Goal: Task Accomplishment & Management: Manage account settings

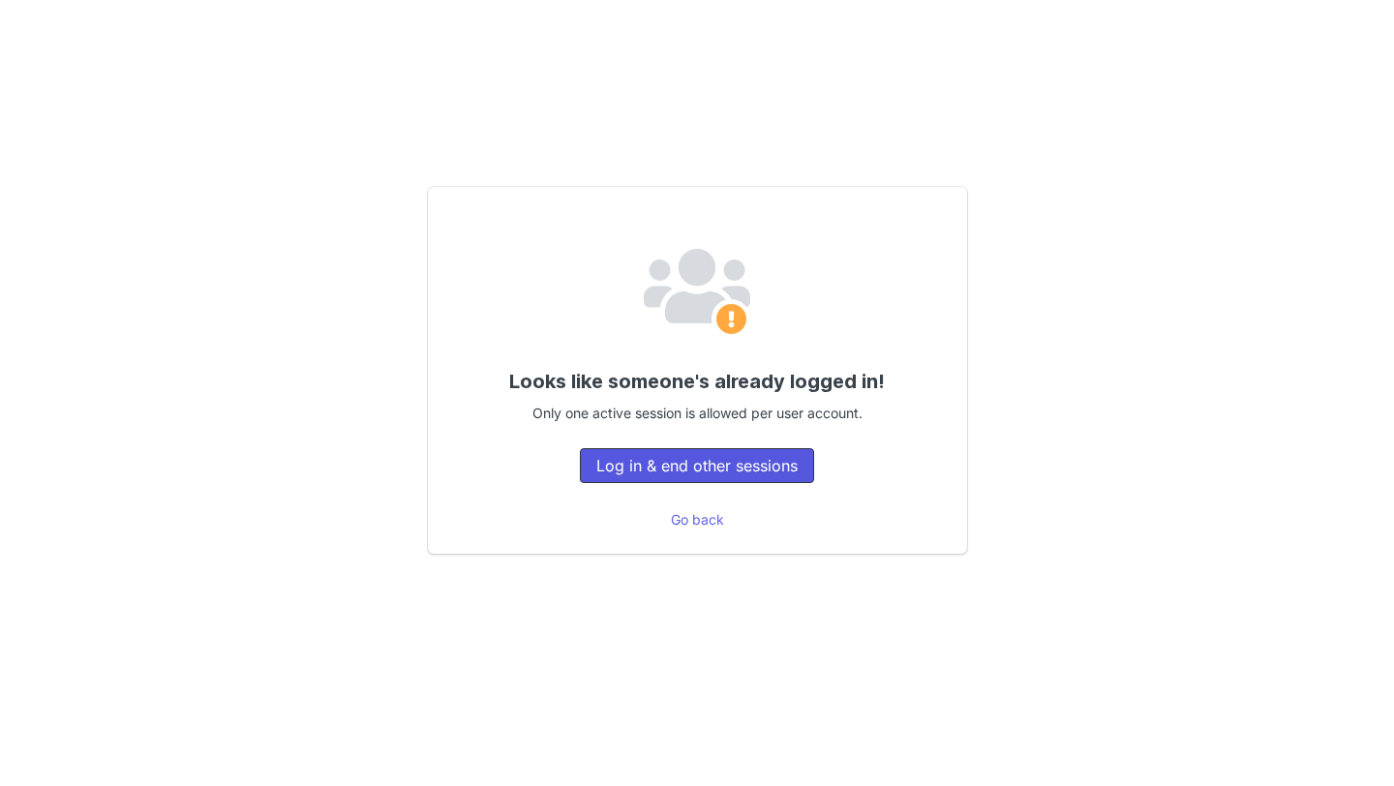
click at [687, 464] on button "Log in & end other sessions" at bounding box center [697, 465] width 234 height 35
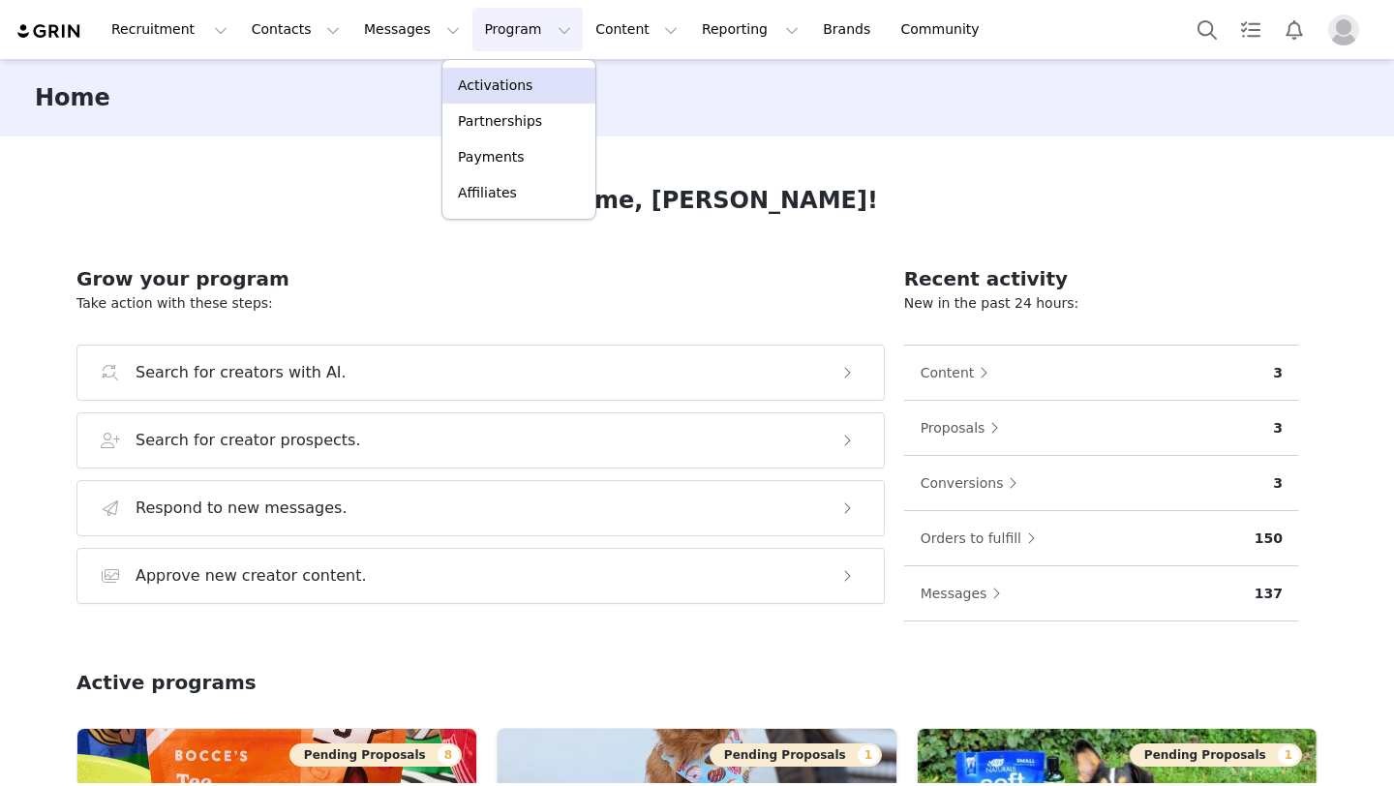
click at [498, 80] on p "Activations" at bounding box center [495, 86] width 75 height 20
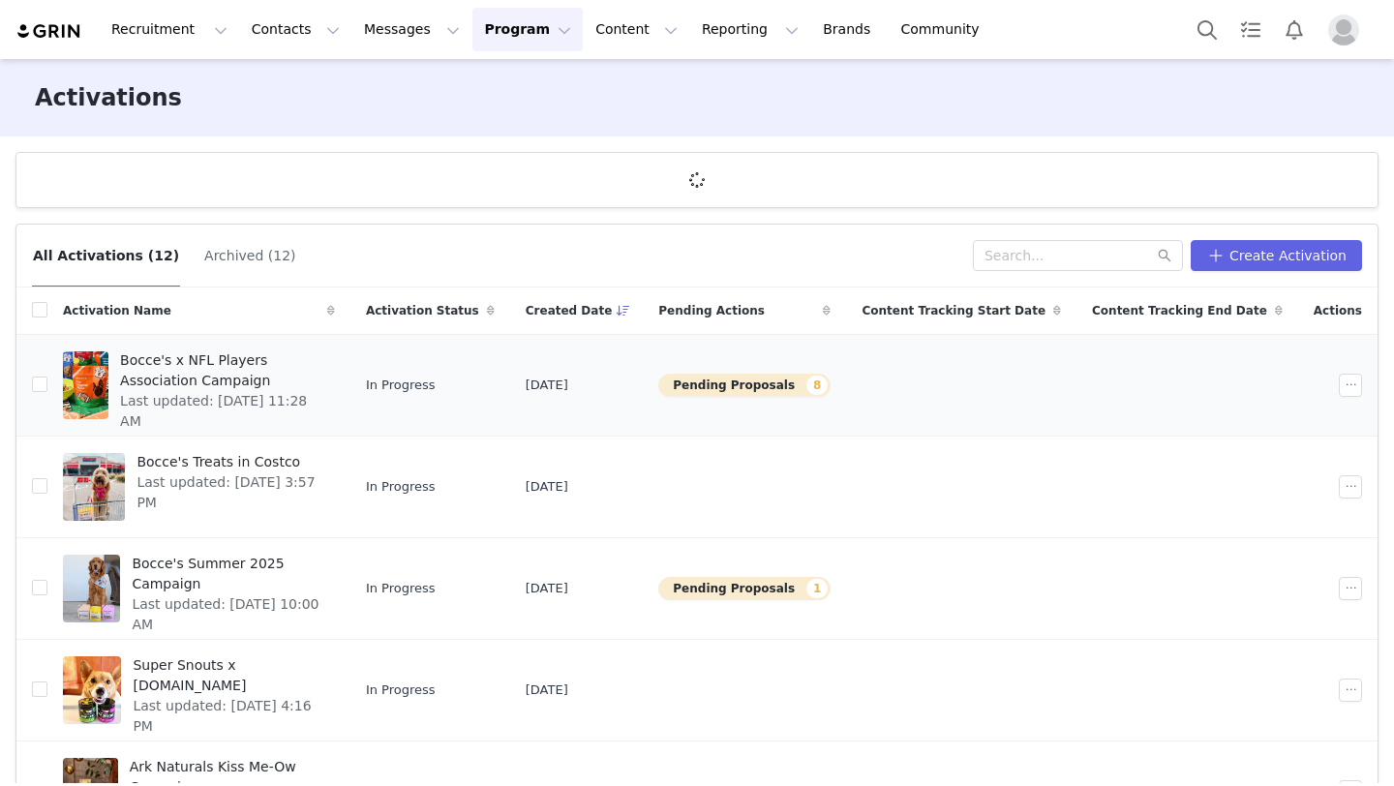
click at [214, 365] on span "Bocce's x NFL Players Association Campaign" at bounding box center [221, 370] width 203 height 41
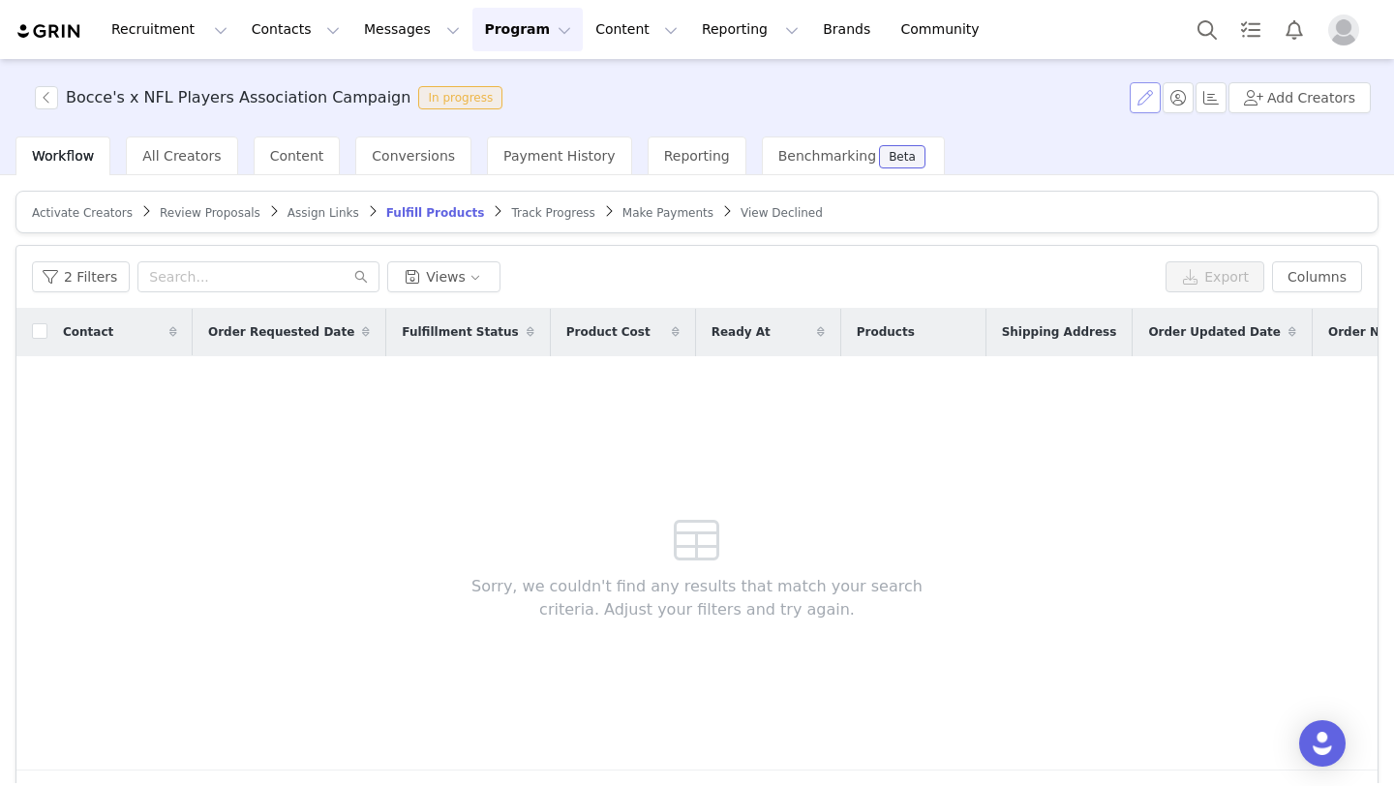
click at [1140, 91] on button "button" at bounding box center [1145, 97] width 31 height 31
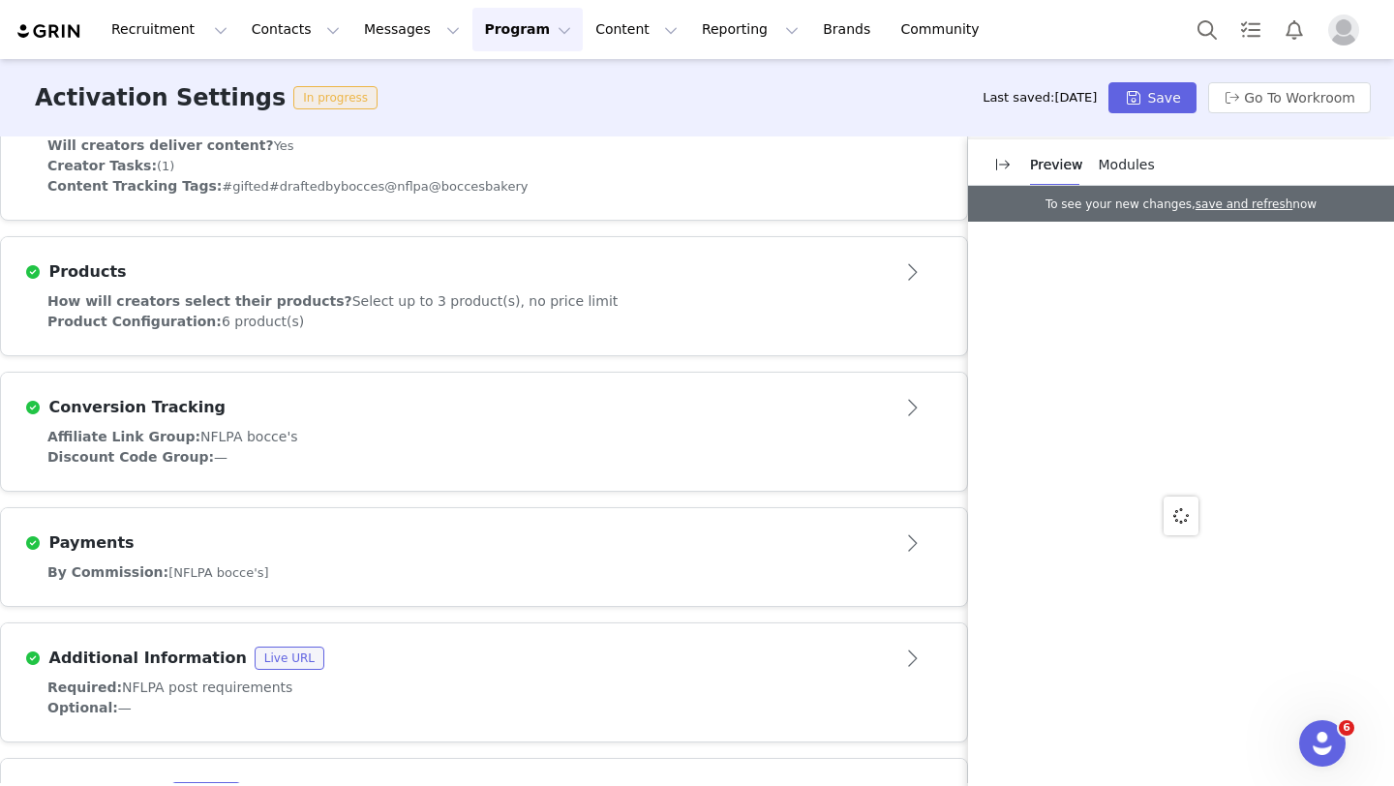
scroll to position [700, 0]
click at [472, 301] on span "Select up to 3 product(s), no price limit" at bounding box center [485, 301] width 266 height 15
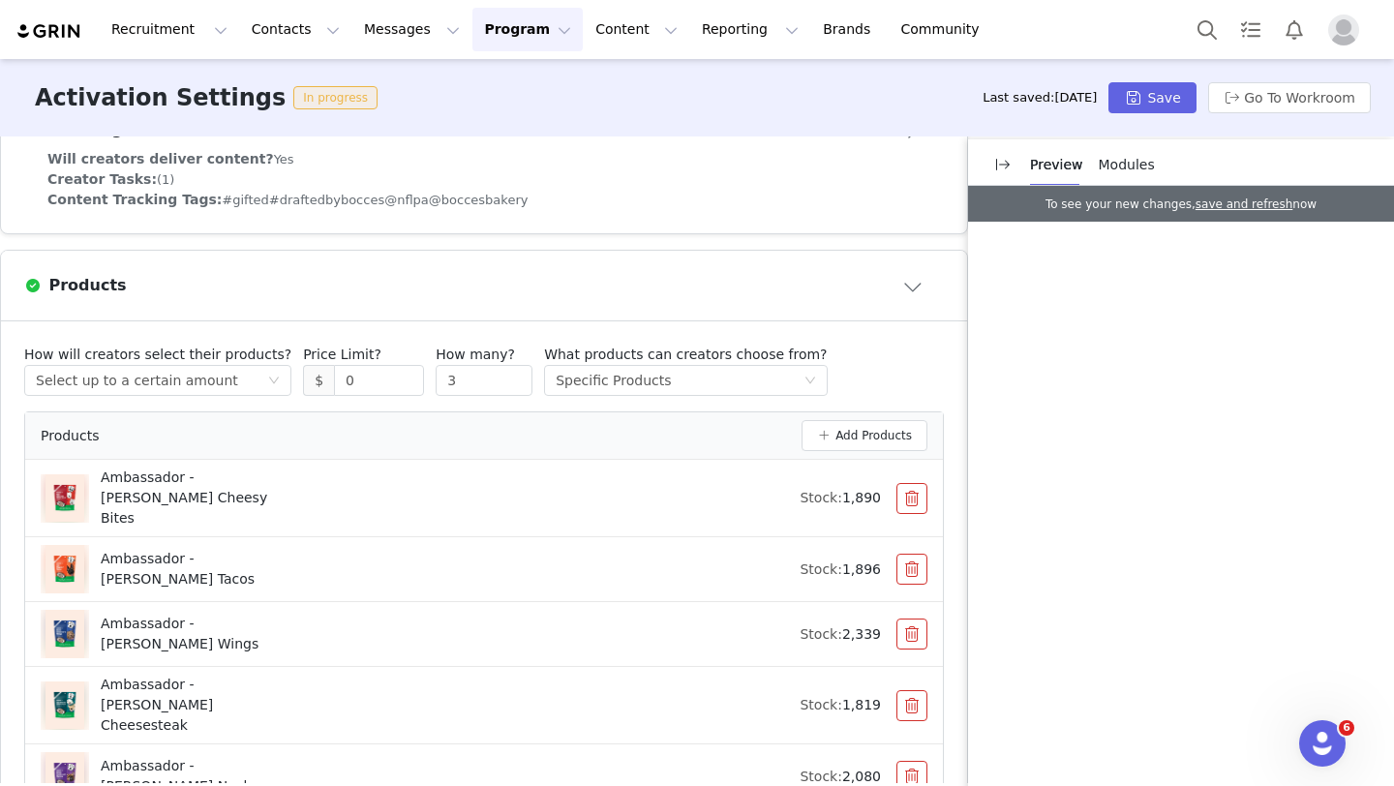
scroll to position [686, 0]
click at [427, 308] on article "Products" at bounding box center [484, 287] width 966 height 70
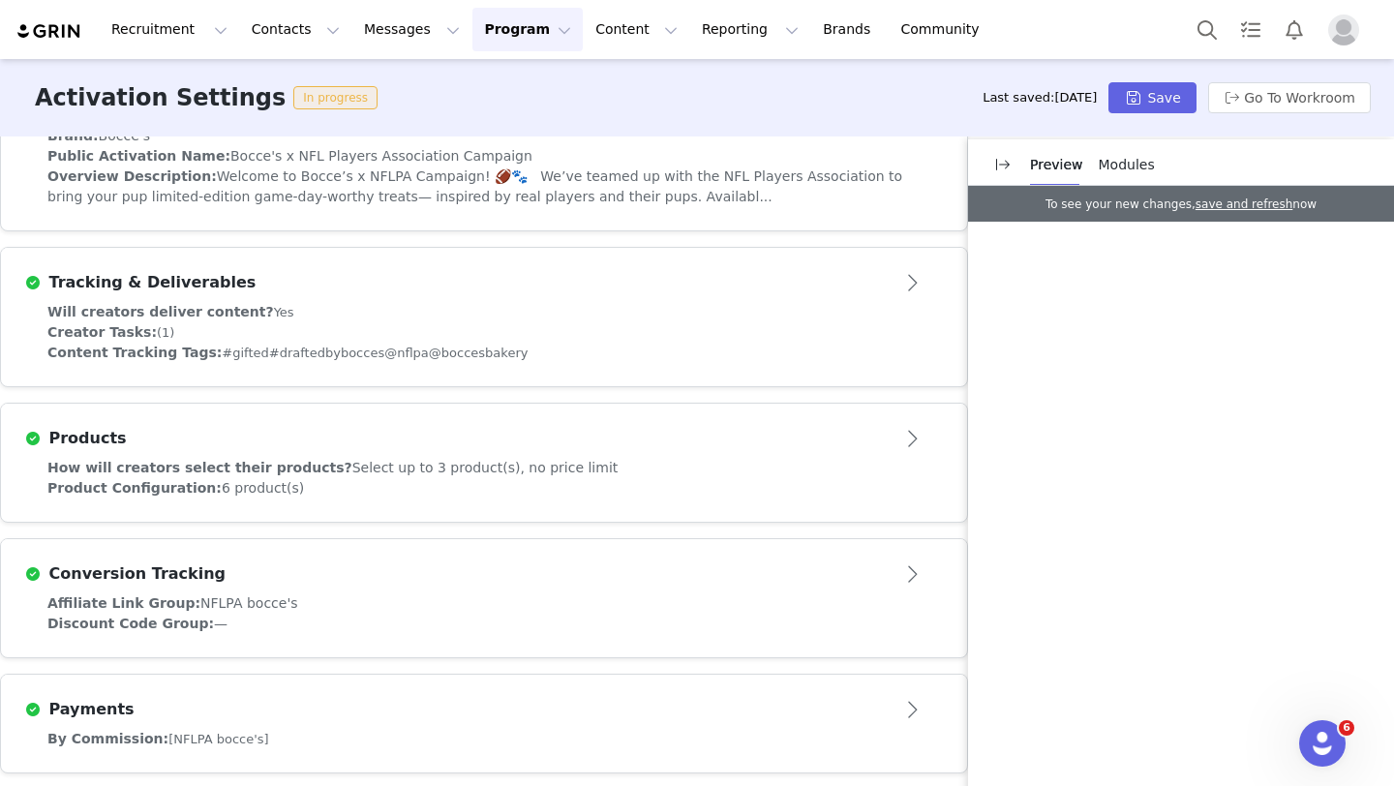
scroll to position [0, 0]
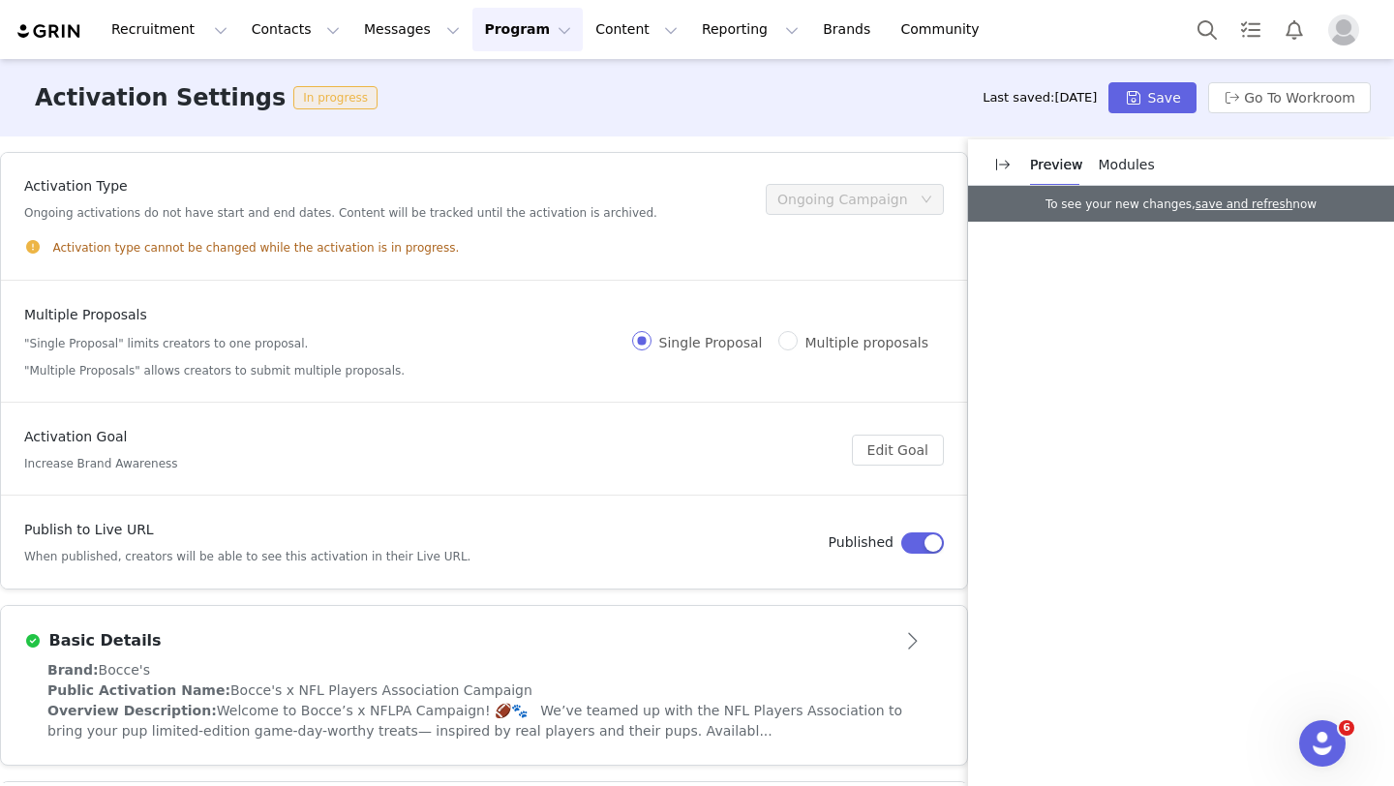
click at [472, 48] on button "Program Program" at bounding box center [527, 30] width 110 height 44
click at [472, 98] on link "Activations" at bounding box center [518, 86] width 153 height 36
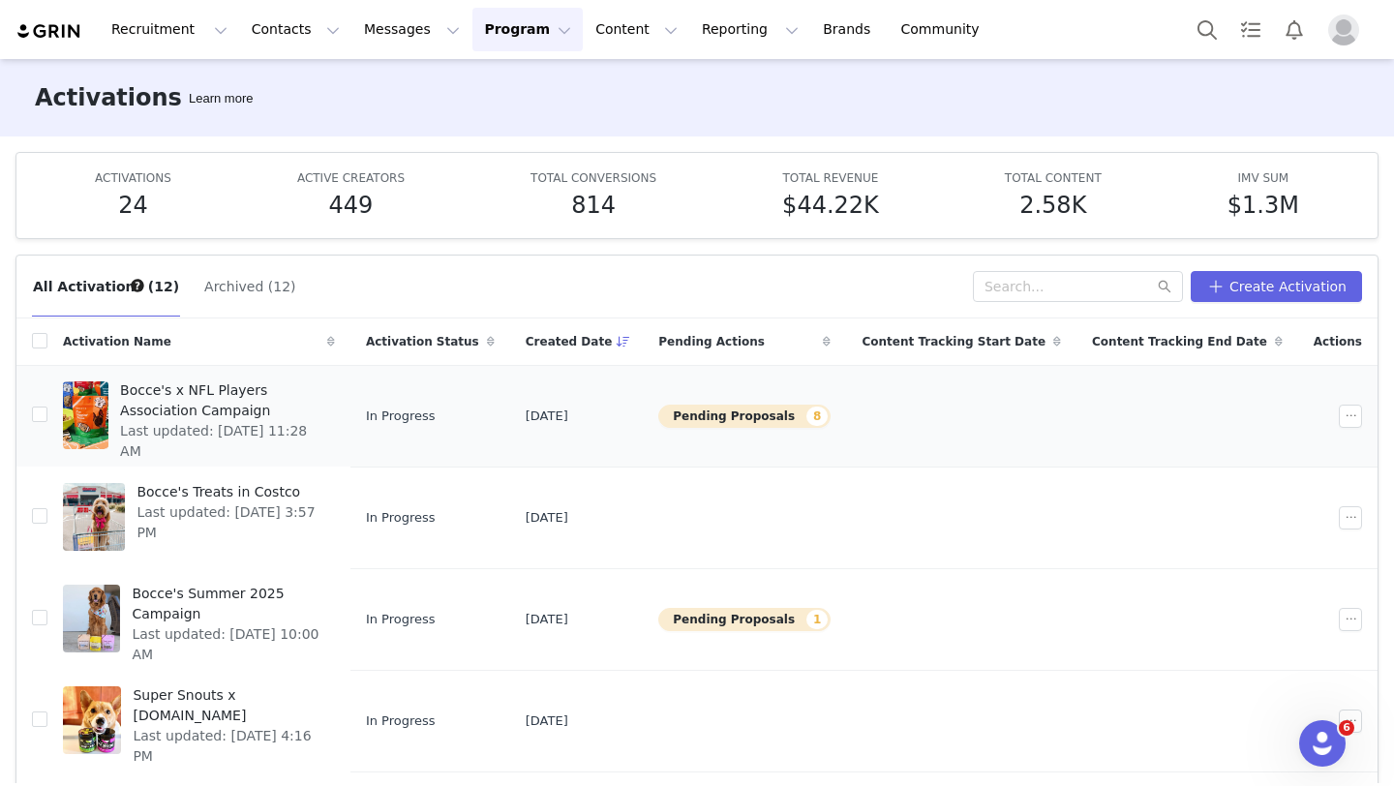
click at [256, 390] on span "Bocce's x NFL Players Association Campaign" at bounding box center [221, 401] width 203 height 41
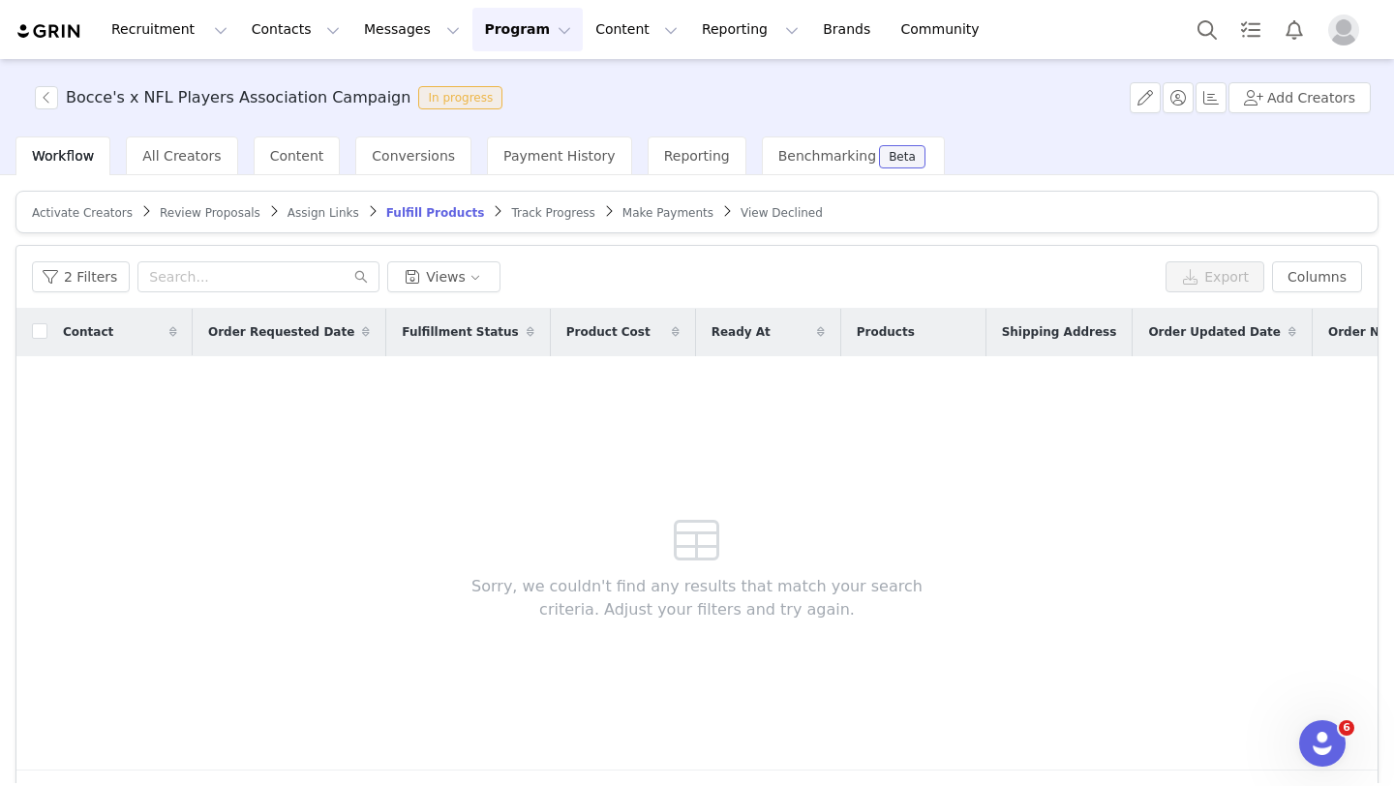
click at [217, 214] on span "Review Proposals" at bounding box center [210, 213] width 101 height 14
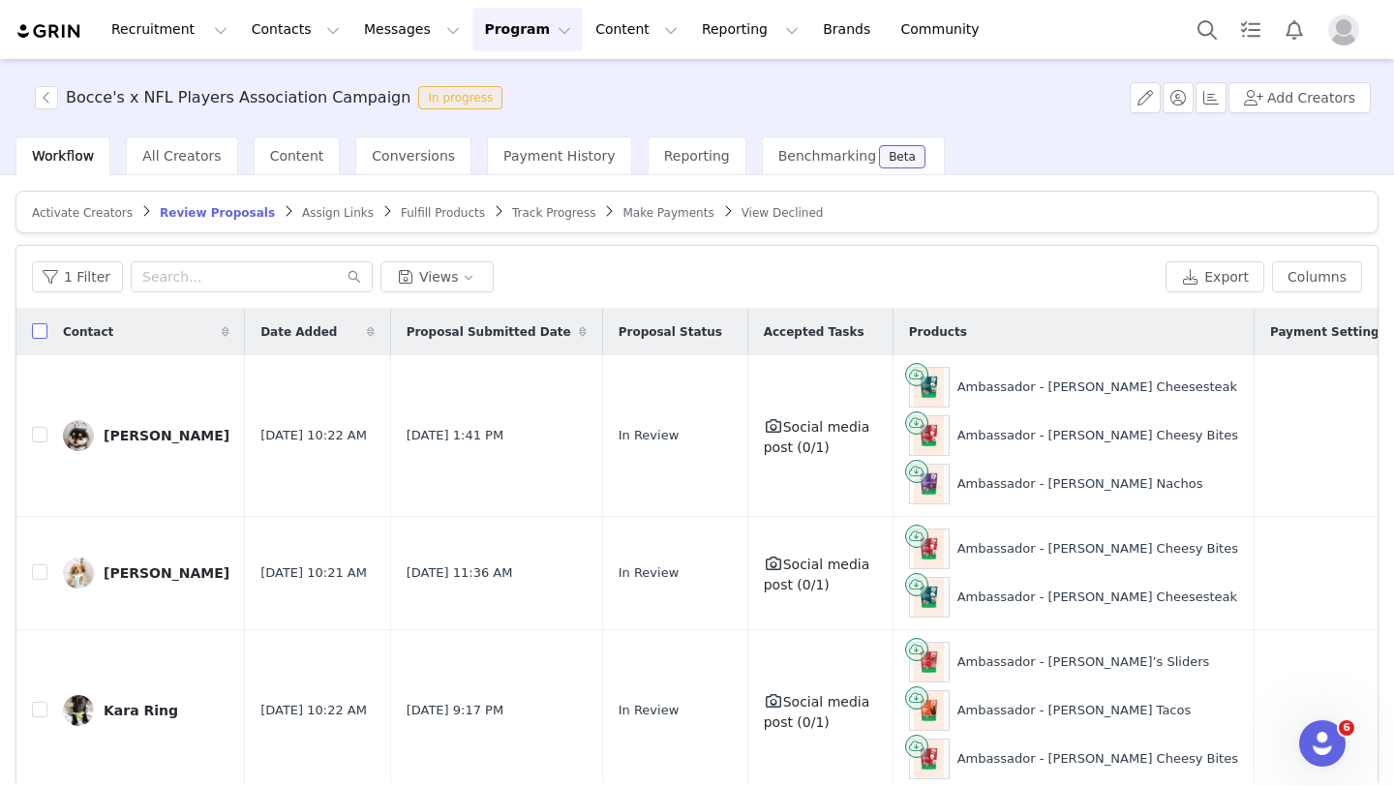
click at [45, 332] on input "checkbox" at bounding box center [39, 330] width 15 height 15
checkbox input "true"
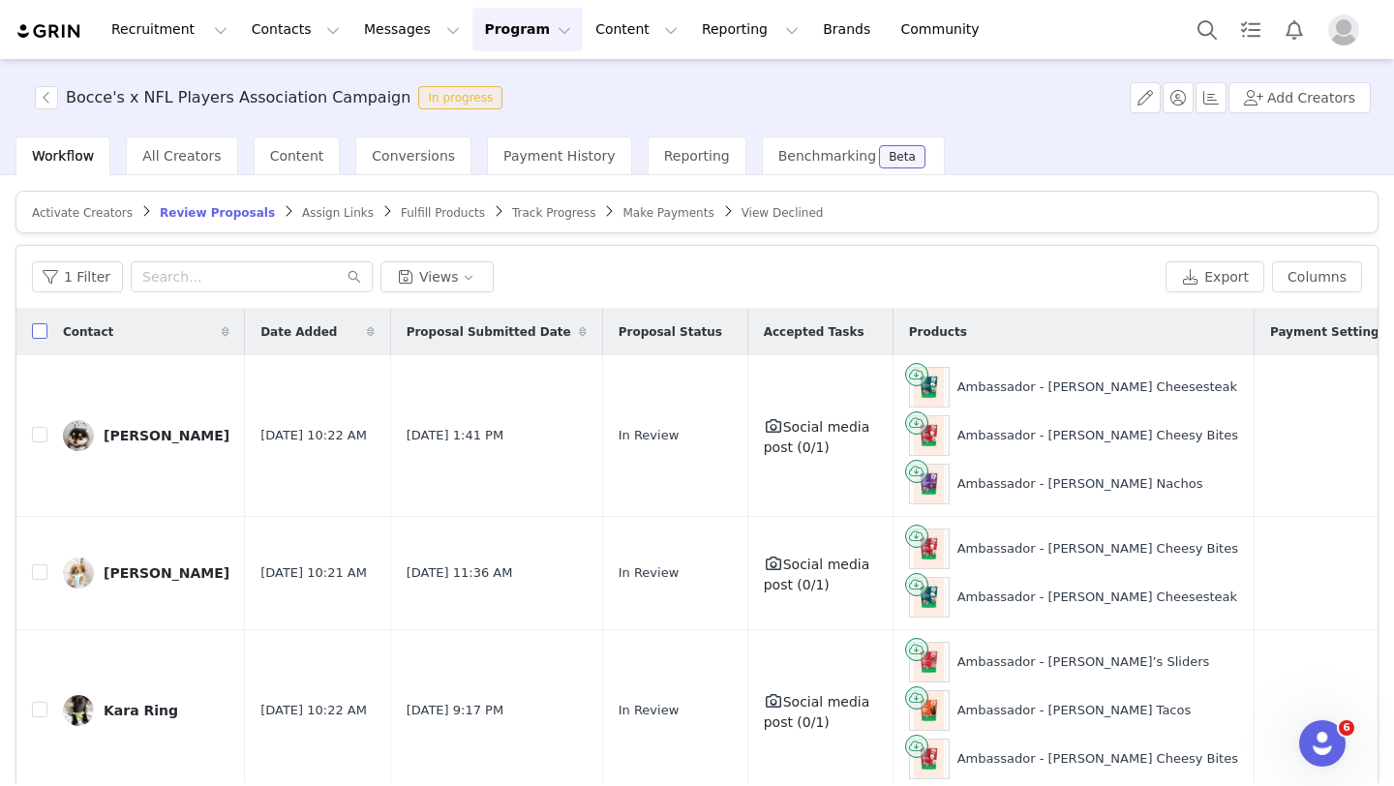
checkbox input "true"
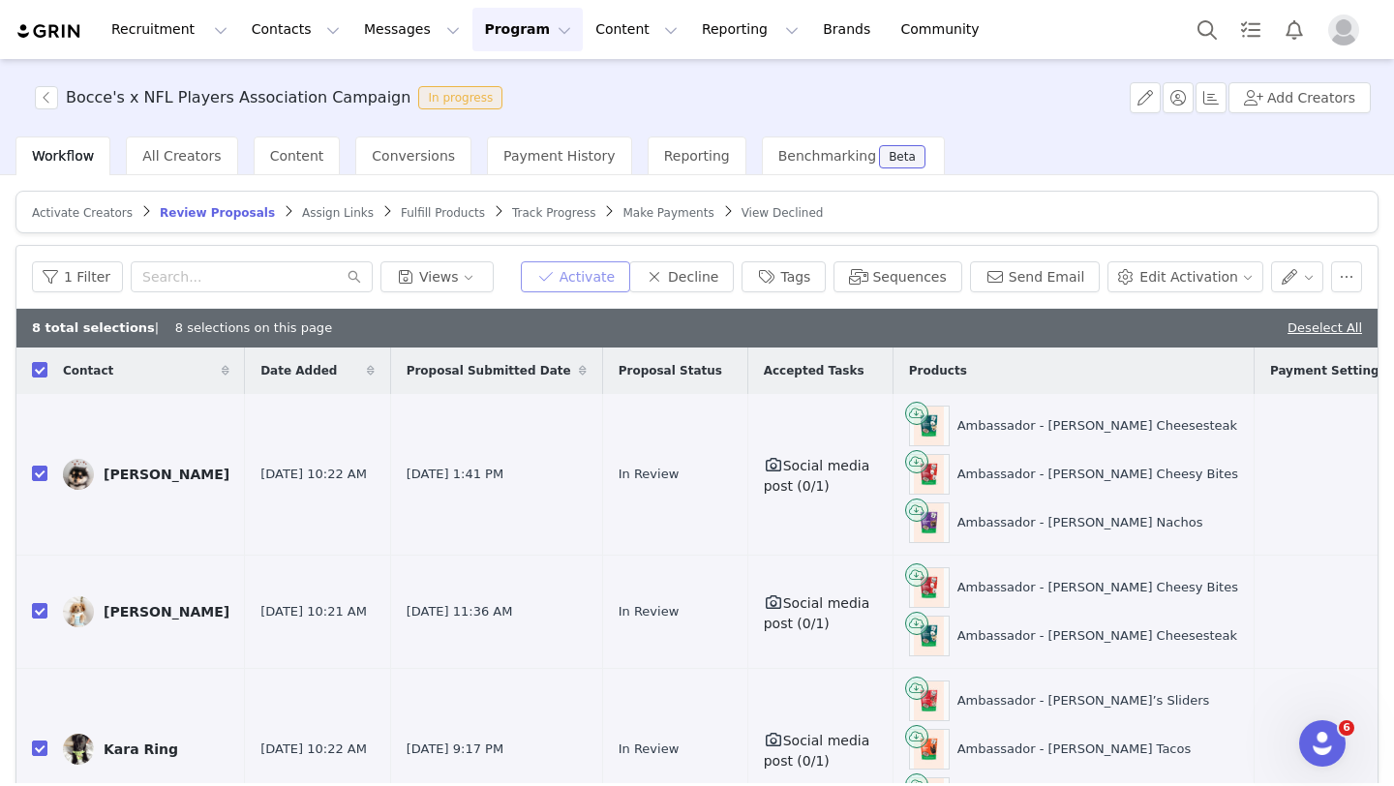
click at [581, 277] on button "Activate" at bounding box center [575, 276] width 109 height 31
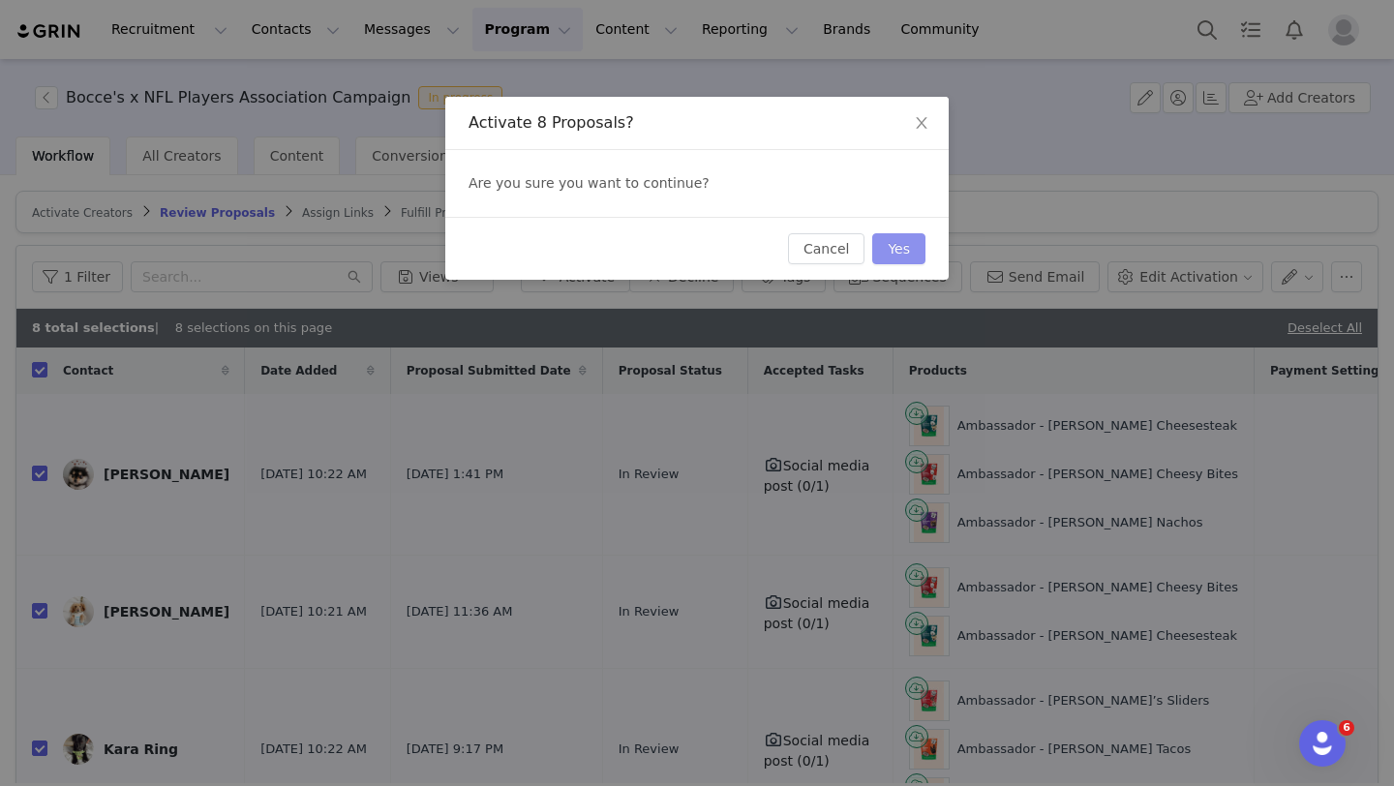
click at [905, 247] on button "Yes" at bounding box center [898, 248] width 53 height 31
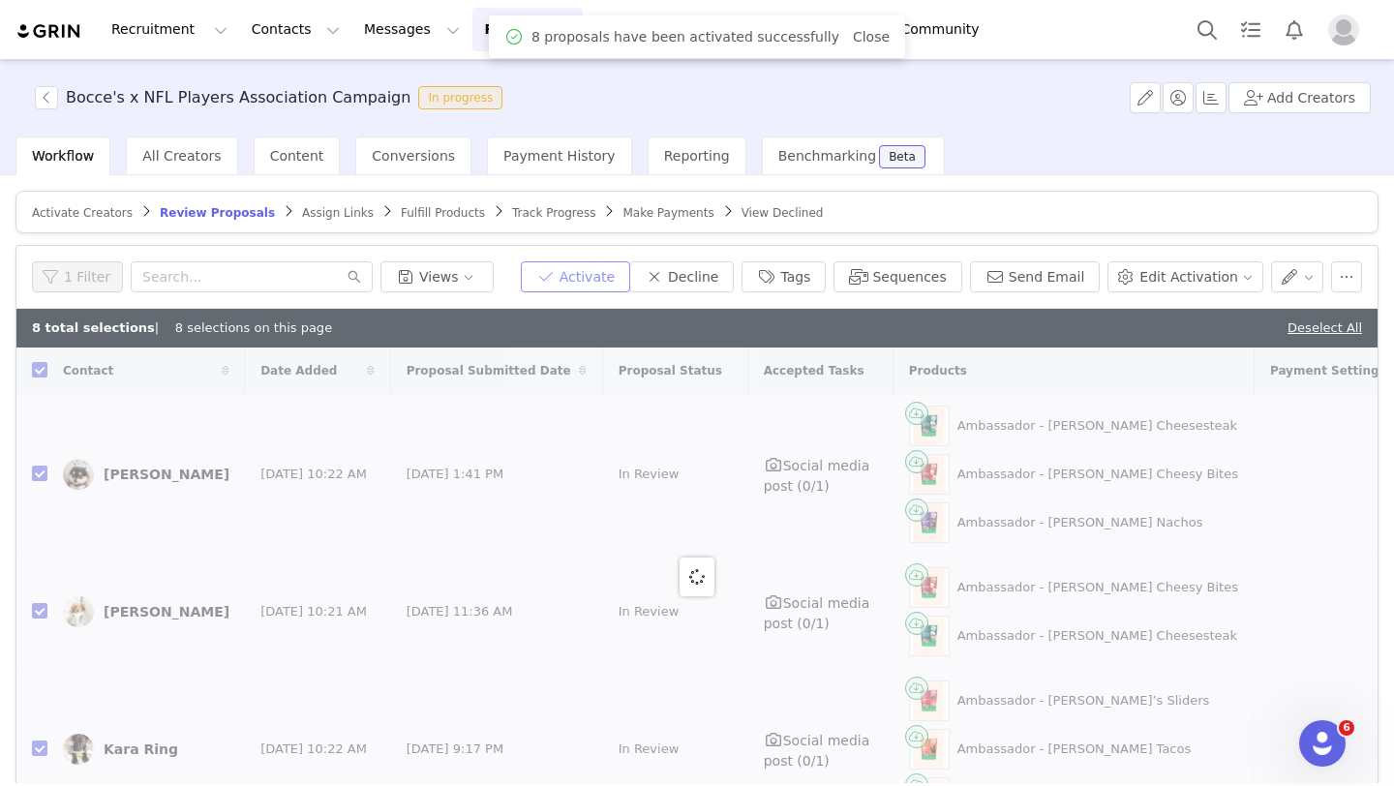
checkbox input "false"
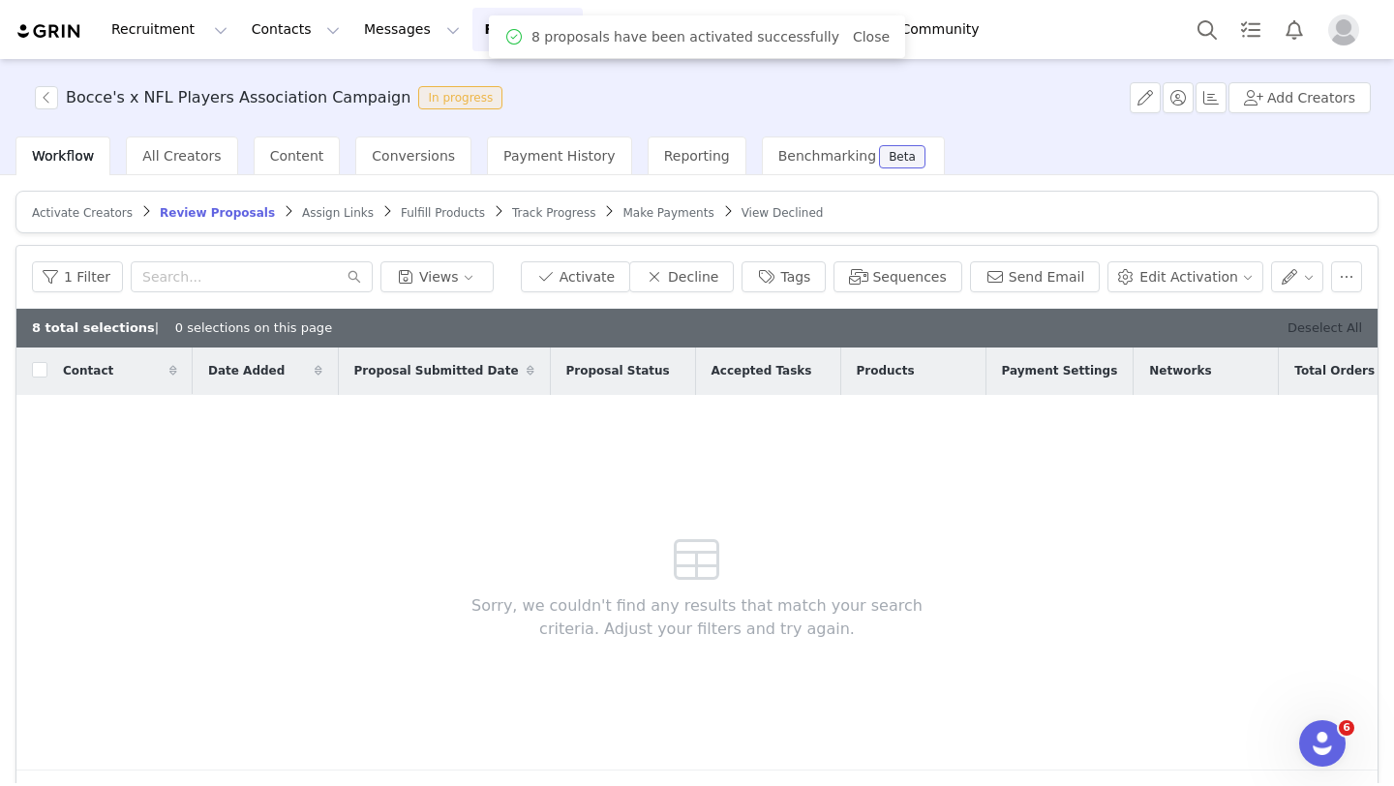
click at [1350, 331] on link "Deselect All" at bounding box center [1324, 327] width 75 height 15
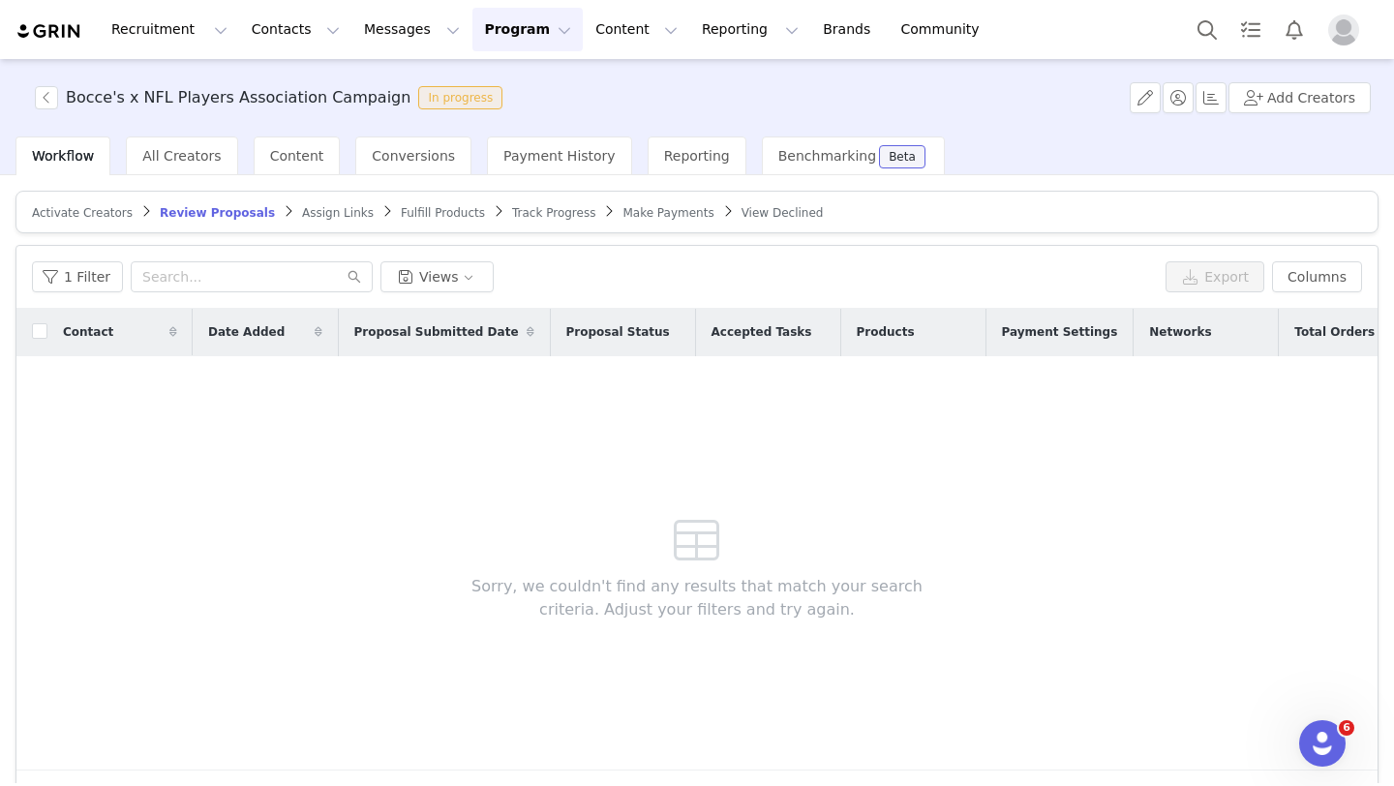
click at [318, 213] on span "Assign Links" at bounding box center [338, 213] width 72 height 14
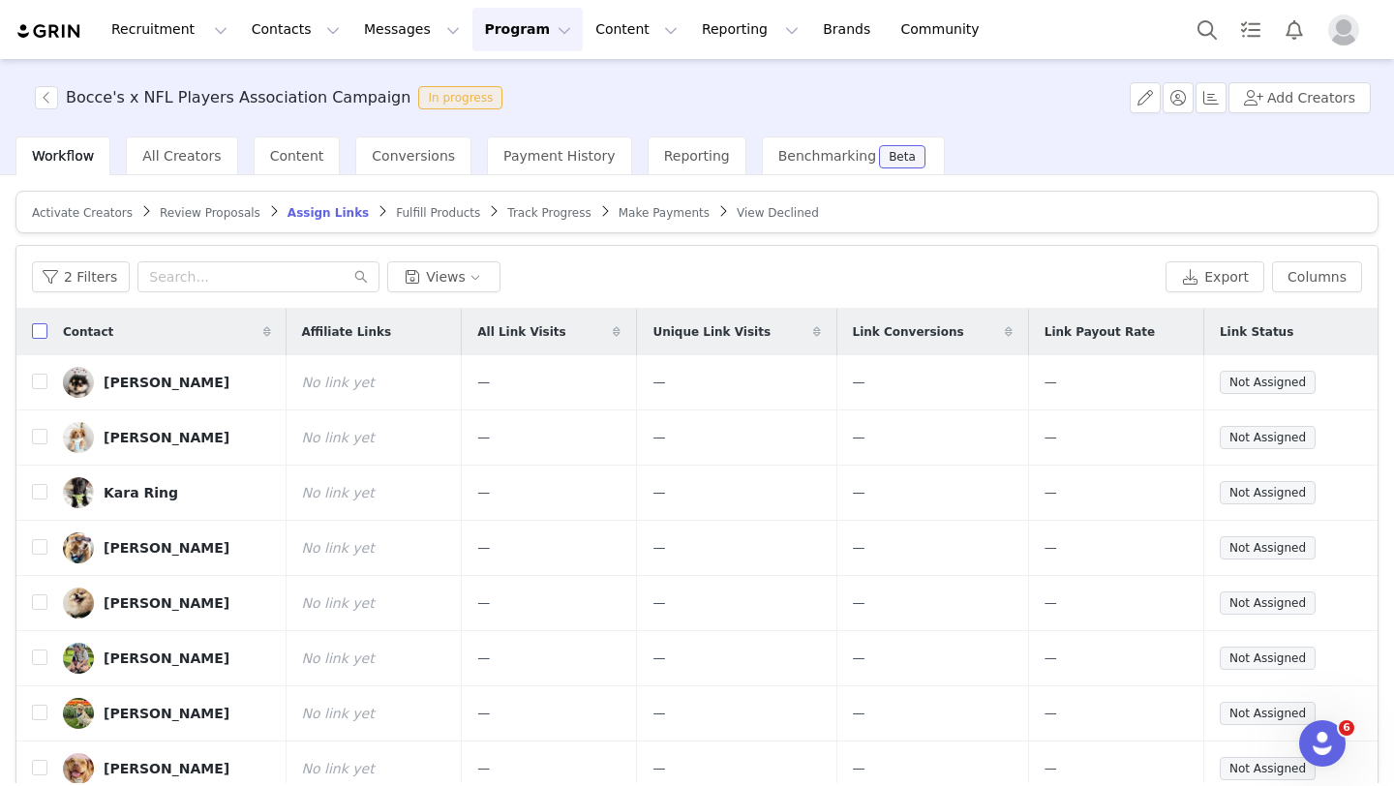
click at [36, 336] on input "checkbox" at bounding box center [39, 330] width 15 height 15
checkbox input "true"
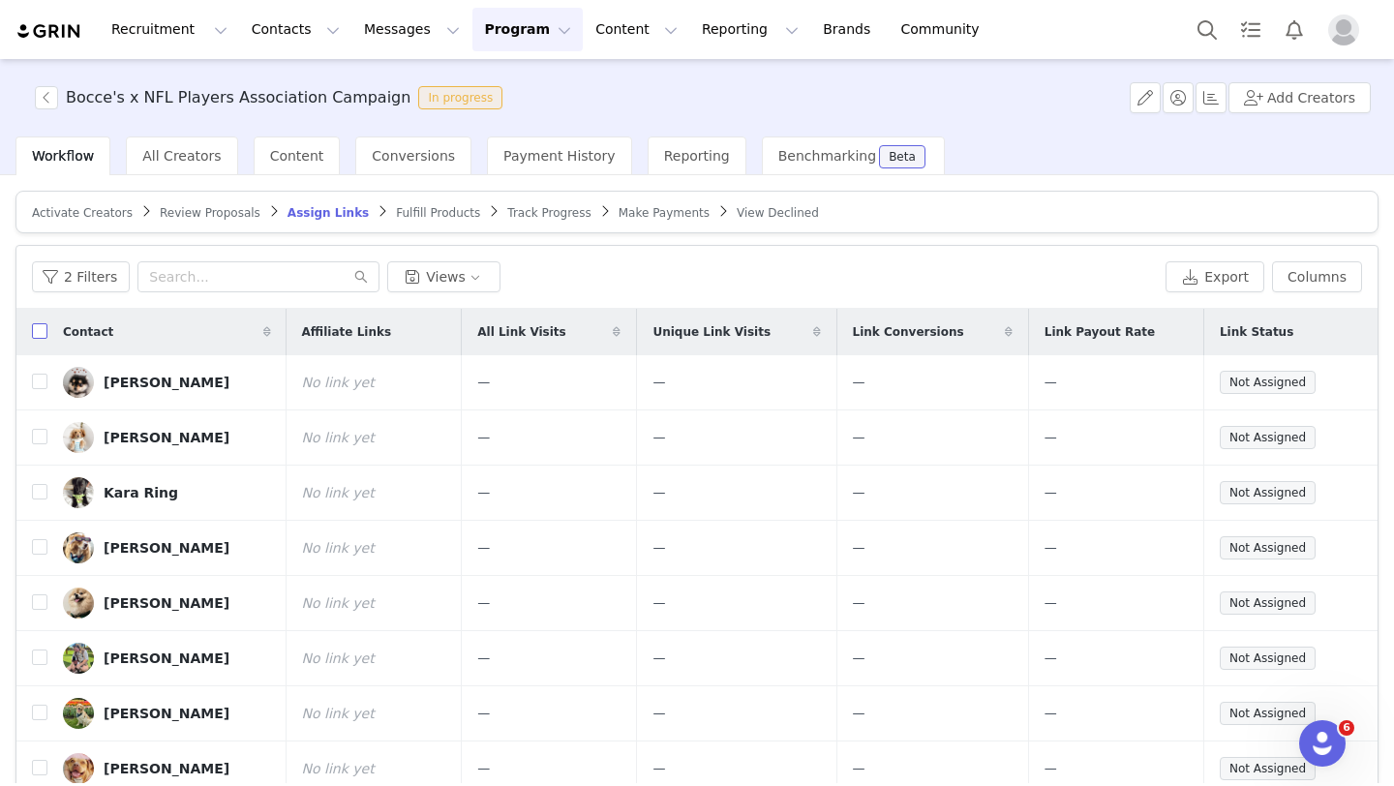
checkbox input "true"
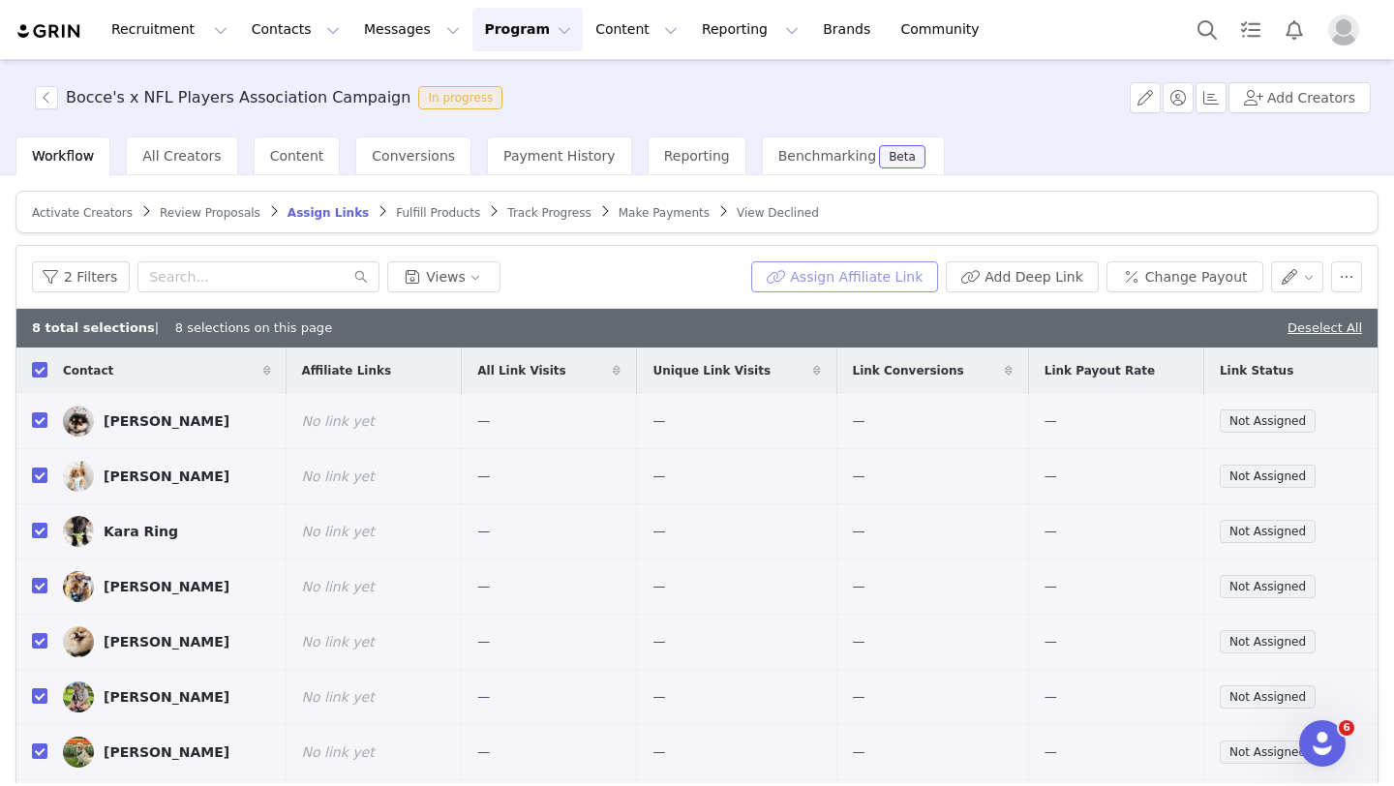
click at [922, 274] on button "Assign Affiliate Link" at bounding box center [844, 276] width 187 height 31
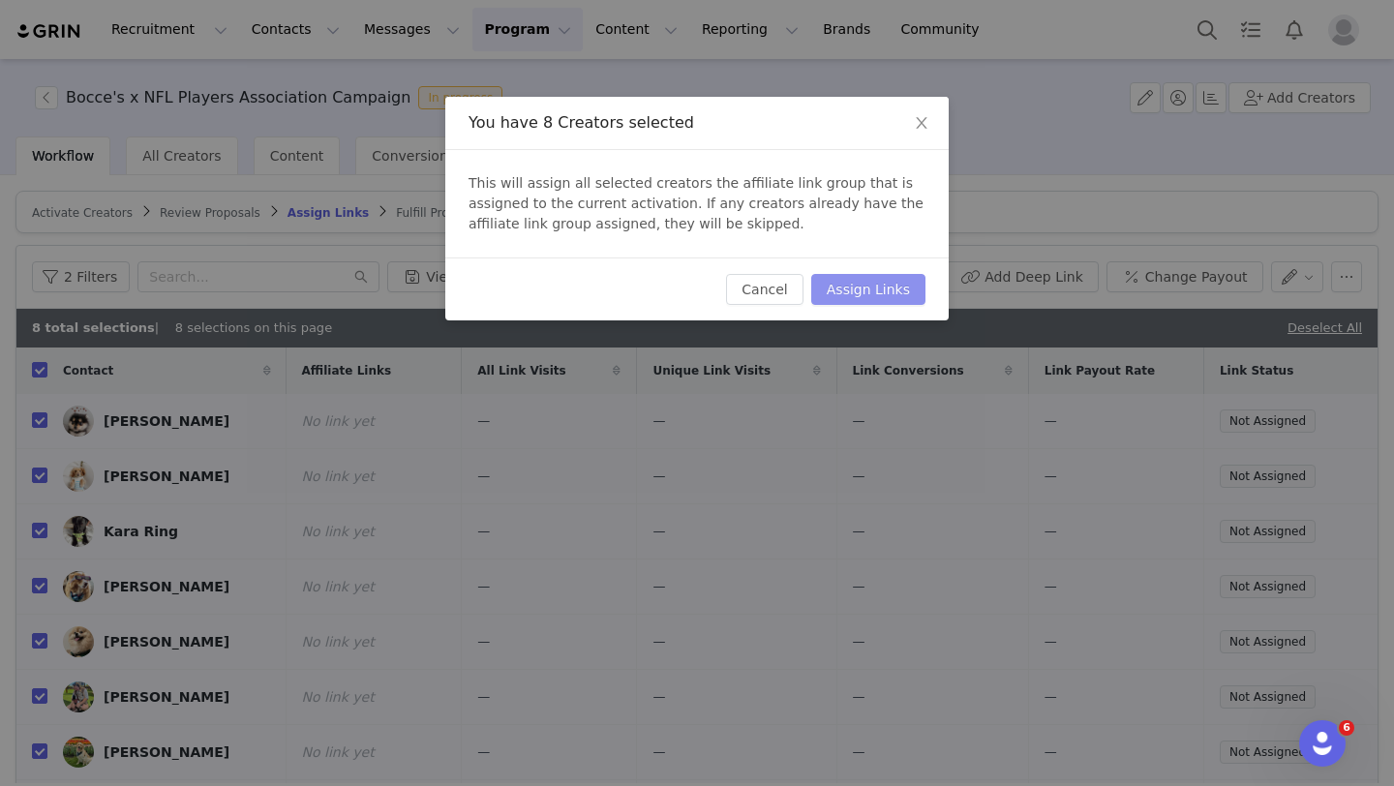
click at [865, 300] on button "Assign Links" at bounding box center [868, 289] width 114 height 31
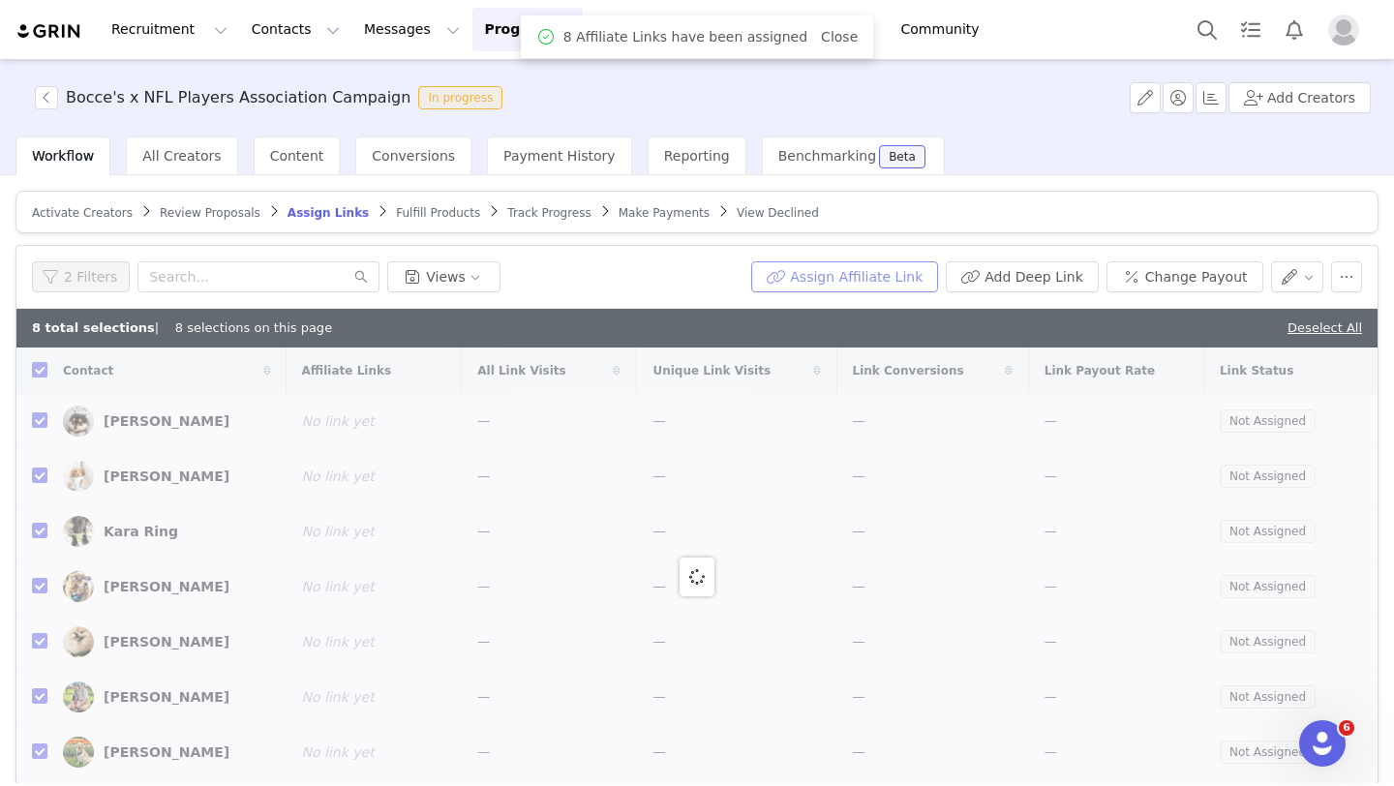
checkbox input "false"
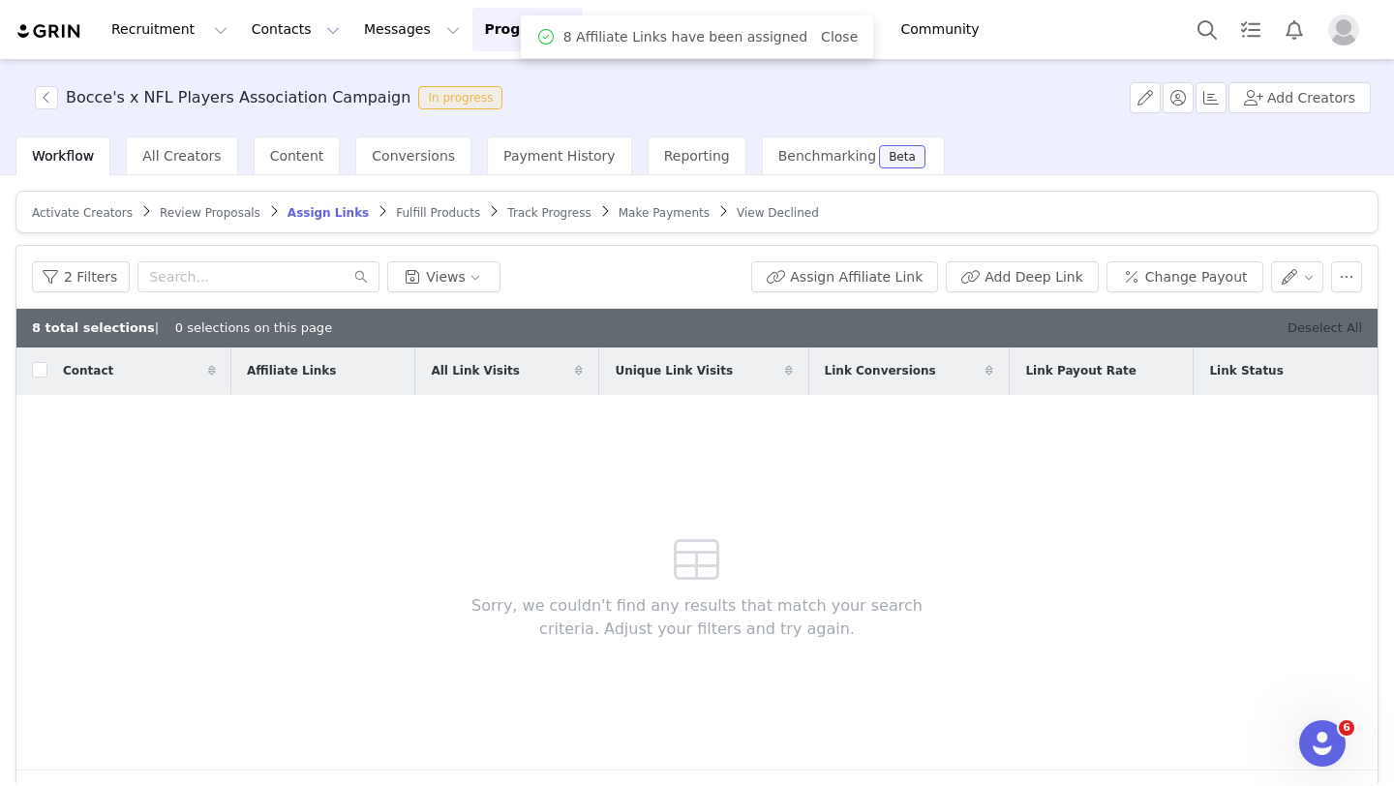
click at [1348, 328] on link "Deselect All" at bounding box center [1324, 327] width 75 height 15
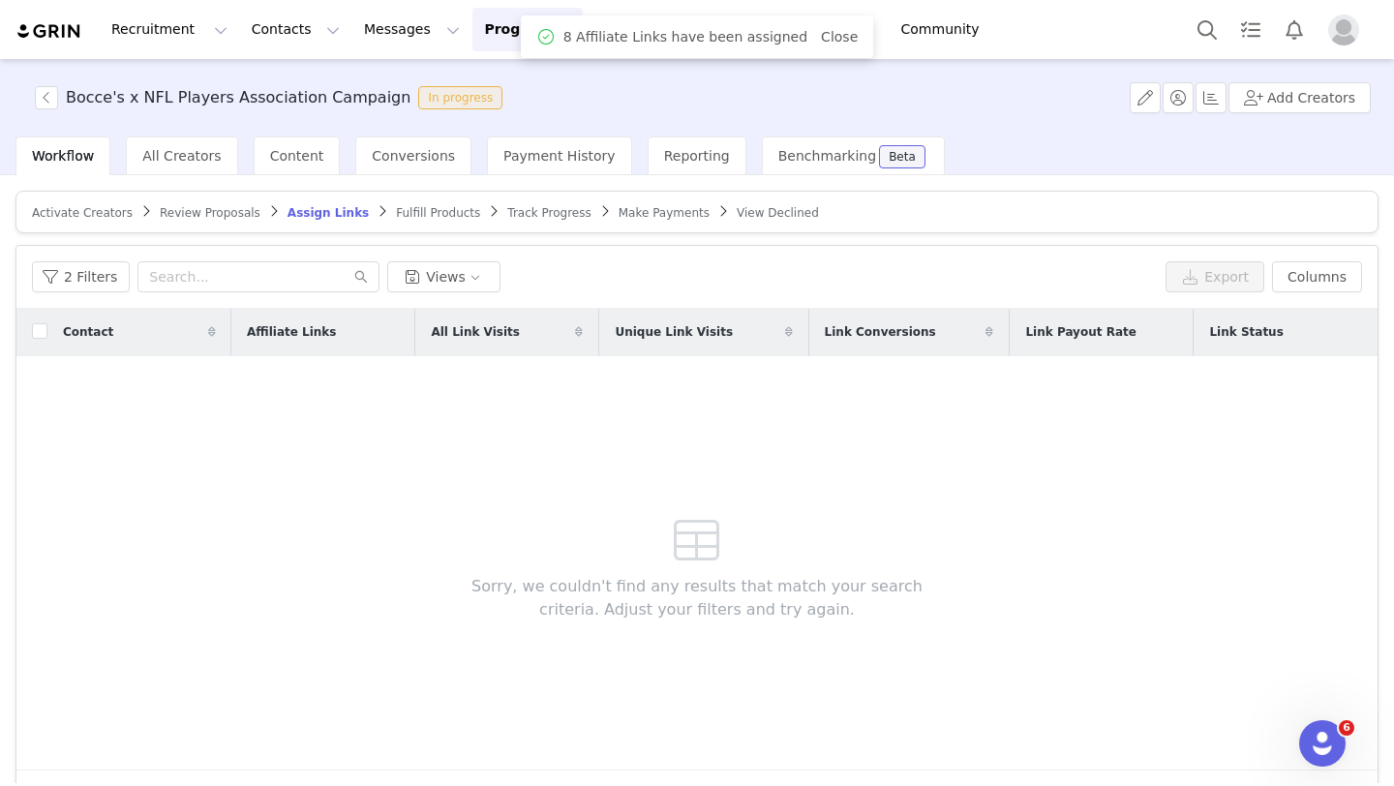
click at [444, 207] on span "Fulfill Products" at bounding box center [438, 213] width 84 height 14
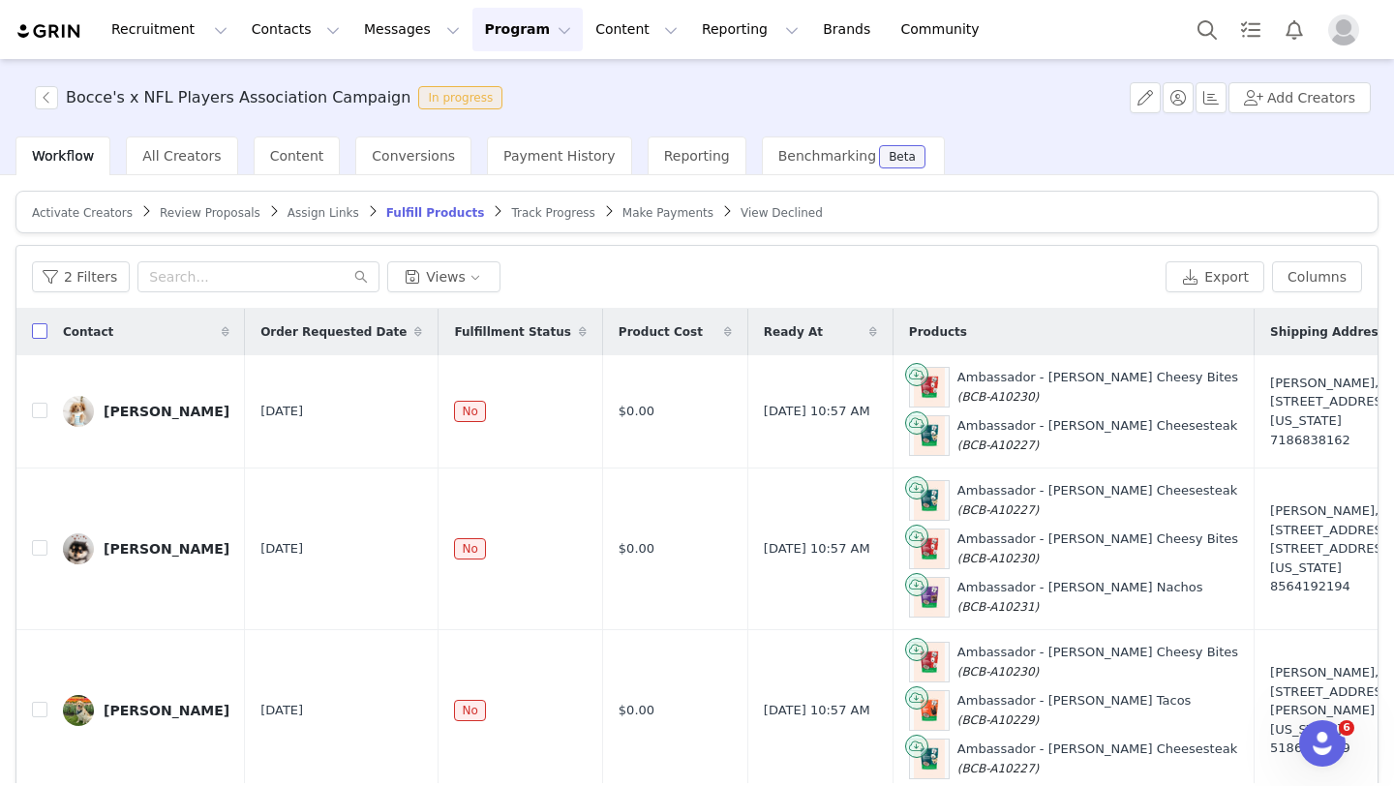
click at [36, 328] on input "checkbox" at bounding box center [39, 330] width 15 height 15
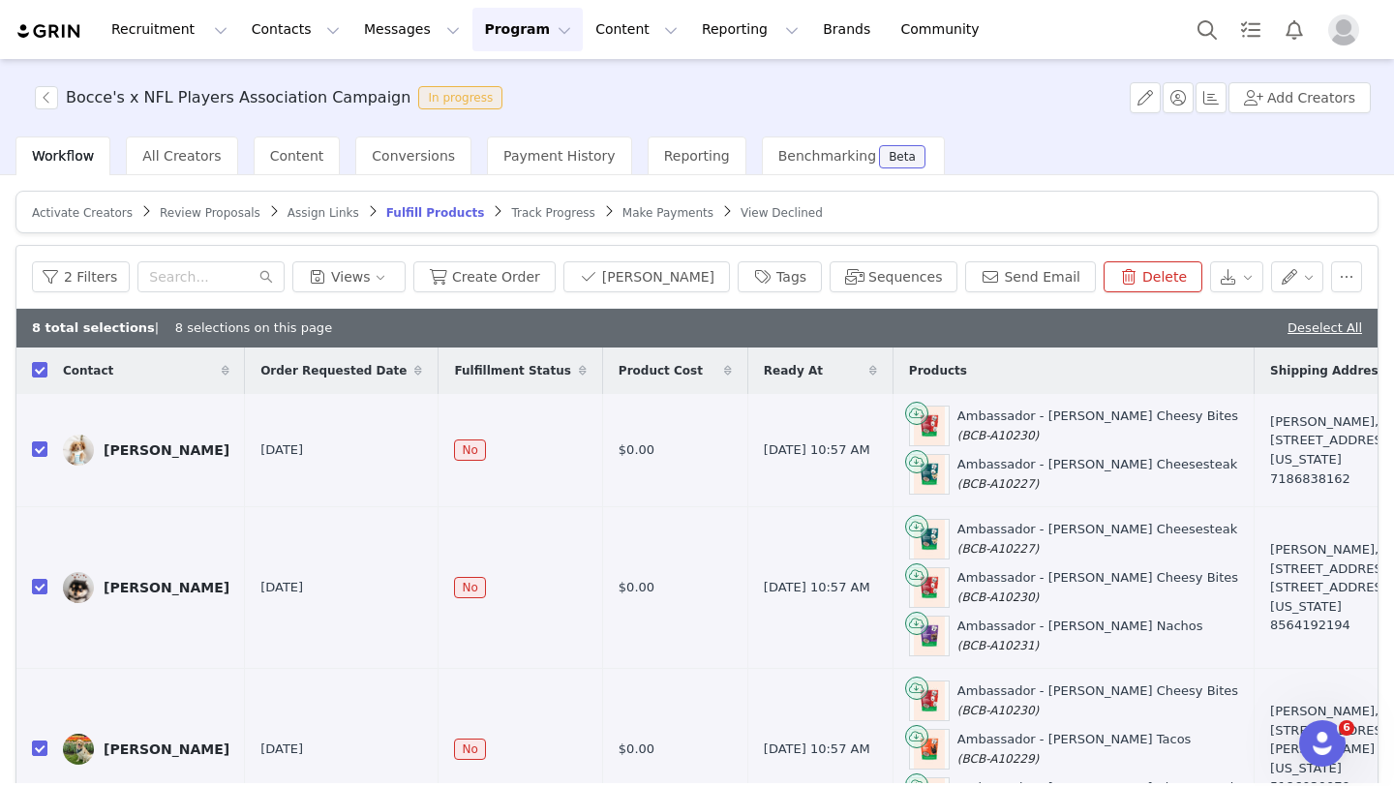
checkbox input "true"
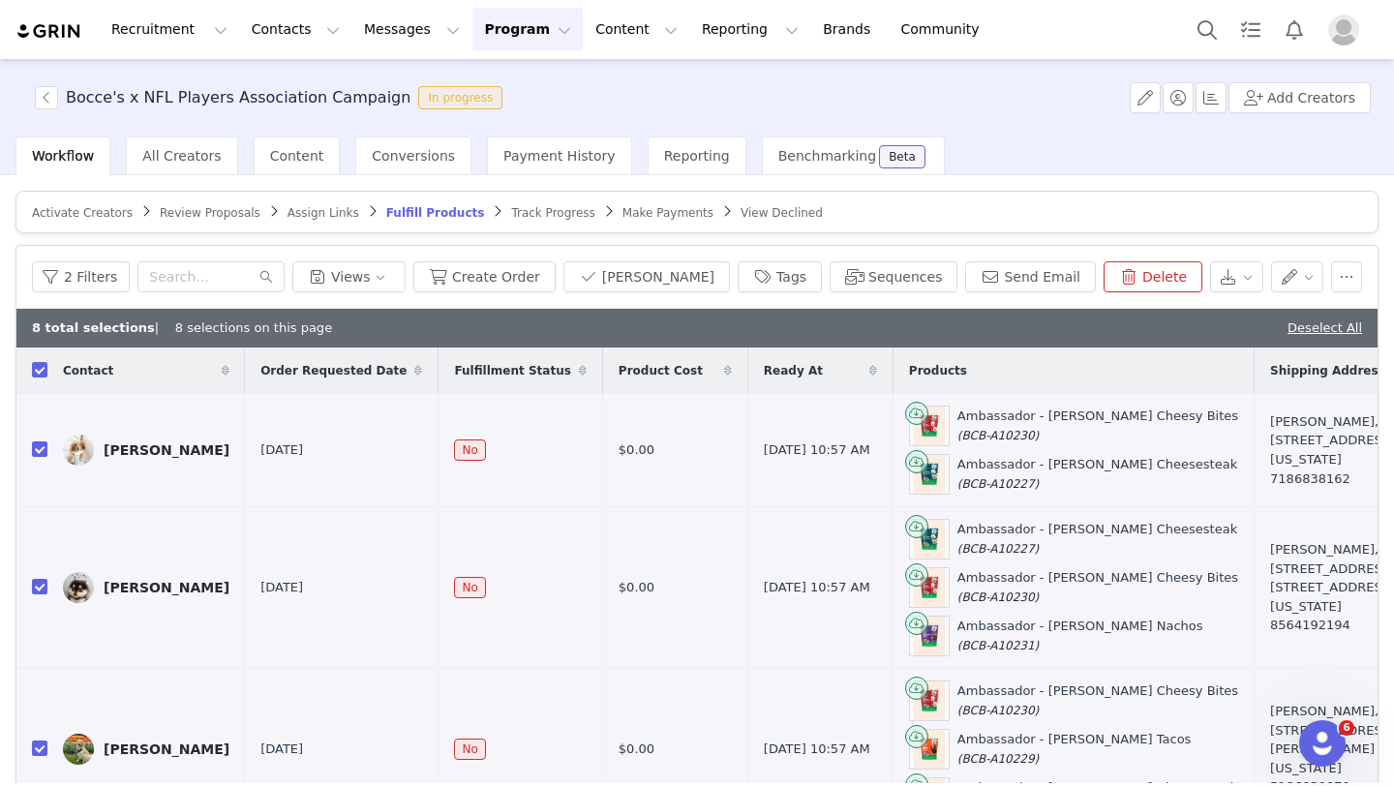
checkbox input "true"
click at [518, 281] on button "Create Order" at bounding box center [484, 276] width 142 height 31
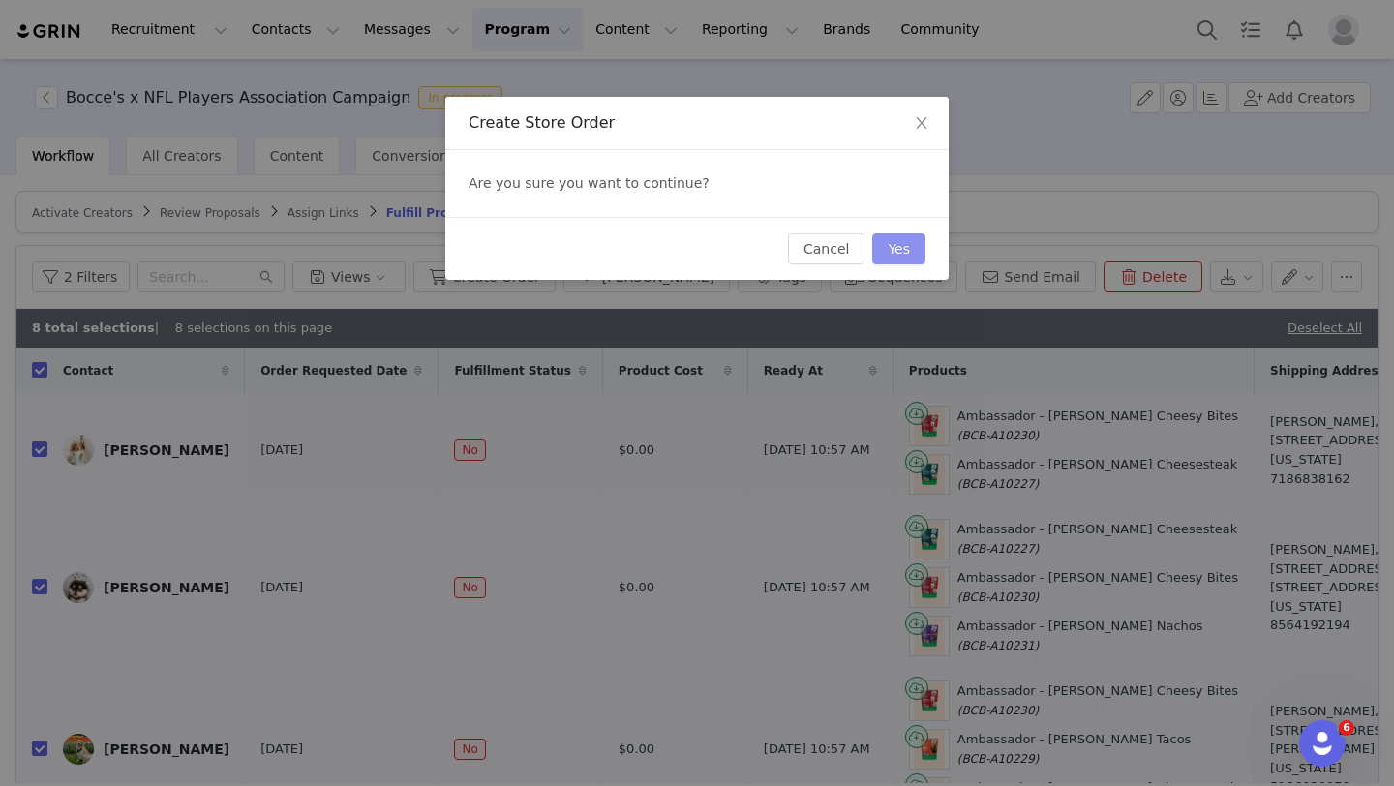
click at [884, 247] on button "Yes" at bounding box center [898, 248] width 53 height 31
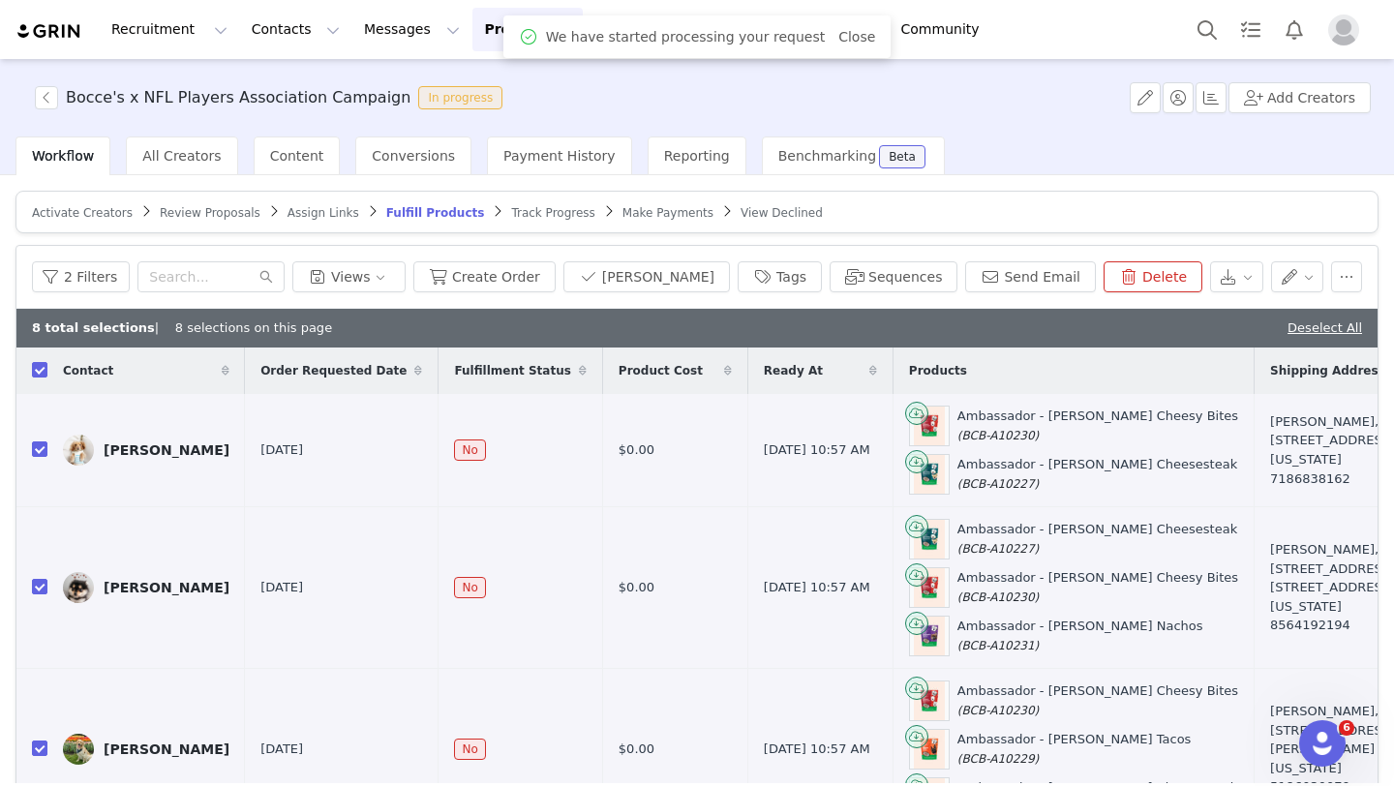
click at [528, 212] on span "Track Progress" at bounding box center [552, 213] width 83 height 14
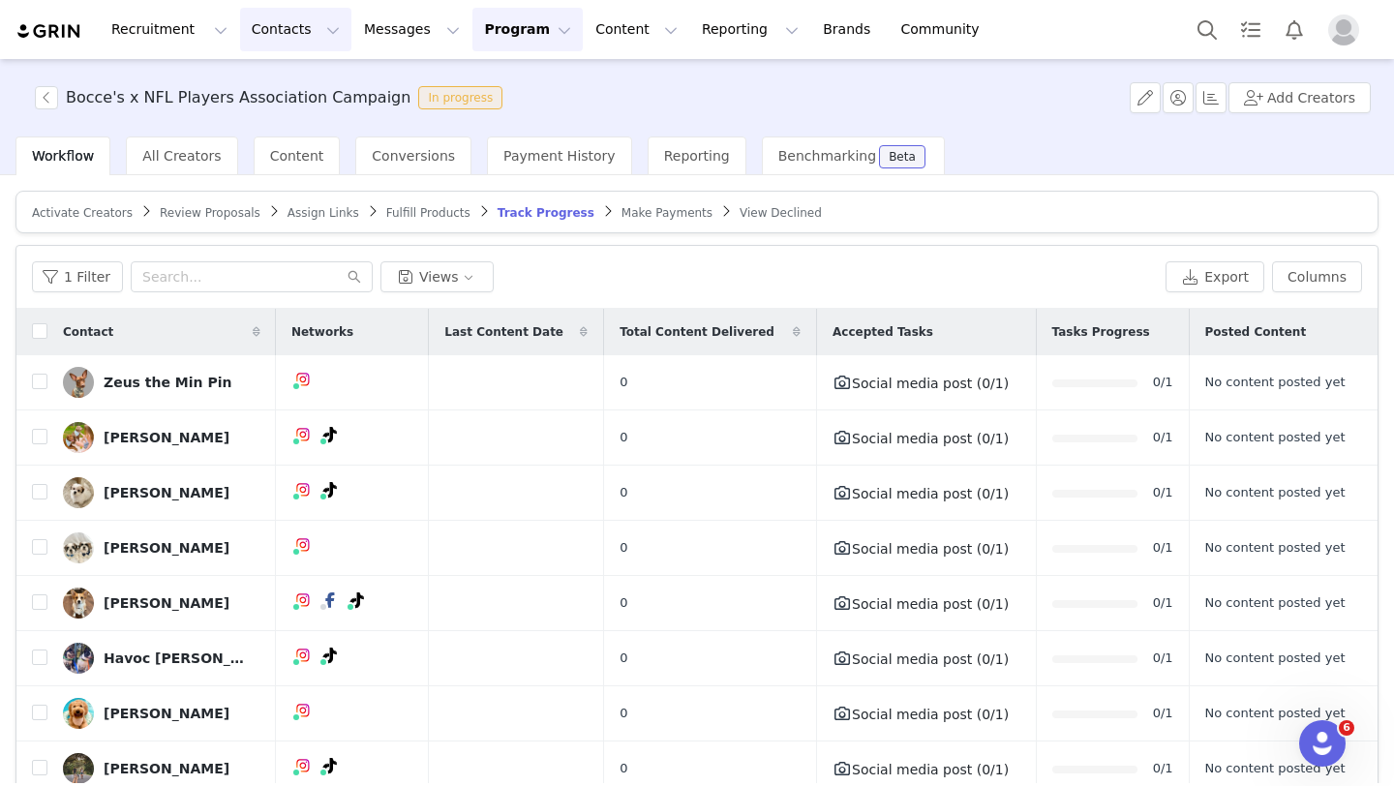
click at [307, 35] on button "Contacts Contacts" at bounding box center [295, 30] width 111 height 44
click at [308, 71] on link "Creators" at bounding box center [303, 86] width 153 height 36
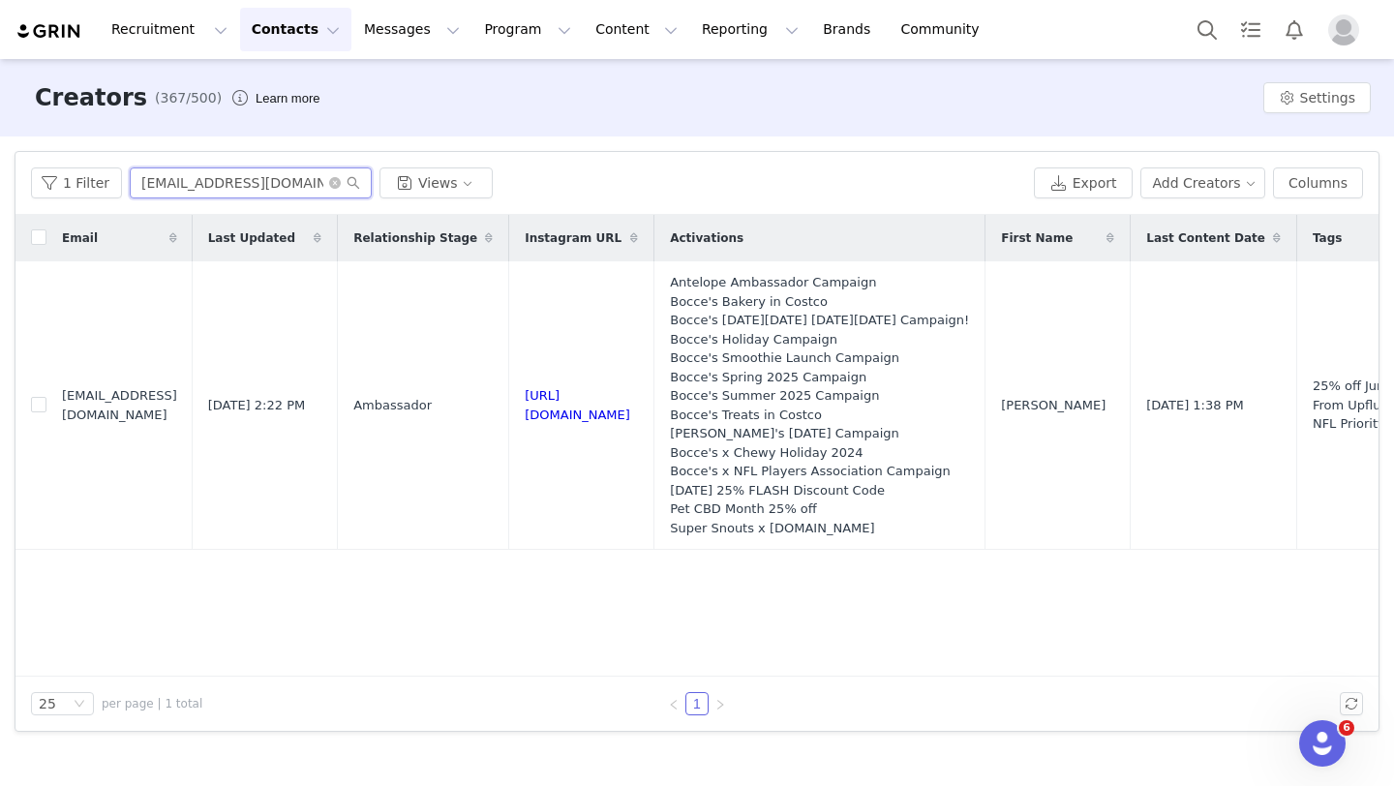
click at [300, 186] on input "louisecanfield1997@gmail.com" at bounding box center [251, 182] width 242 height 31
click at [329, 185] on icon "icon: close-circle" at bounding box center [335, 183] width 12 height 12
click at [269, 188] on input "text" at bounding box center [251, 182] width 242 height 31
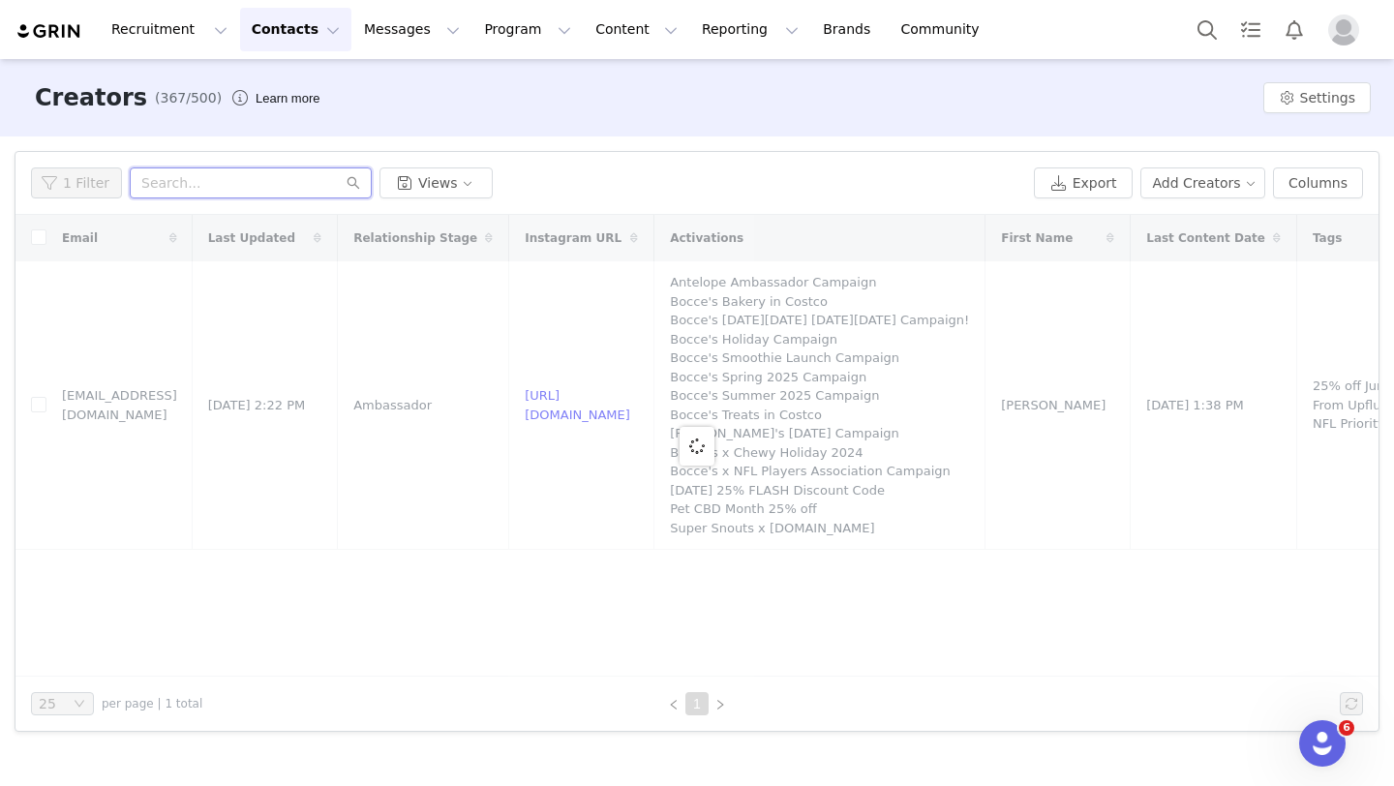
paste input "teddythelvdood@gmail.com"
type input "teddythelvdood@gmail.com"
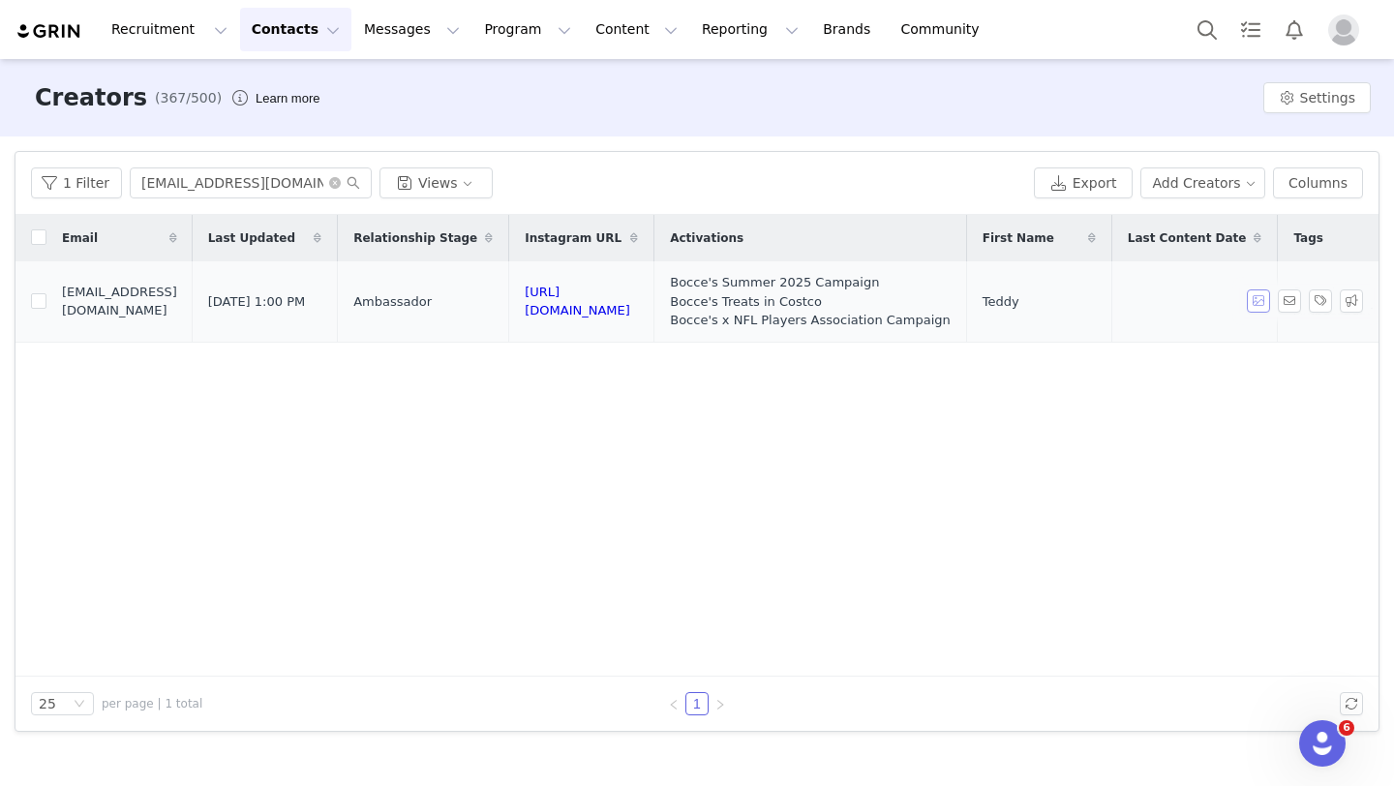
click at [1259, 303] on button "button" at bounding box center [1258, 300] width 23 height 23
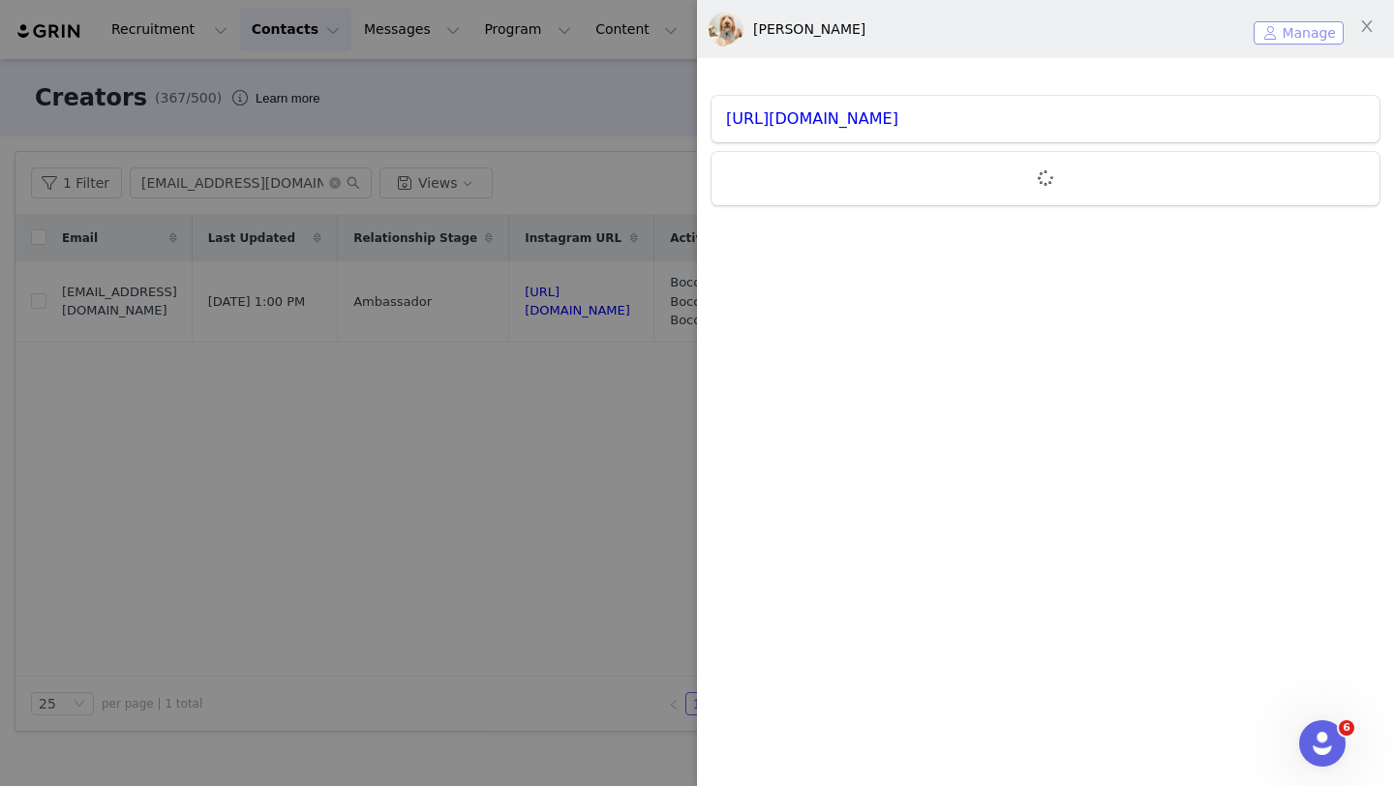
click at [1272, 29] on button "Manage" at bounding box center [1299, 32] width 90 height 23
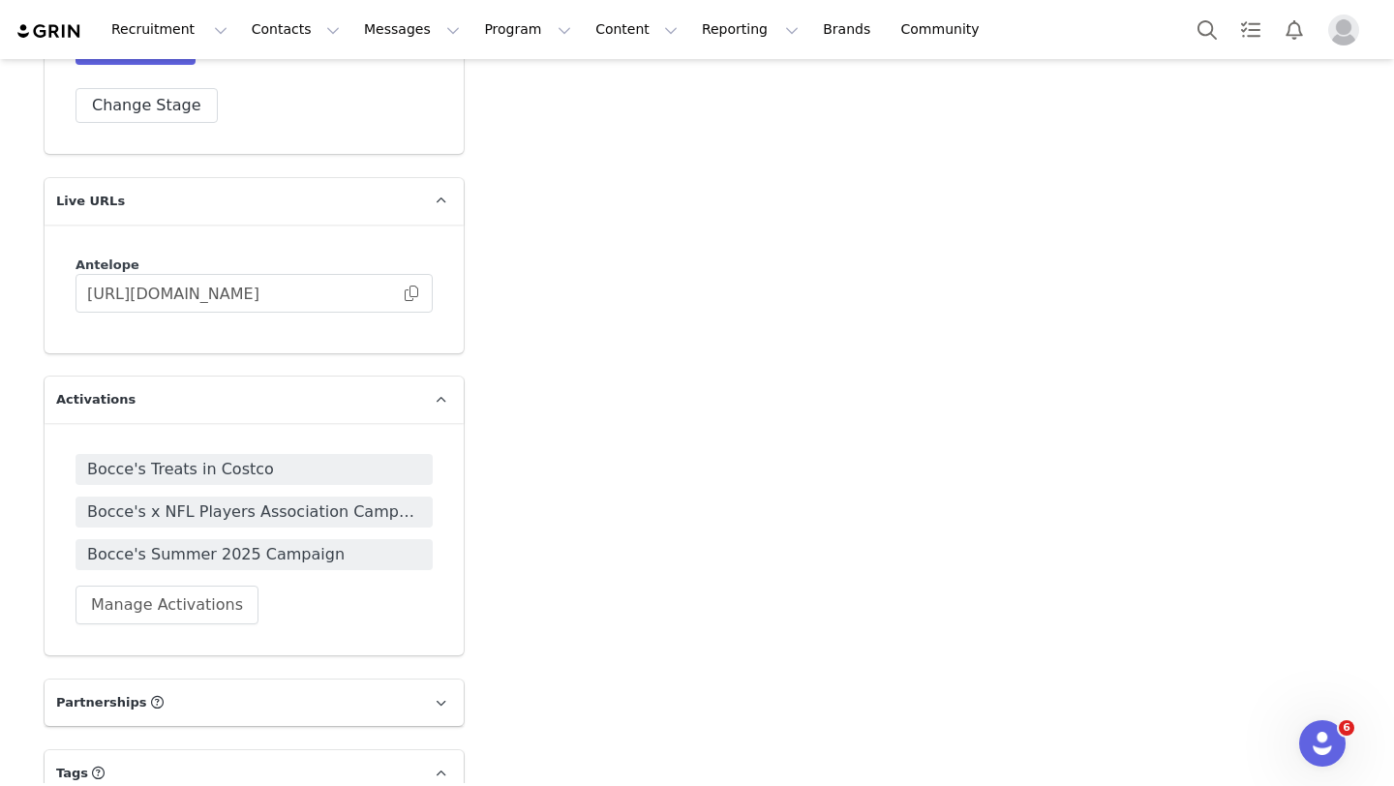
scroll to position [3631, 0]
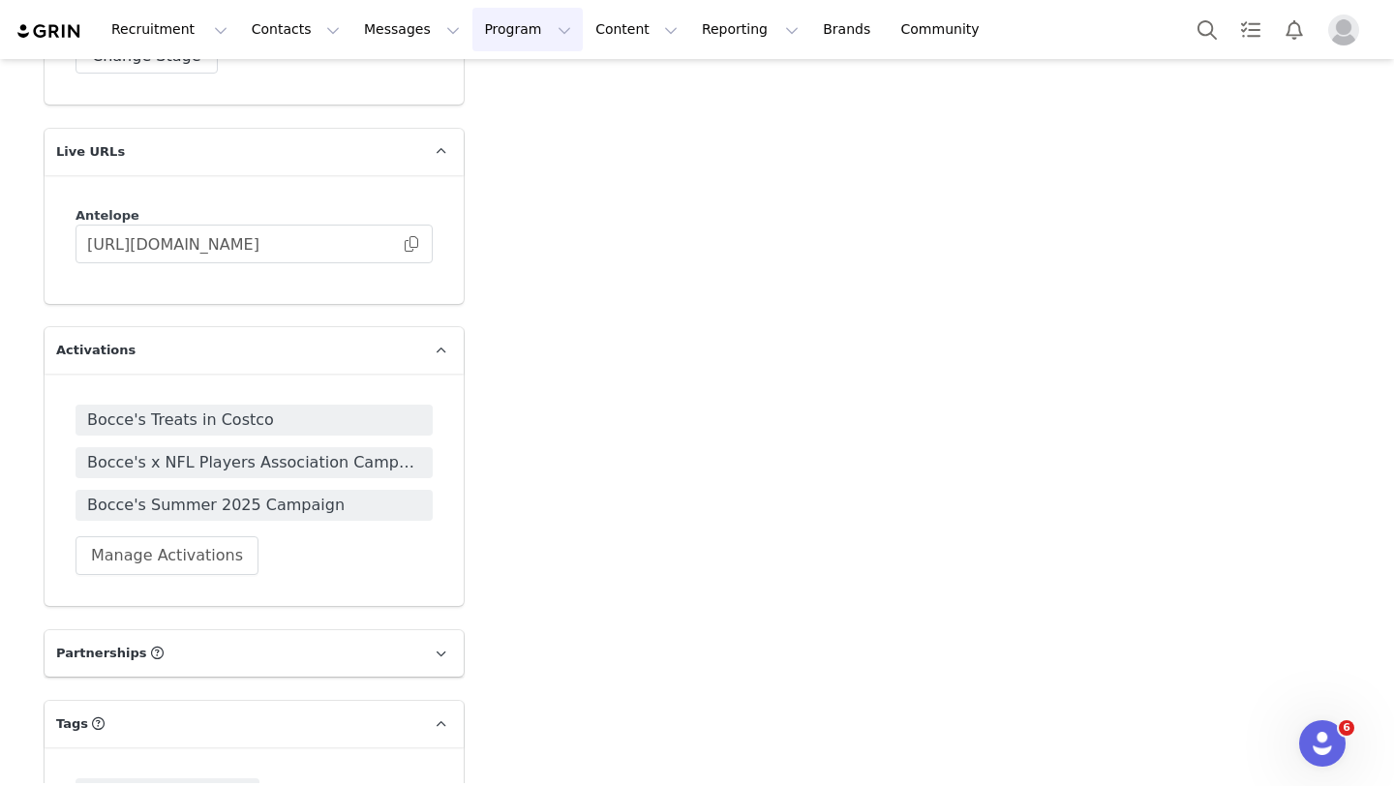
click at [494, 14] on button "Program Program" at bounding box center [527, 30] width 110 height 44
click at [486, 74] on link "Activations" at bounding box center [518, 86] width 153 height 36
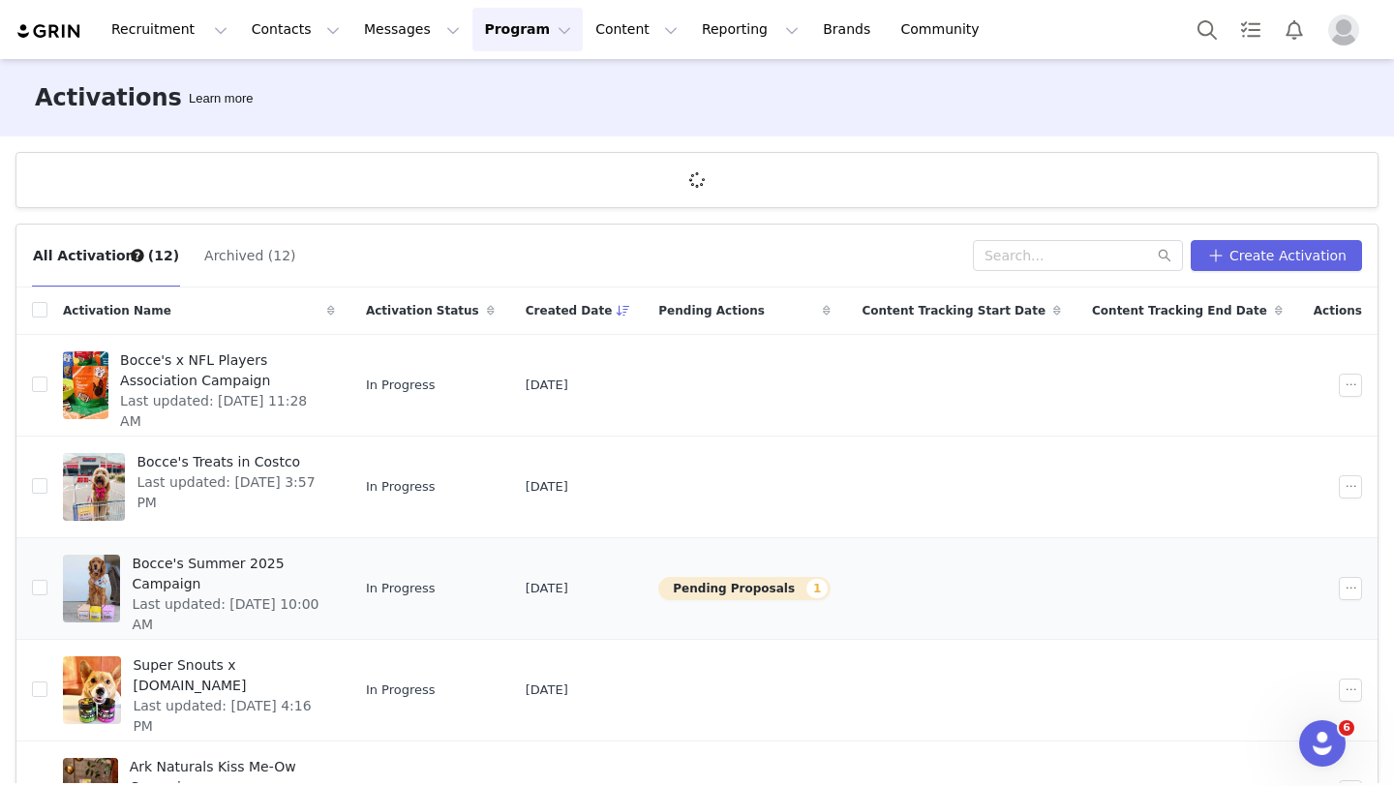
click at [318, 538] on td "Bocce's Treats in Costco Last updated: Jul 14, 2025 3:57 PM" at bounding box center [198, 488] width 303 height 102
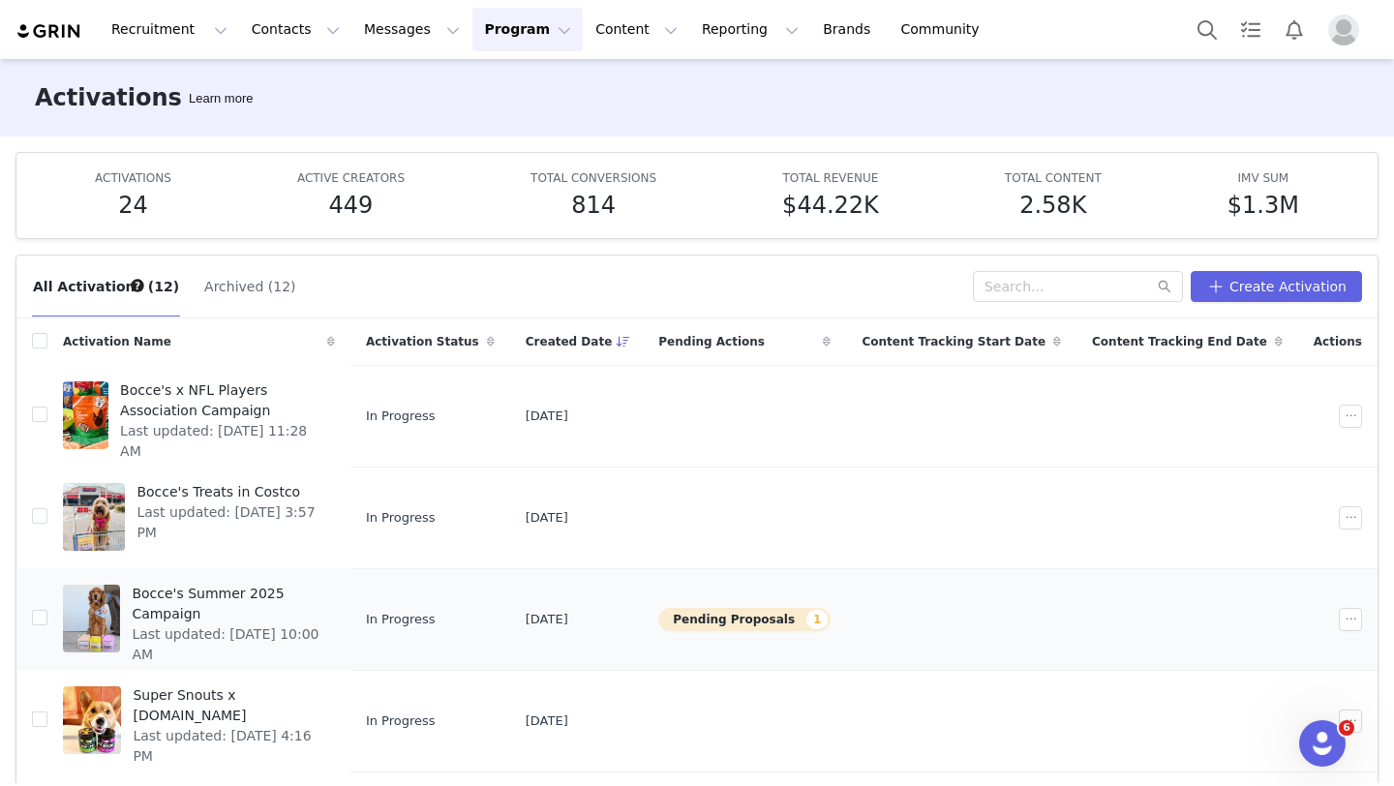
click at [307, 625] on span "Last updated: Aug 21, 2025 10:00 AM" at bounding box center [228, 645] width 192 height 41
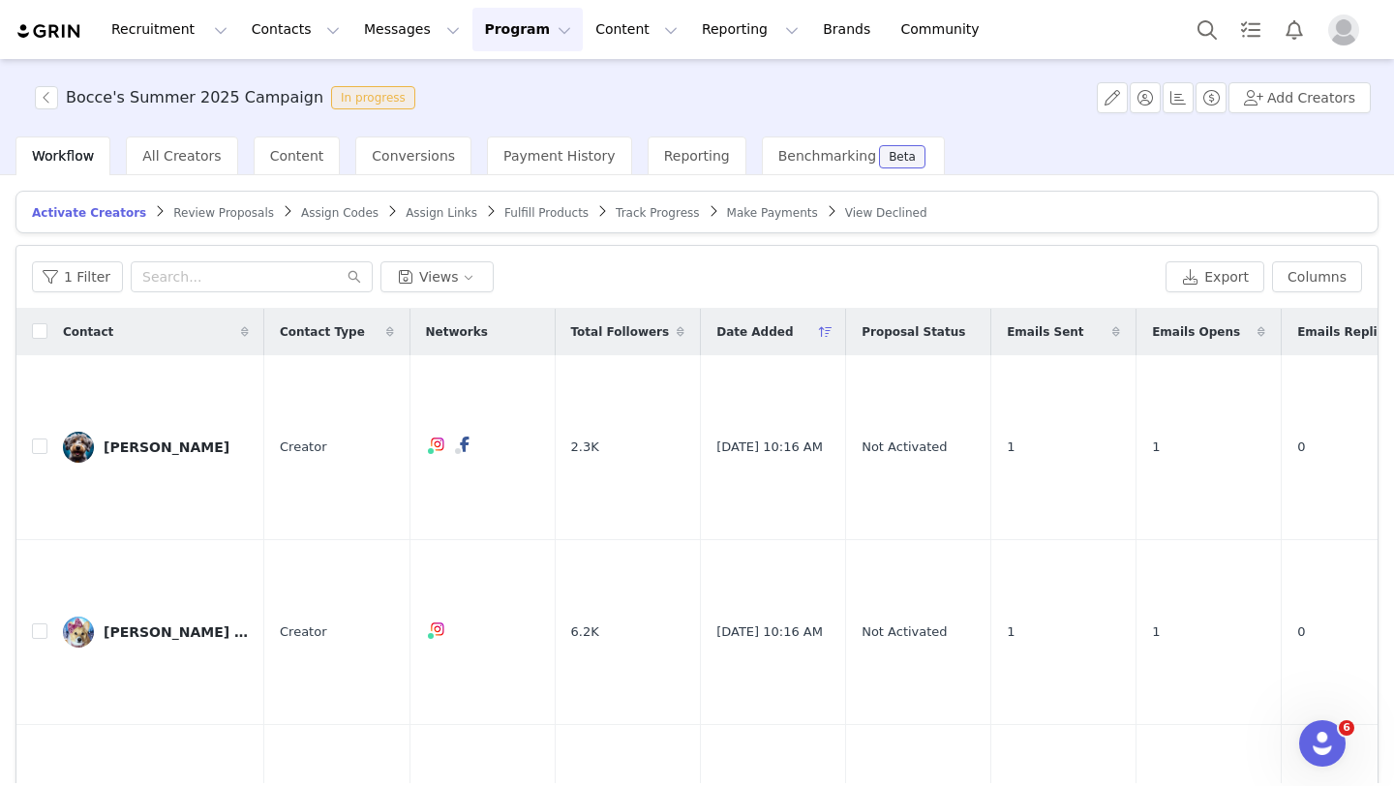
click at [240, 214] on span "Review Proposals" at bounding box center [223, 213] width 101 height 14
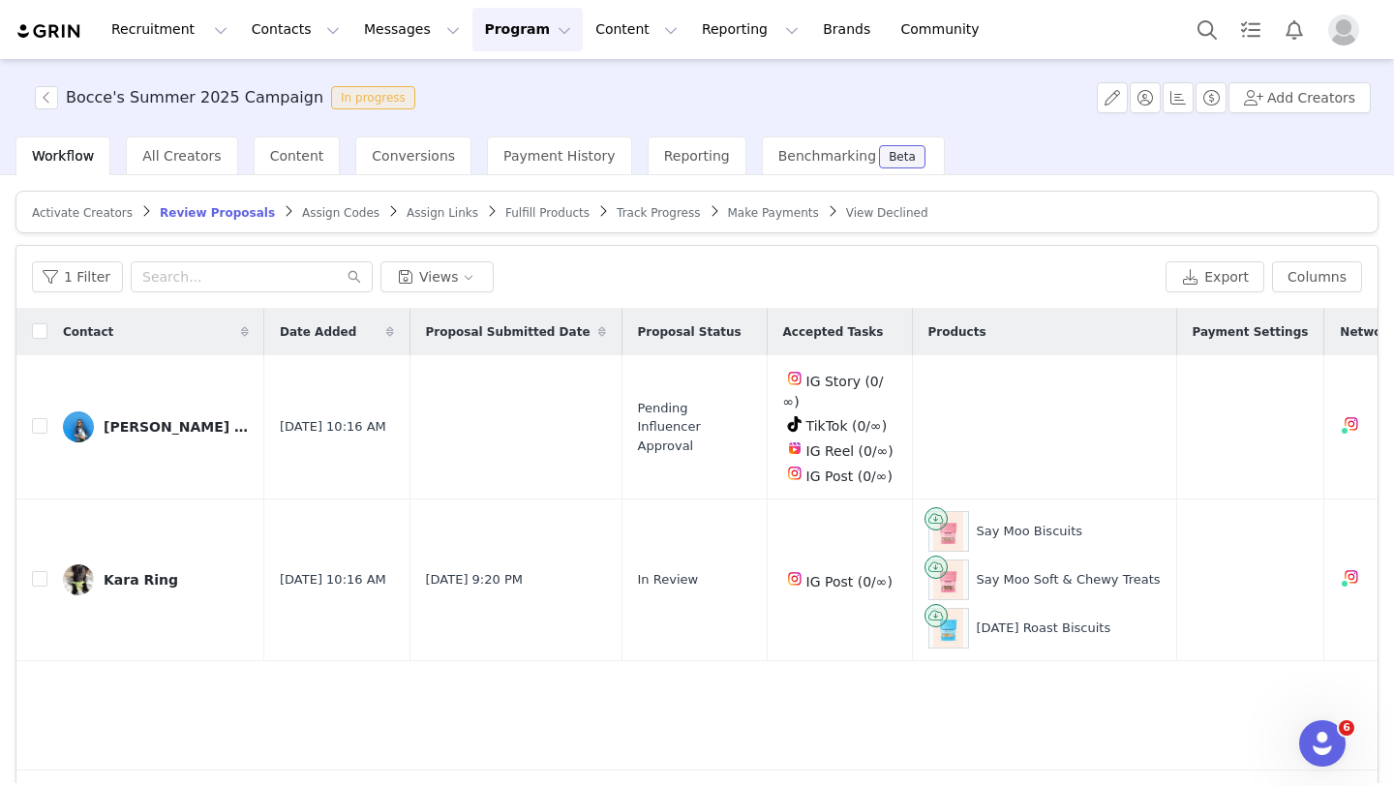
click at [617, 213] on span "Track Progress" at bounding box center [658, 213] width 83 height 14
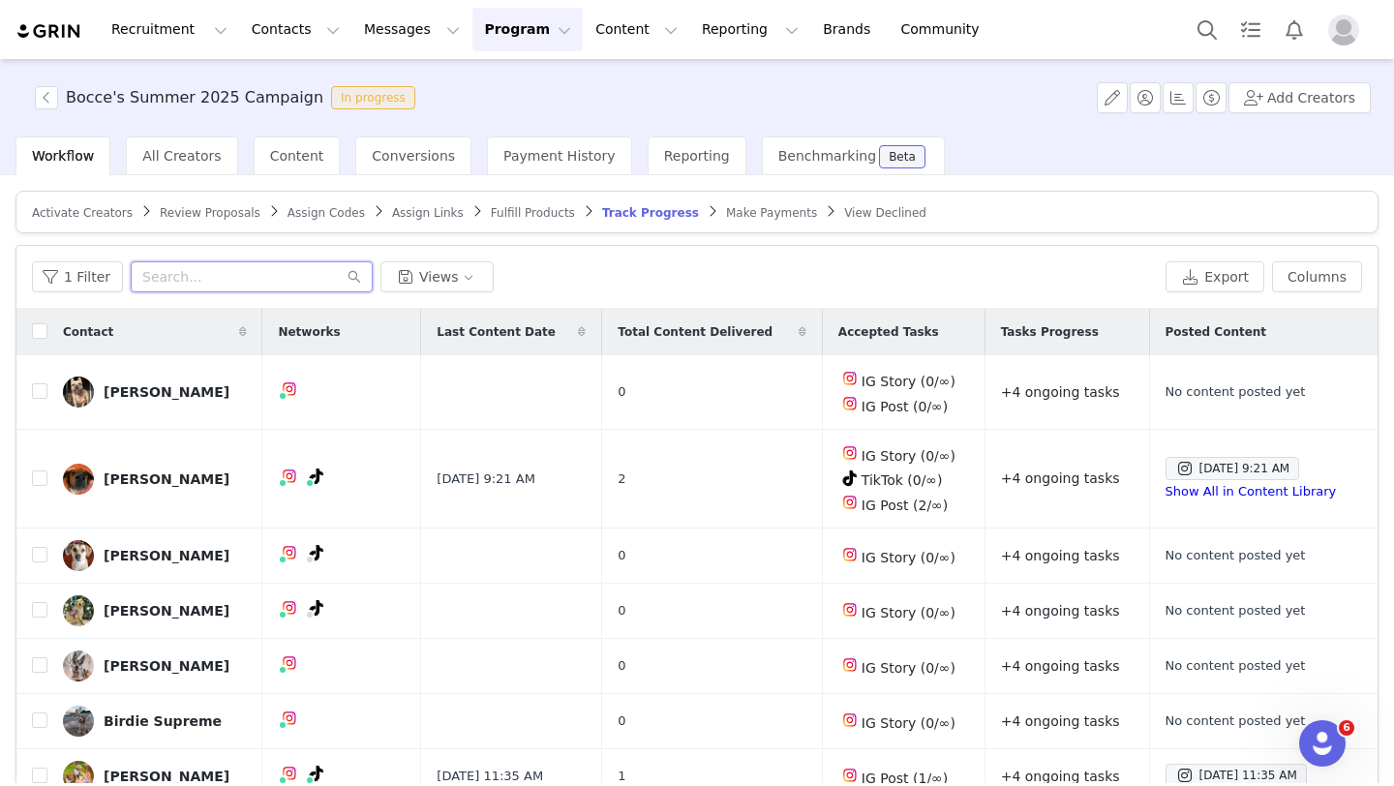
click at [238, 268] on input "text" at bounding box center [252, 276] width 242 height 31
paste input "teddythelvdood@gmail.com"
type input "teddythelvdood@gmail.com"
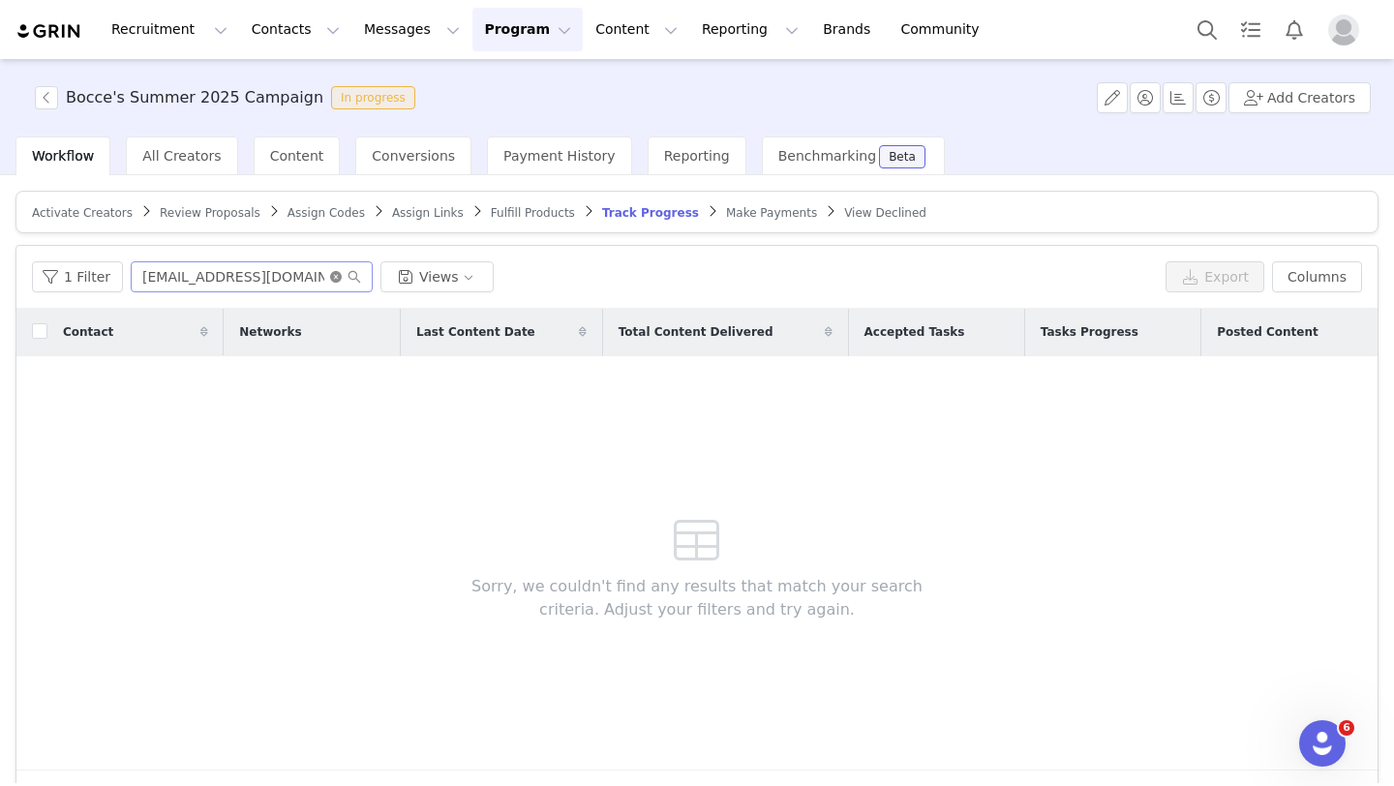
click at [330, 272] on icon "icon: close-circle" at bounding box center [336, 277] width 12 height 12
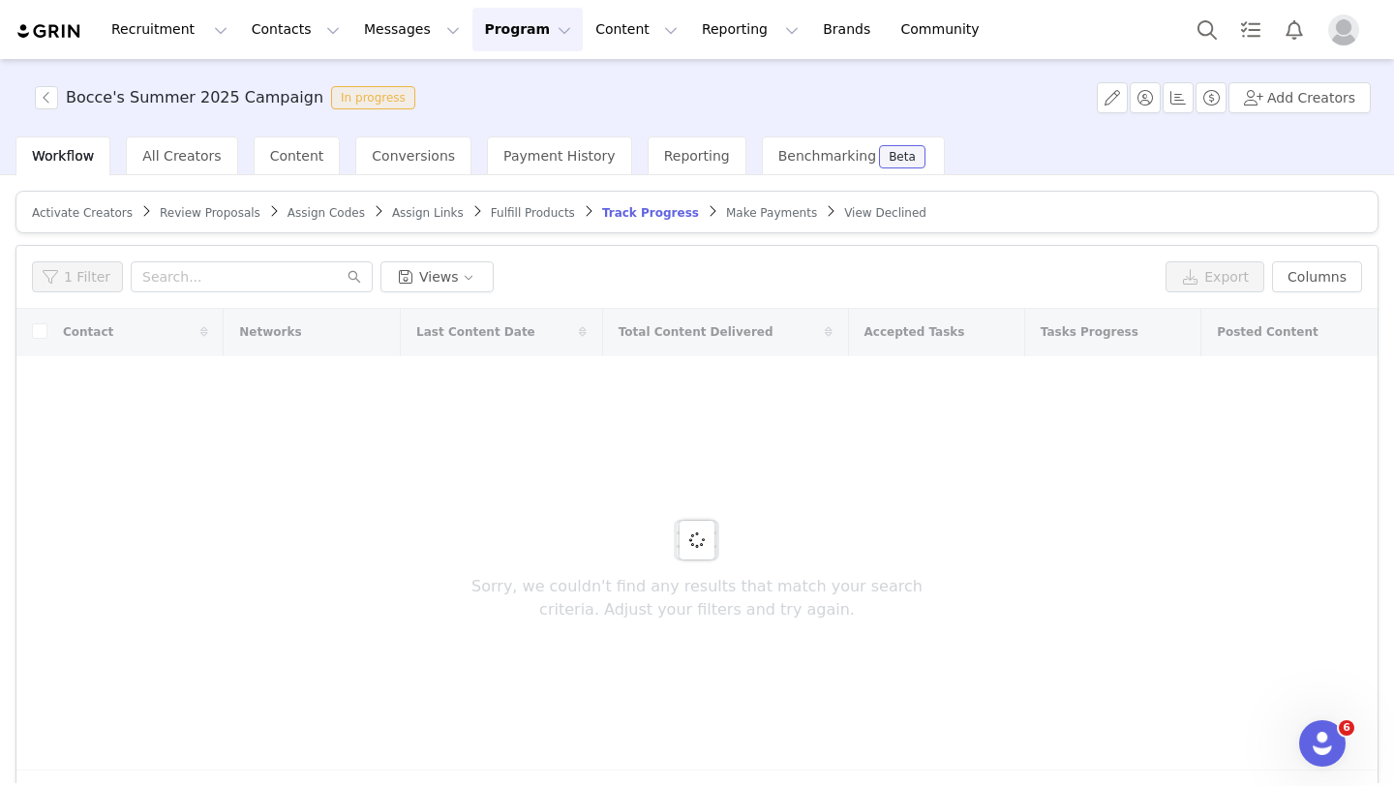
click at [83, 210] on span "Activate Creators" at bounding box center [82, 213] width 101 height 14
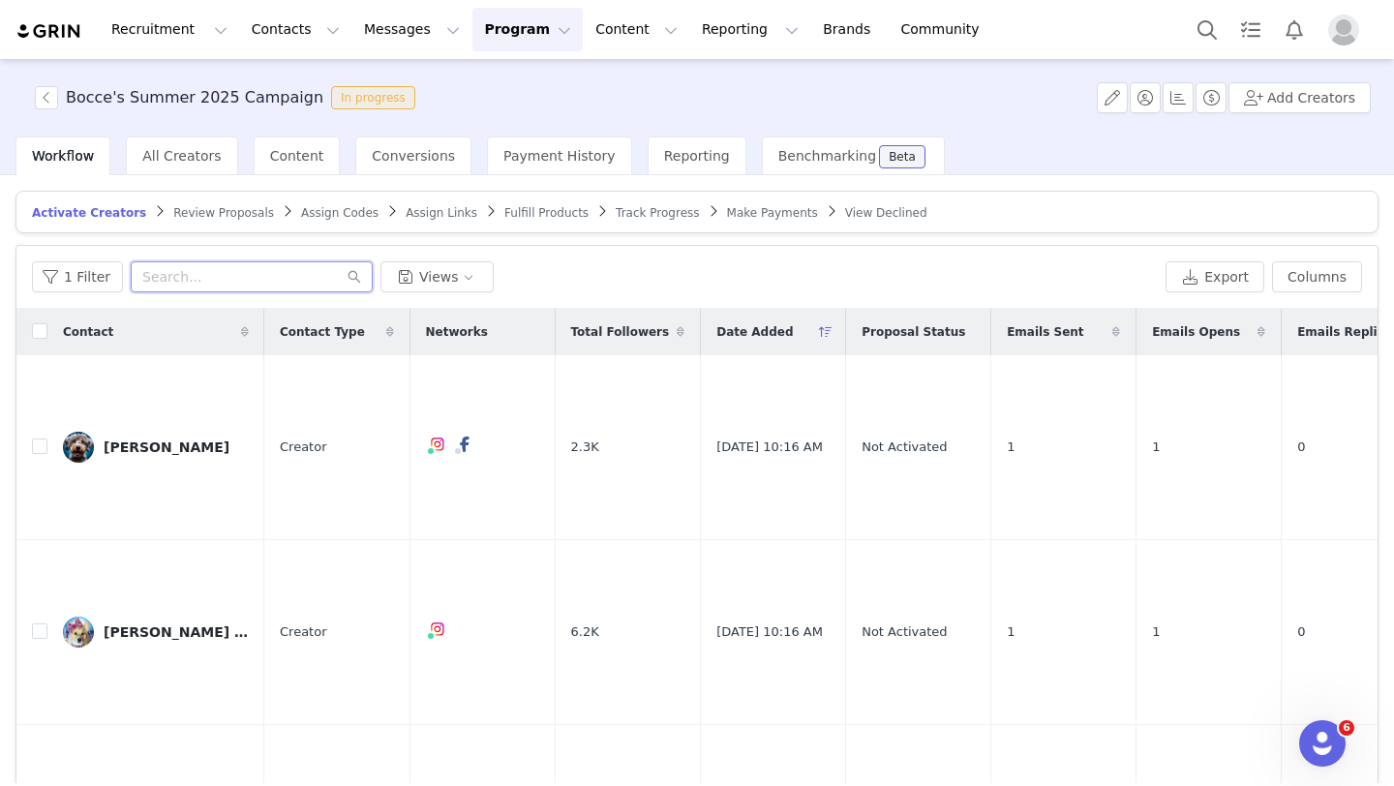
click at [261, 271] on input "text" at bounding box center [252, 276] width 242 height 31
paste input "teddythelvdood@gmail.com"
type input "teddythelvdood@gmail.com"
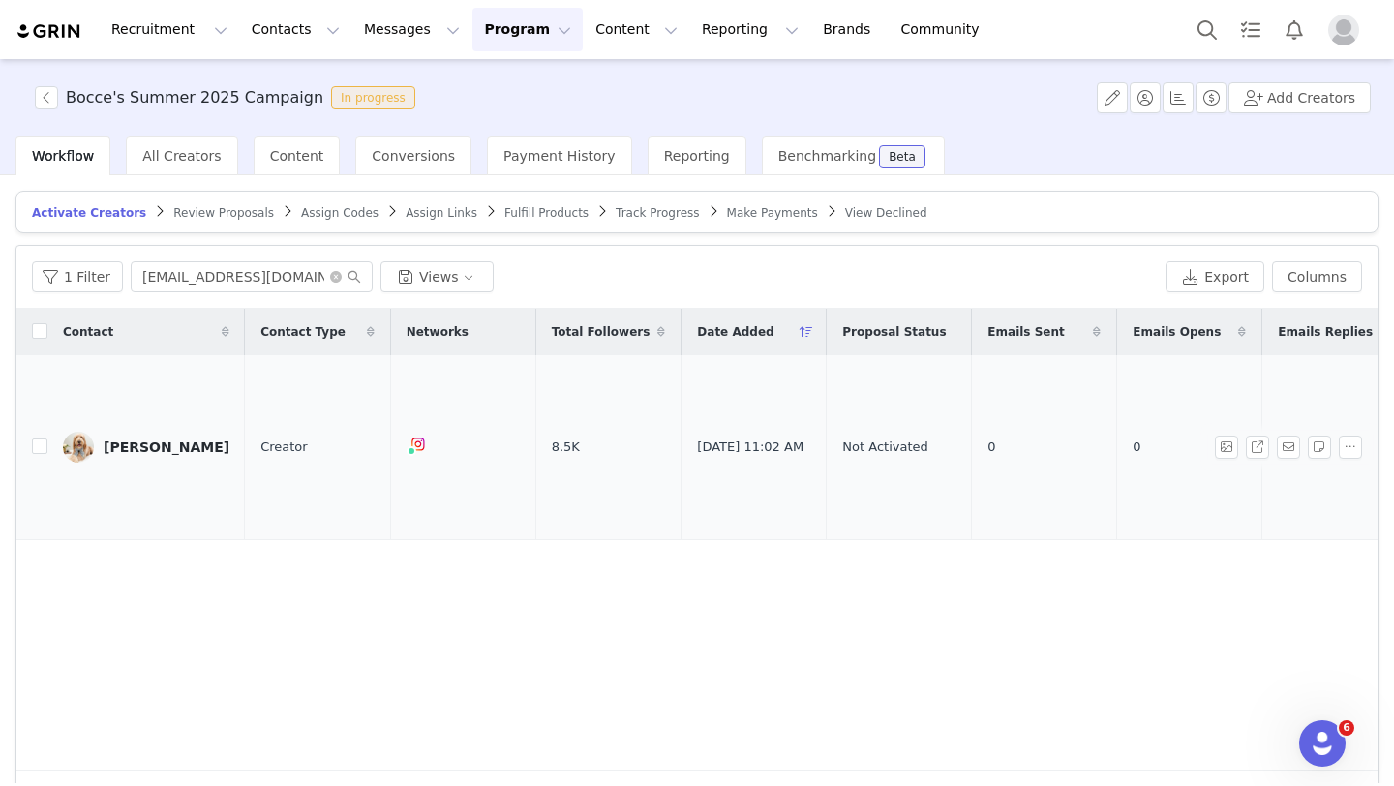
click at [151, 439] on div "Teddy Chau" at bounding box center [167, 446] width 126 height 15
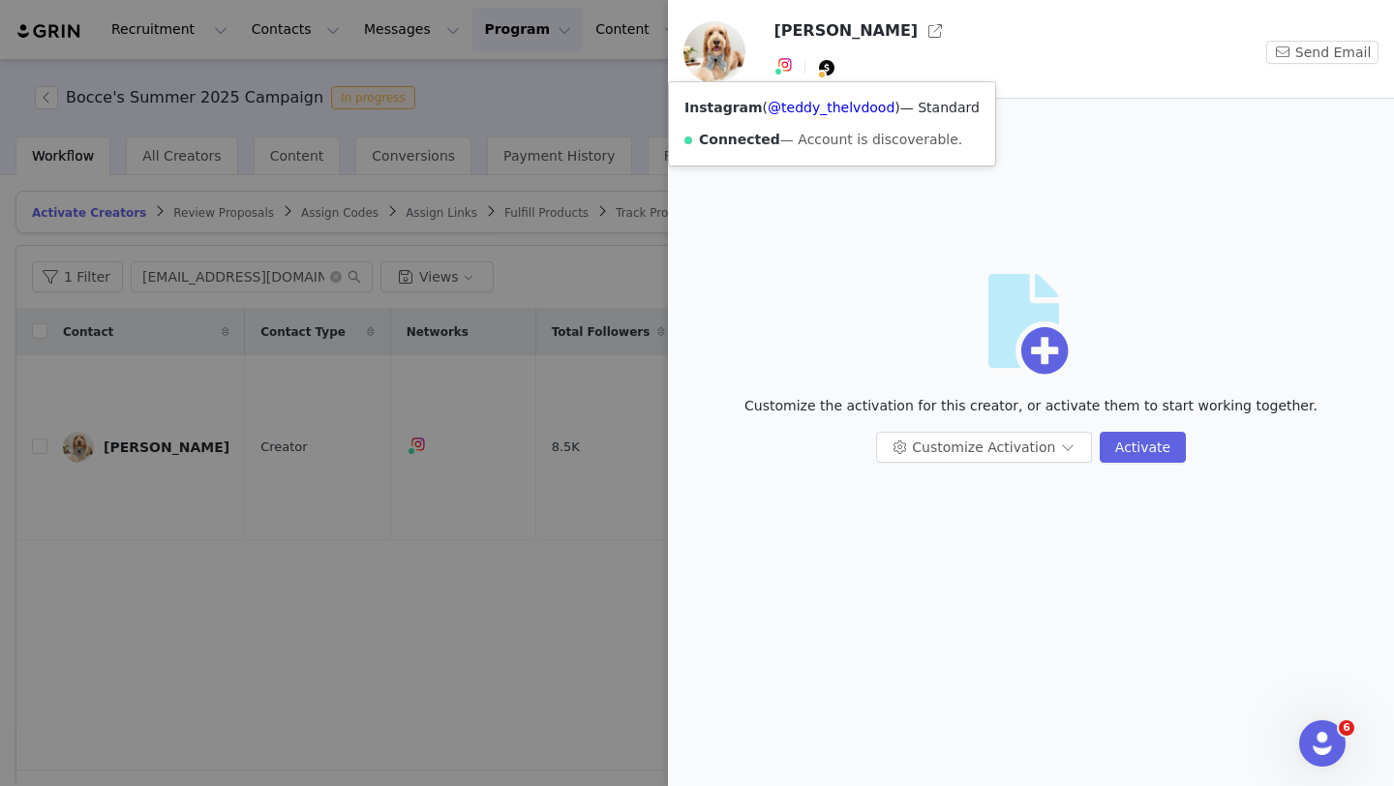
click at [551, 165] on div at bounding box center [697, 393] width 1394 height 786
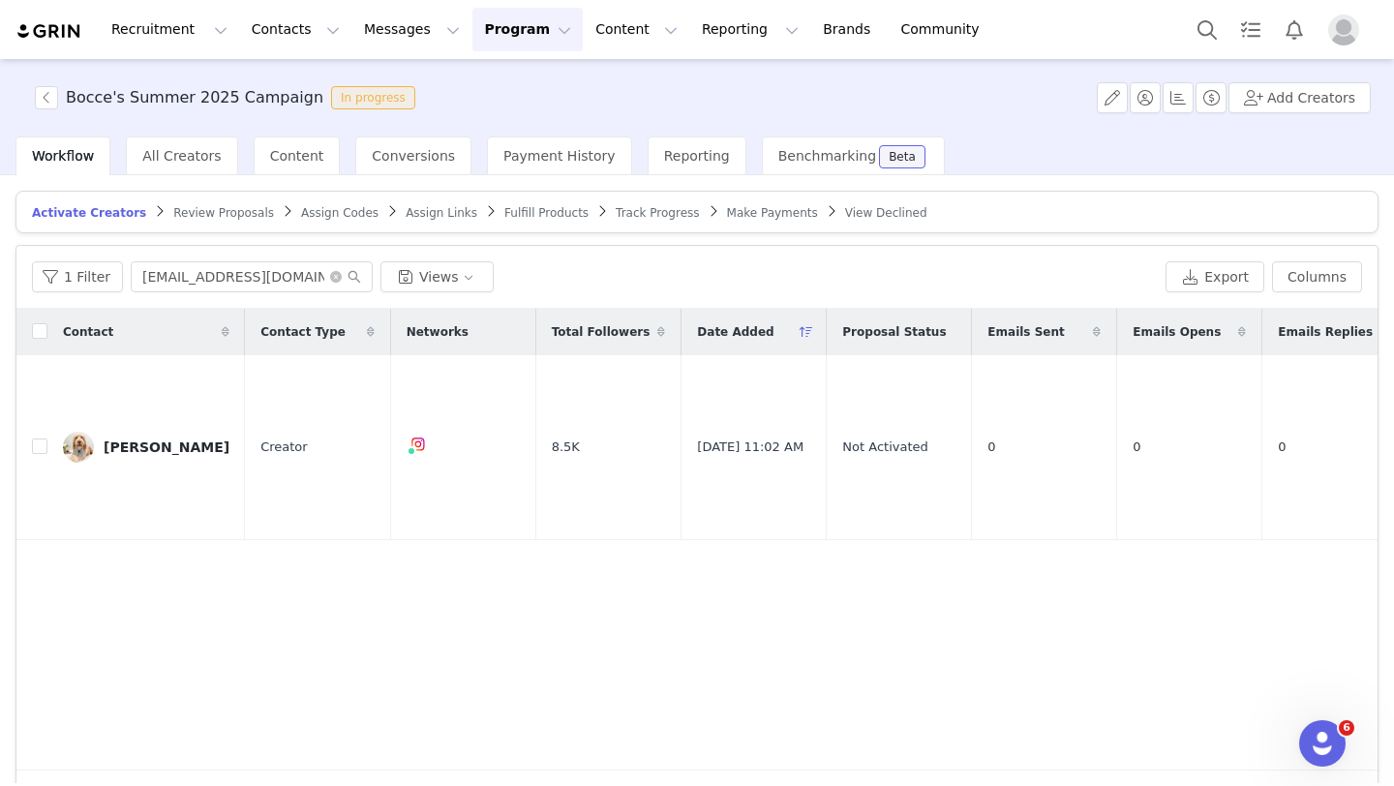
click at [503, 33] on button "Program Program" at bounding box center [527, 30] width 110 height 44
click at [497, 76] on p "Activations" at bounding box center [495, 86] width 75 height 20
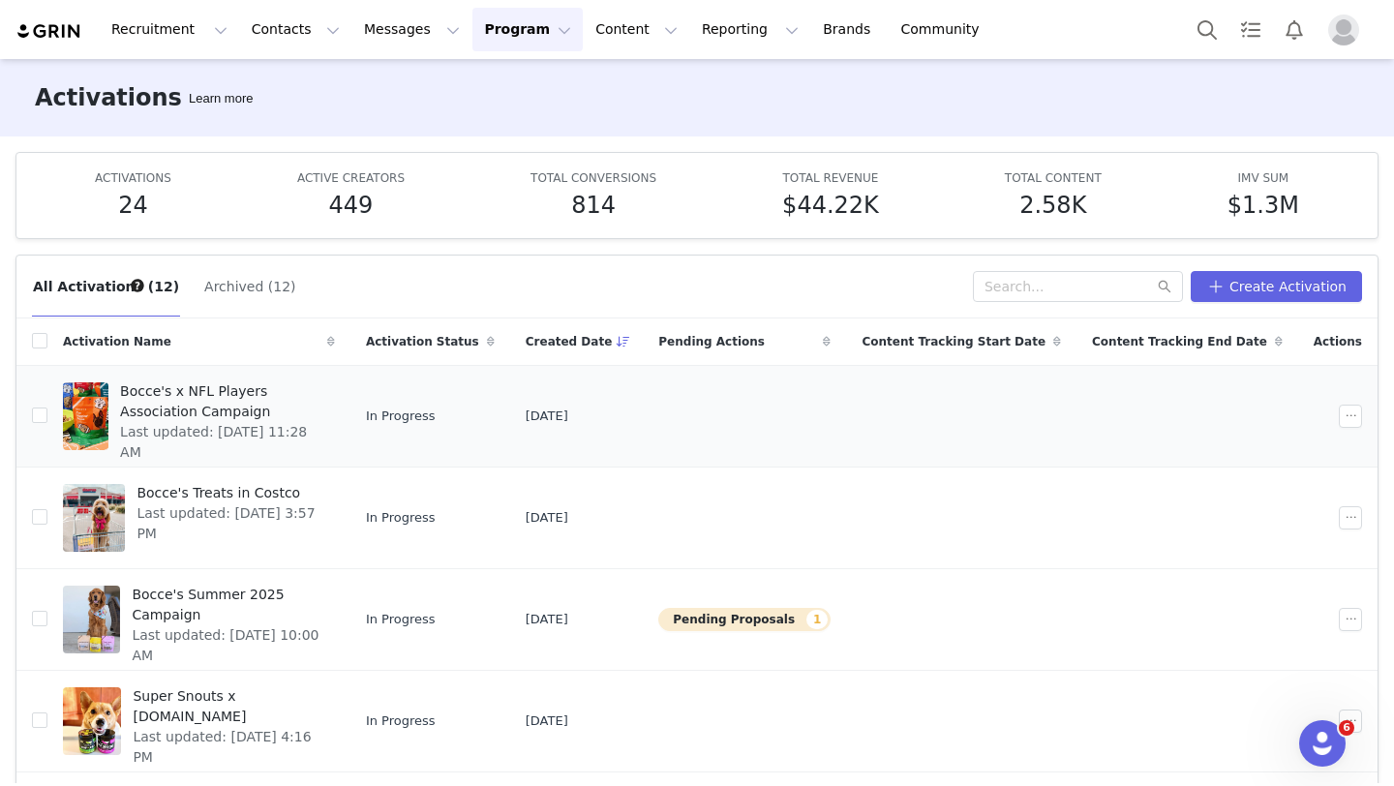
click at [299, 412] on span "Bocce's x NFL Players Association Campaign" at bounding box center [221, 401] width 203 height 41
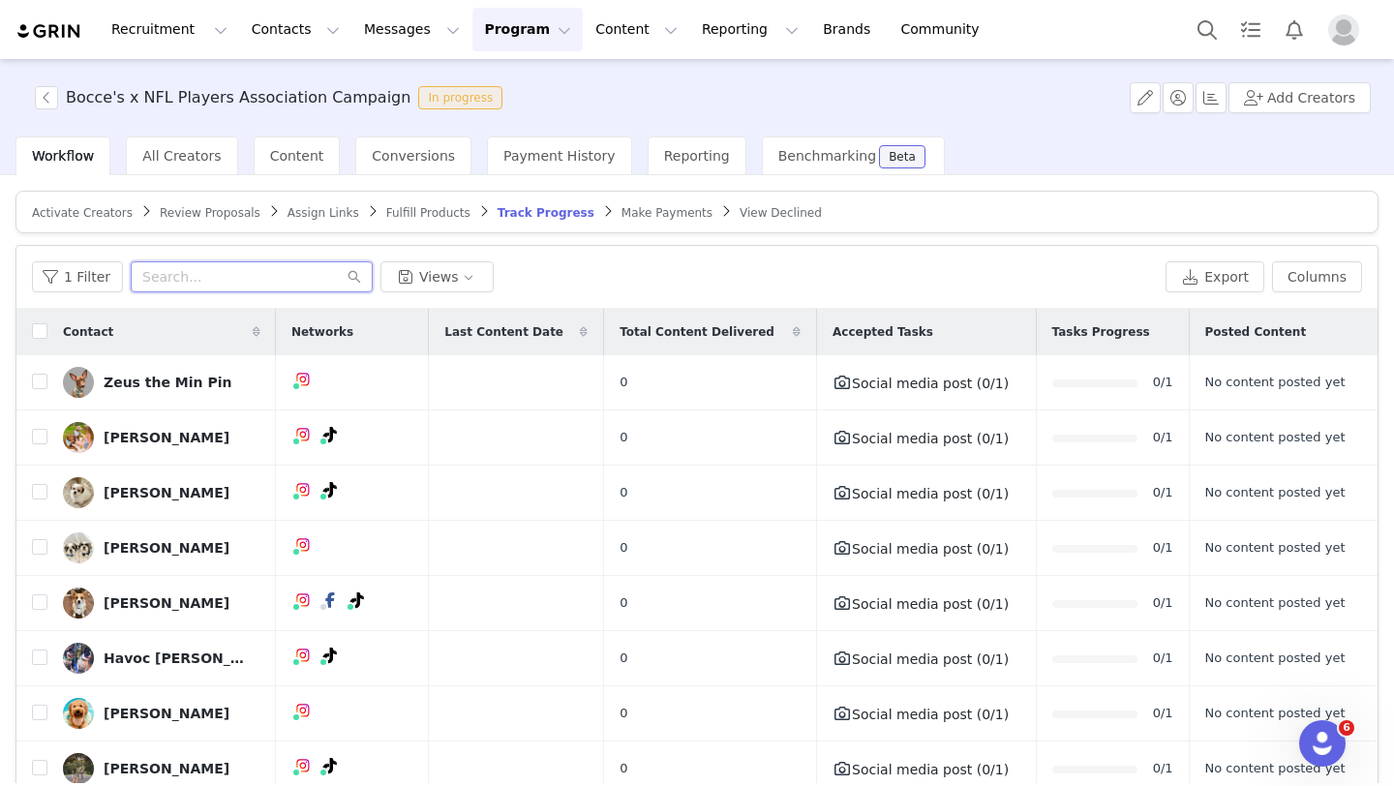
click at [203, 264] on input "text" at bounding box center [252, 276] width 242 height 31
click at [317, 219] on div "Assign Links" at bounding box center [323, 212] width 72 height 15
click at [311, 217] on span "Assign Links" at bounding box center [323, 213] width 72 height 14
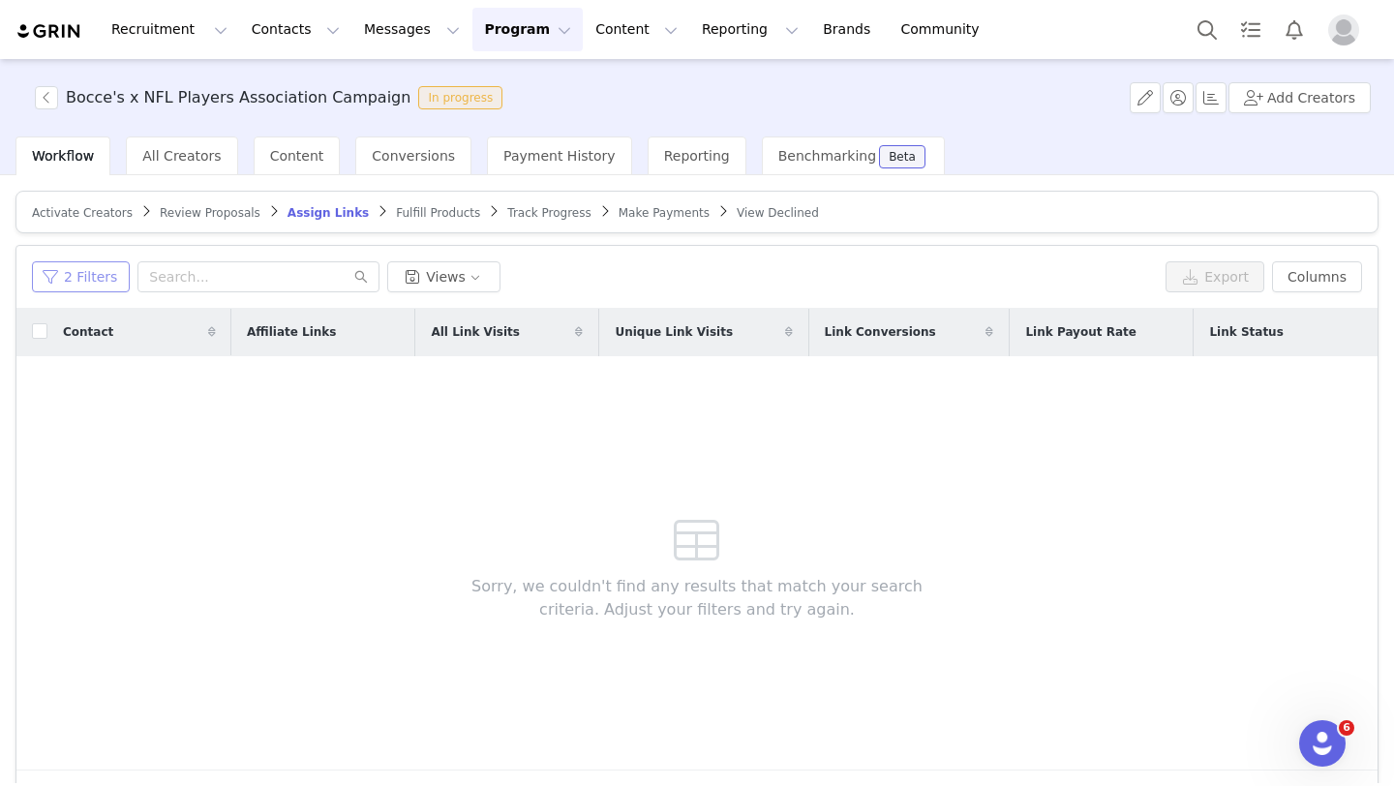
click at [109, 287] on button "2 Filters" at bounding box center [81, 276] width 98 height 31
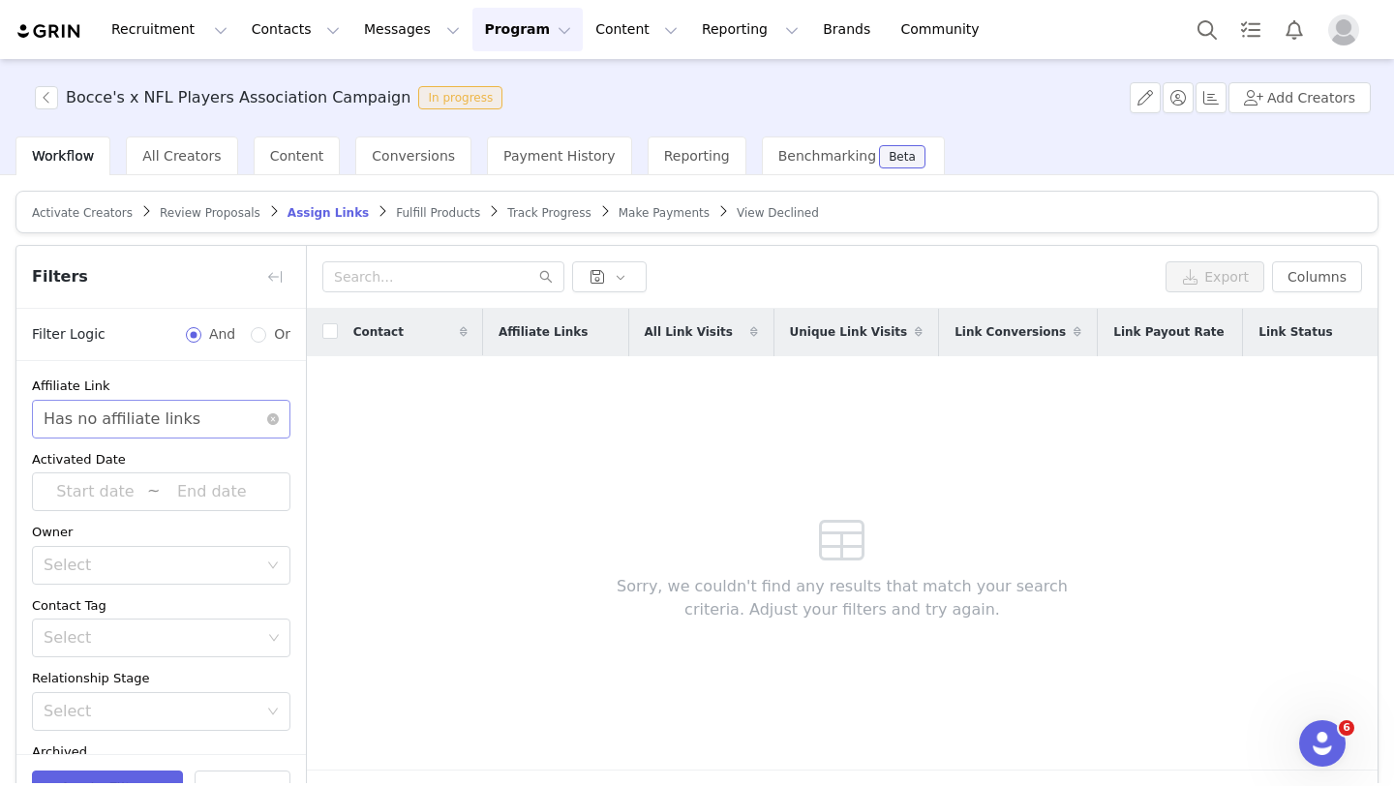
click at [173, 421] on div "Has no affiliate links" at bounding box center [122, 419] width 157 height 37
click at [112, 471] on li "Has affiliate links" at bounding box center [161, 460] width 258 height 31
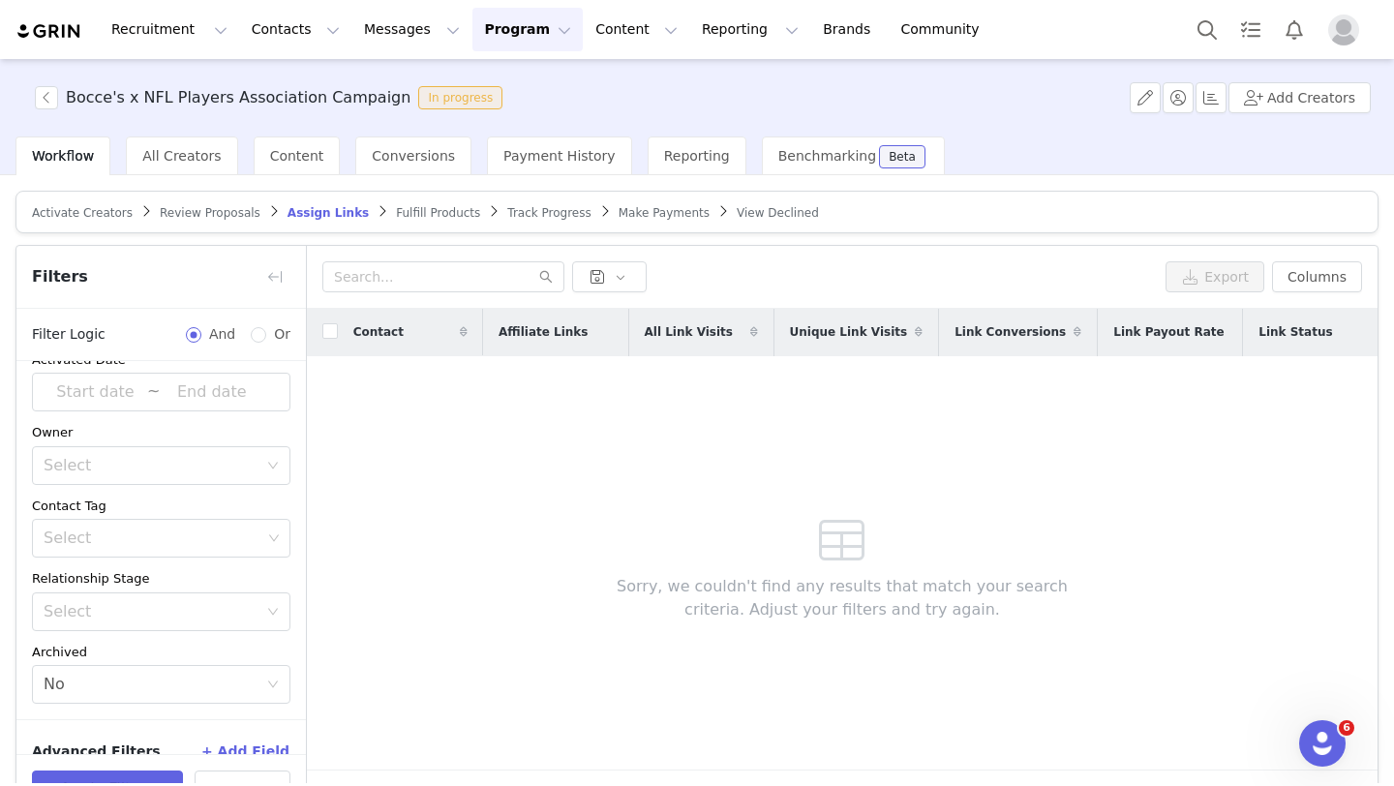
scroll to position [128, 0]
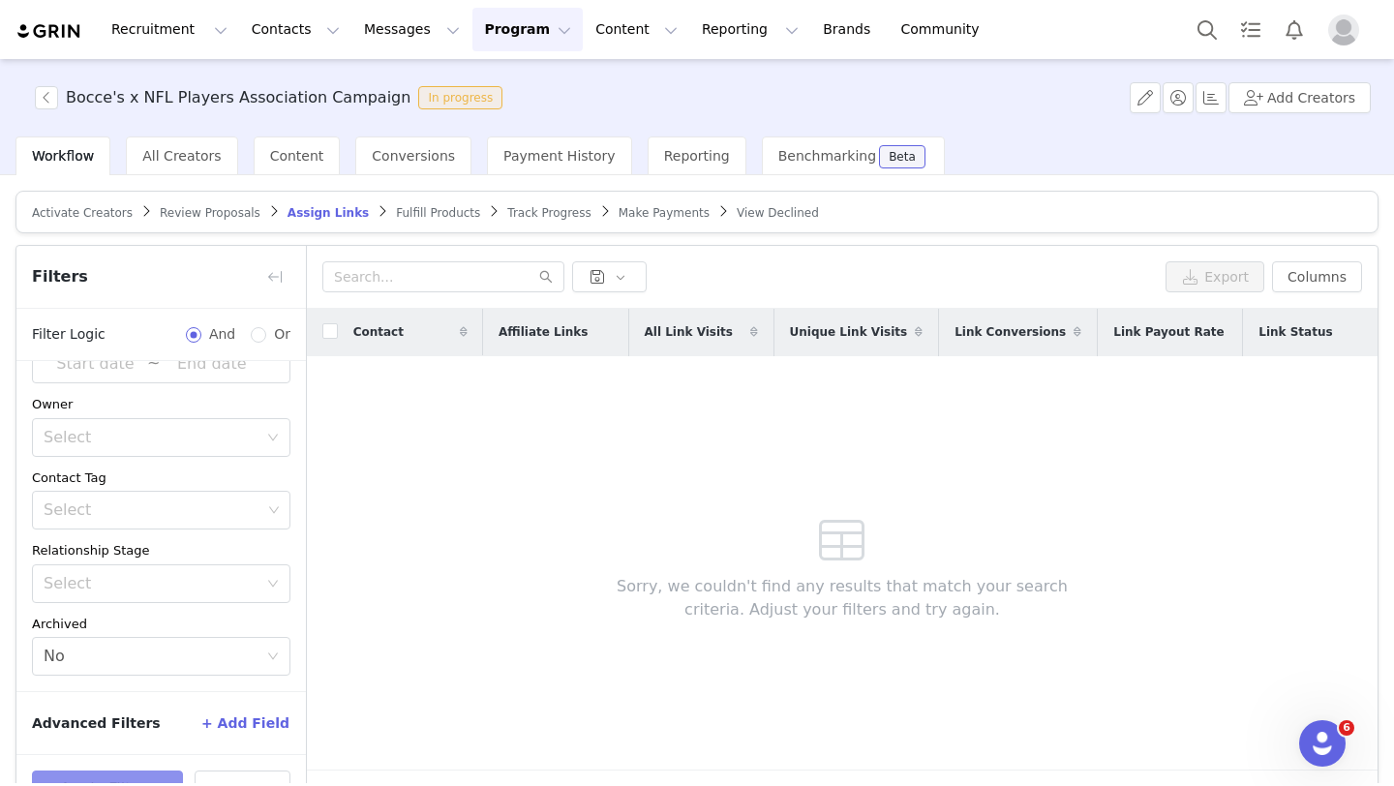
click at [112, 777] on button "Apply Filters" at bounding box center [107, 789] width 151 height 39
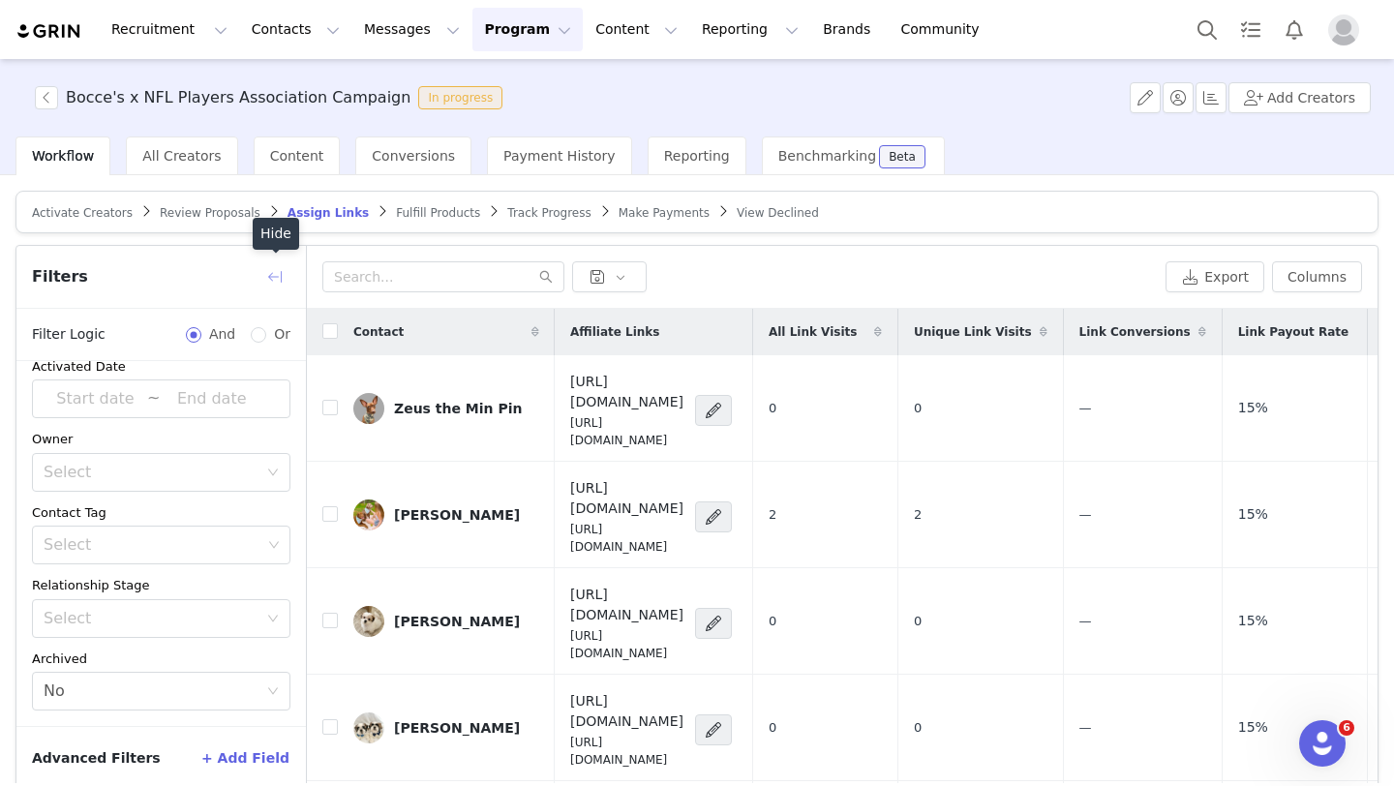
click at [270, 277] on button "button" at bounding box center [274, 276] width 31 height 31
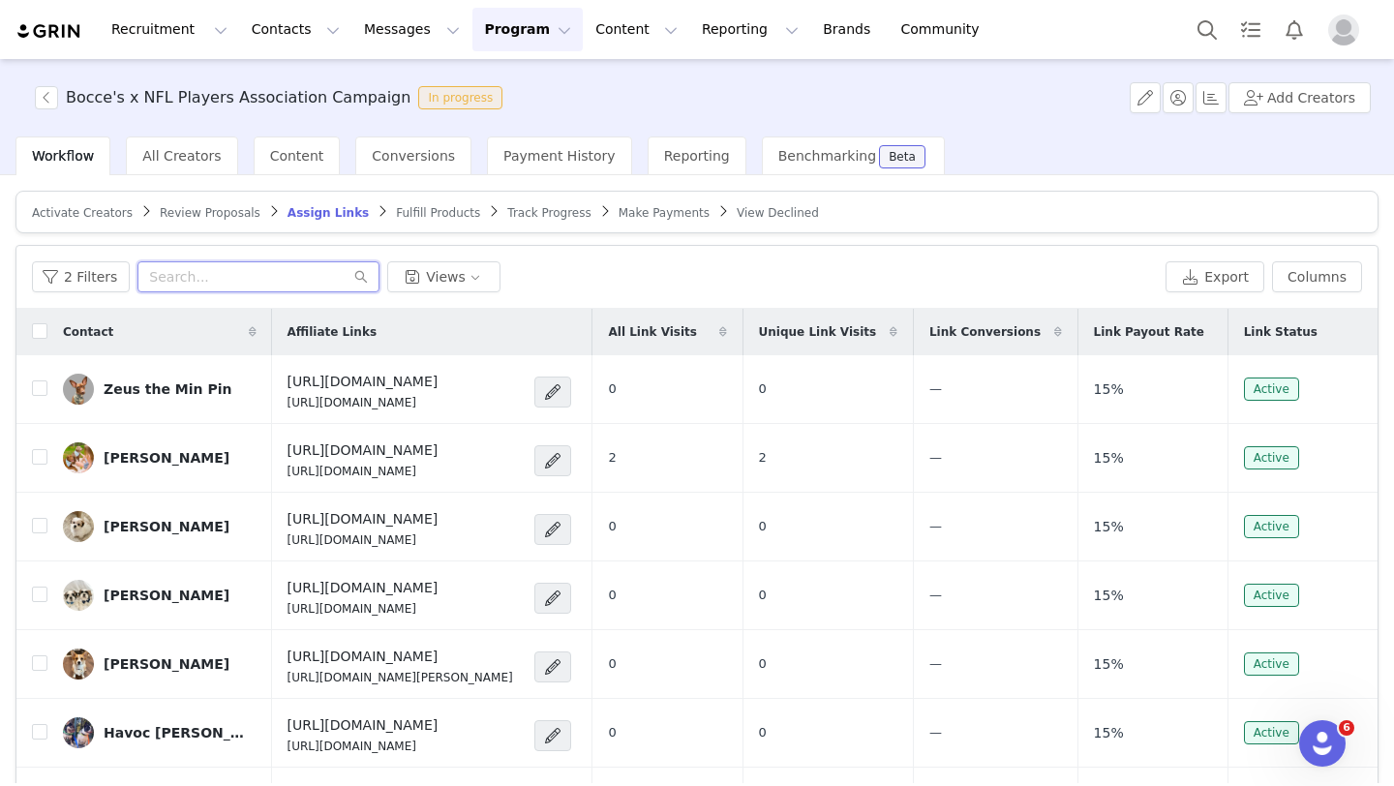
click at [290, 277] on input "text" at bounding box center [258, 276] width 242 height 31
paste input "Bocce's x NFL Players Association Campaign"
type input "Bocce's x NFL Players Association Campaign"
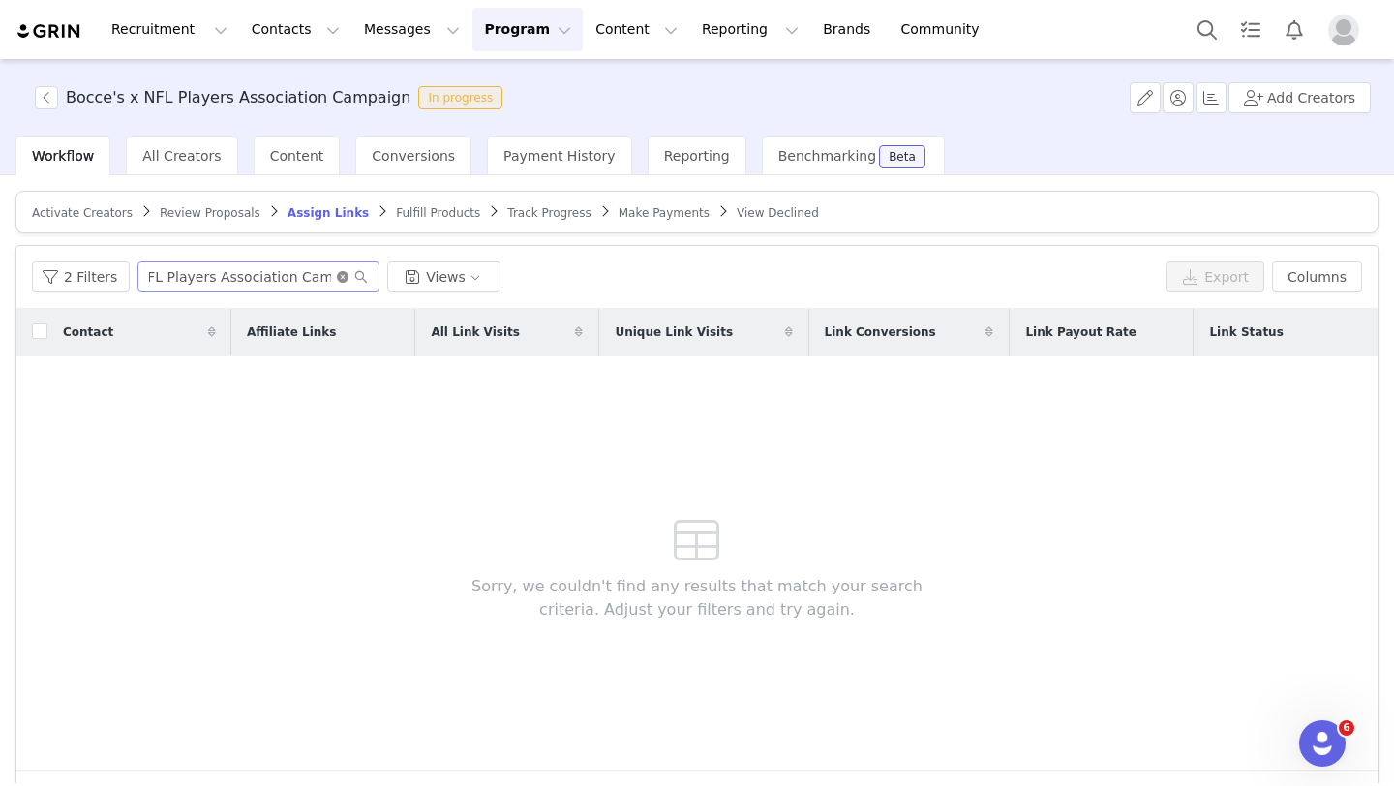
click at [340, 274] on icon "icon: close-circle" at bounding box center [343, 277] width 12 height 12
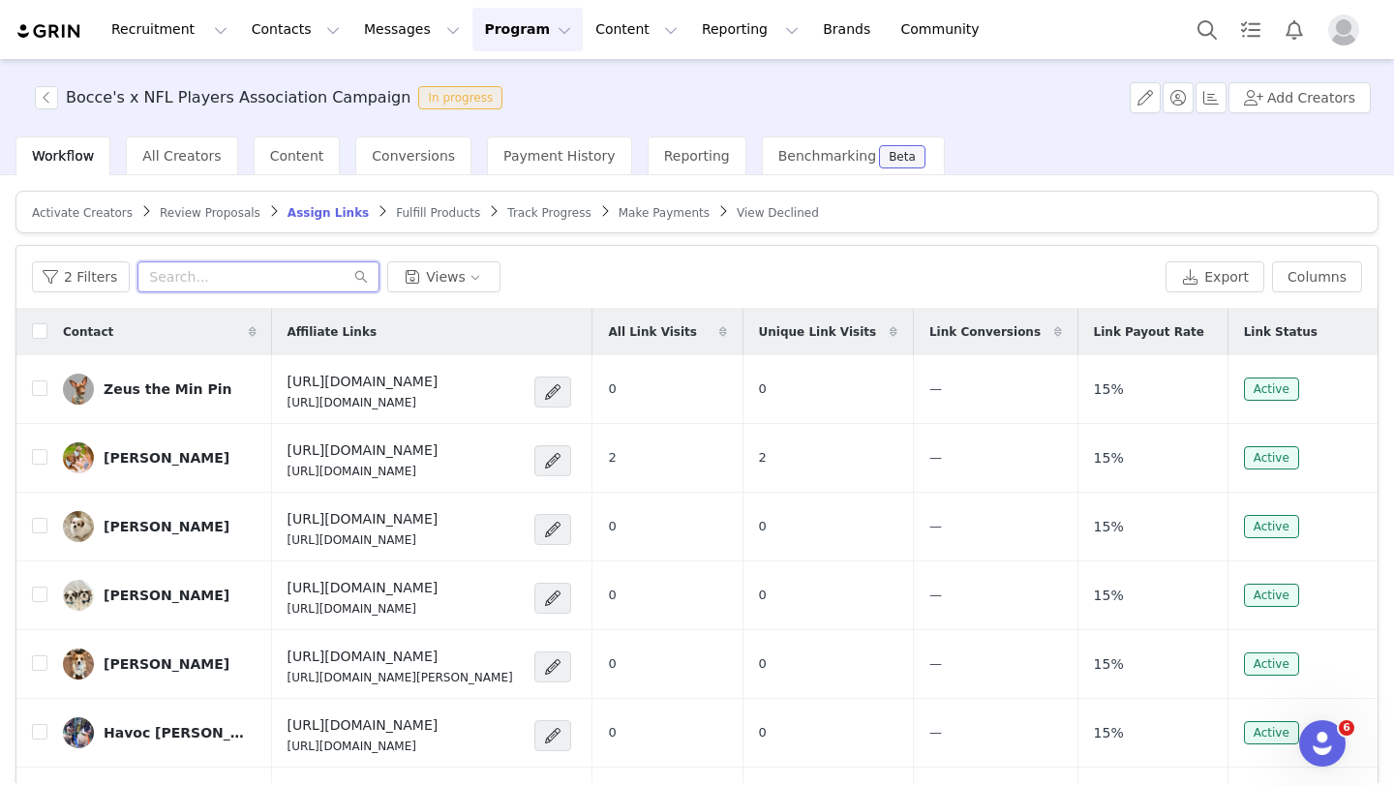
click at [199, 281] on input "text" at bounding box center [258, 276] width 242 height 31
paste input "teddythelvdood@gmail.com"
type input "teddythelvdood@gmail.com"
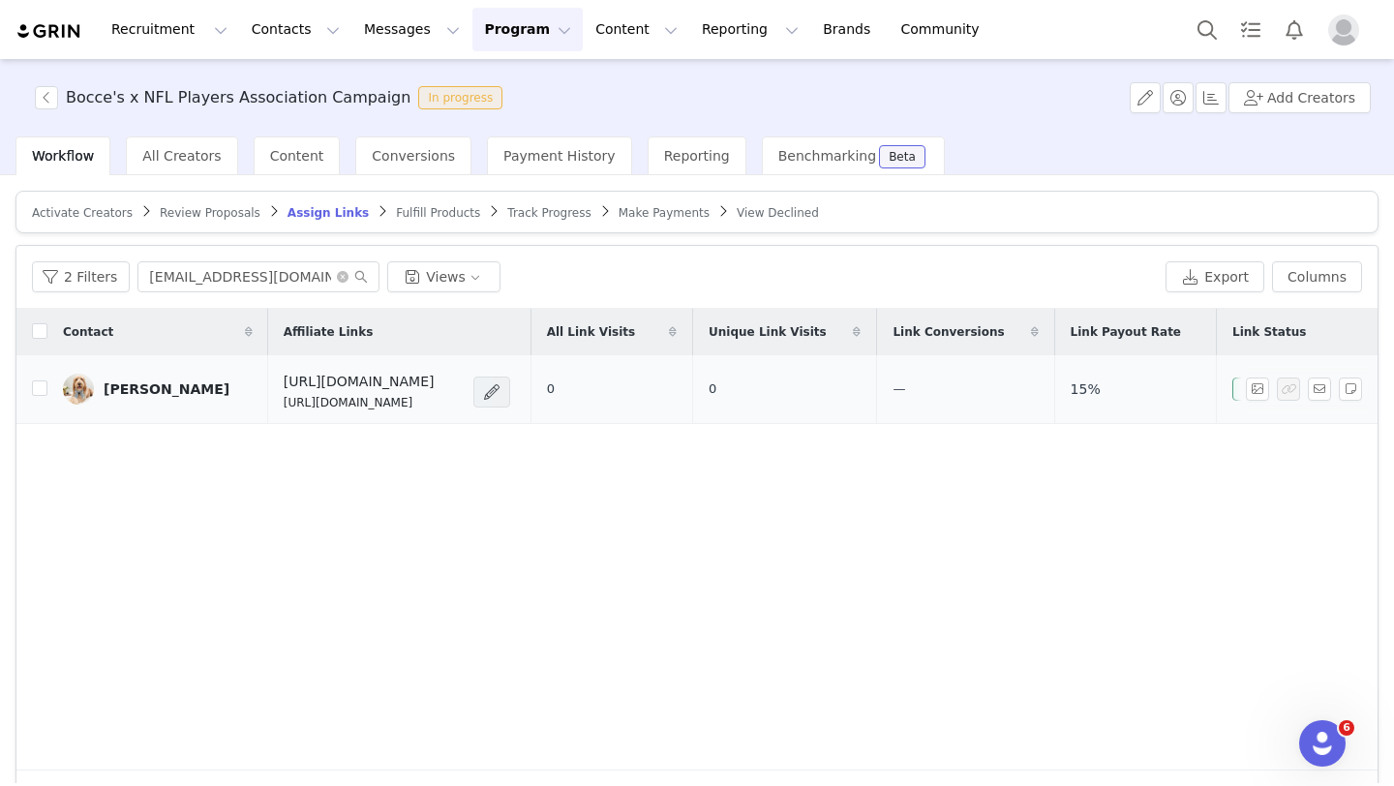
click at [501, 393] on span at bounding box center [491, 391] width 19 height 23
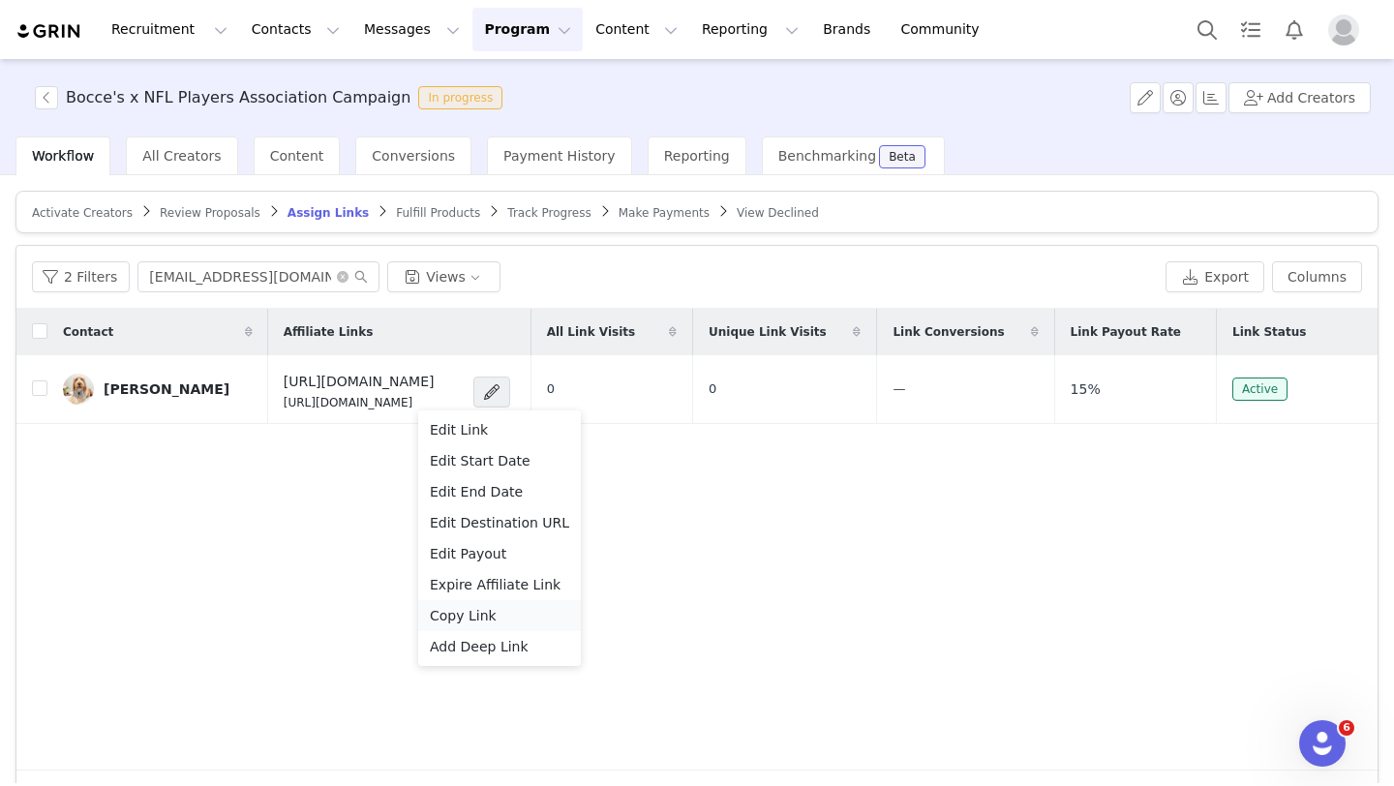
click at [477, 617] on span "Copy Link" at bounding box center [463, 615] width 67 height 21
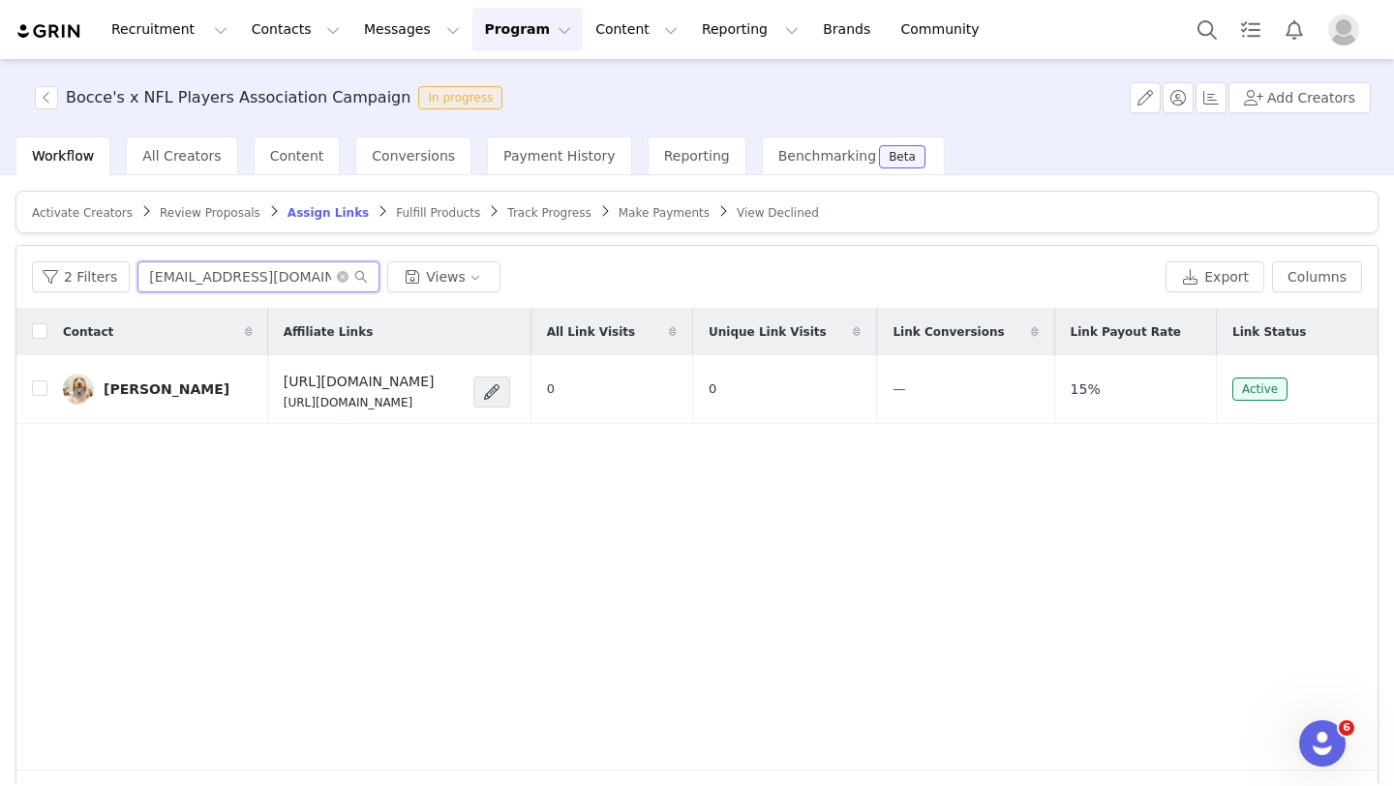
click at [261, 283] on input "teddythelvdood@gmail.com" at bounding box center [258, 276] width 242 height 31
click at [261, 282] on input "teddythelvdood@gmail.com" at bounding box center [258, 276] width 242 height 31
click at [520, 28] on button "Program Program" at bounding box center [527, 30] width 110 height 44
click at [487, 87] on p "Activations" at bounding box center [495, 86] width 75 height 20
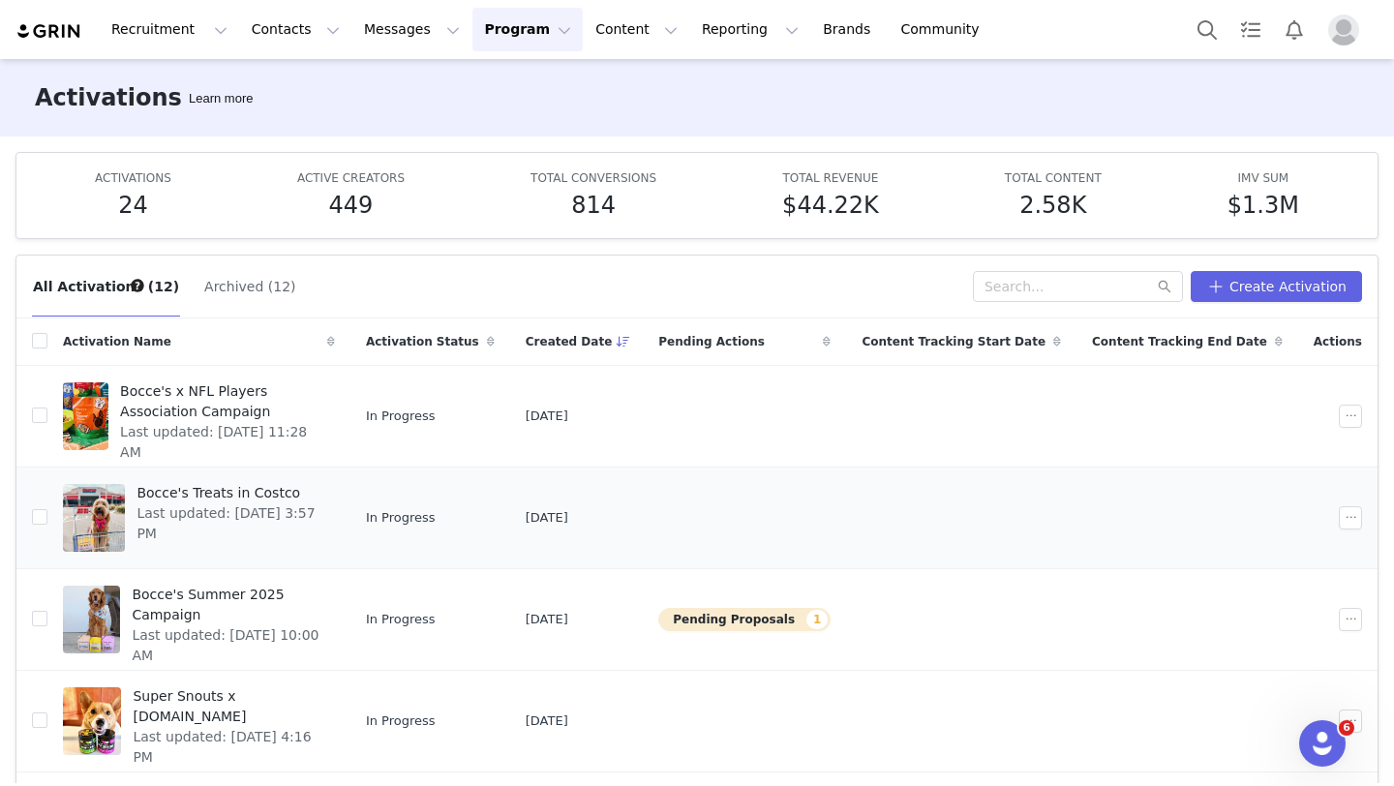
click at [260, 499] on span "Bocce's Treats in Costco" at bounding box center [229, 493] width 186 height 20
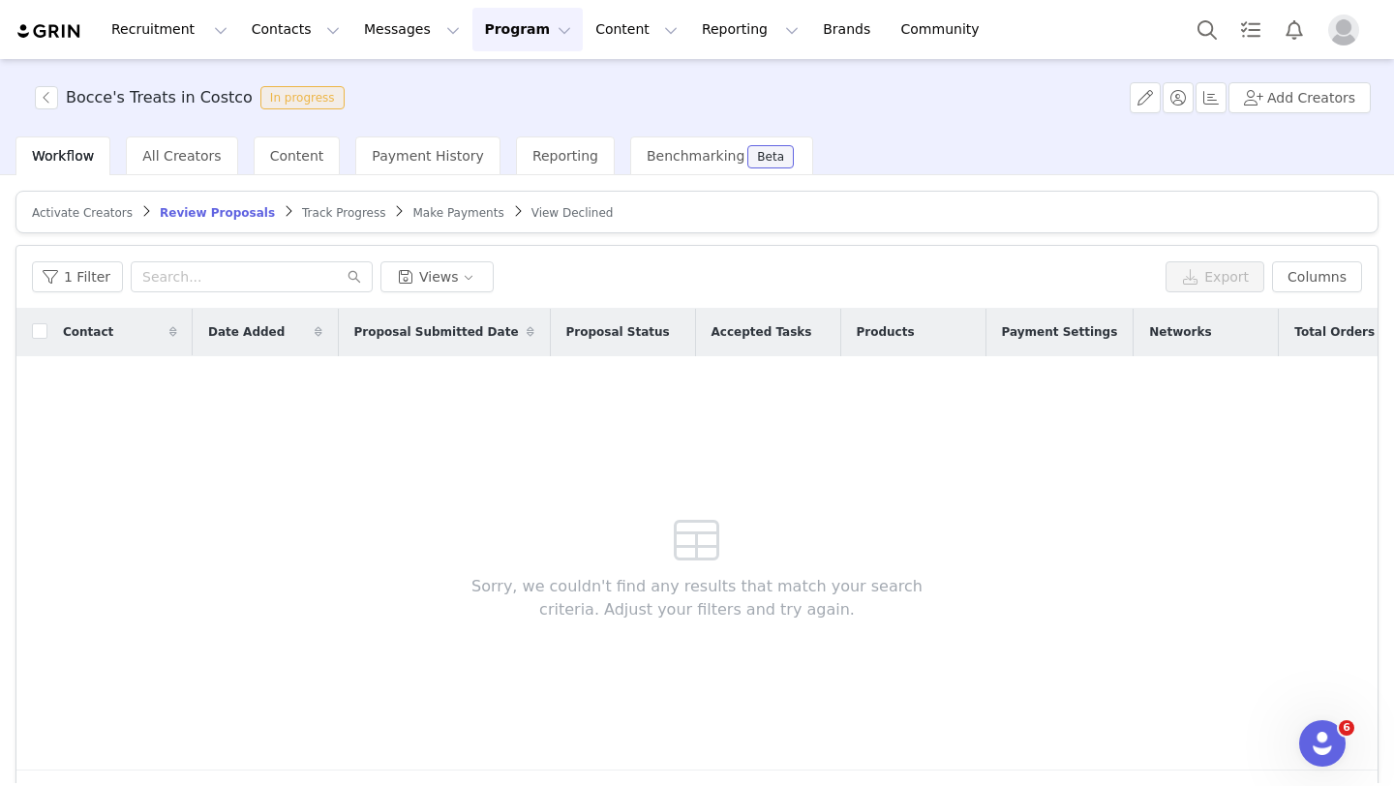
click at [306, 212] on span "Track Progress" at bounding box center [343, 213] width 83 height 14
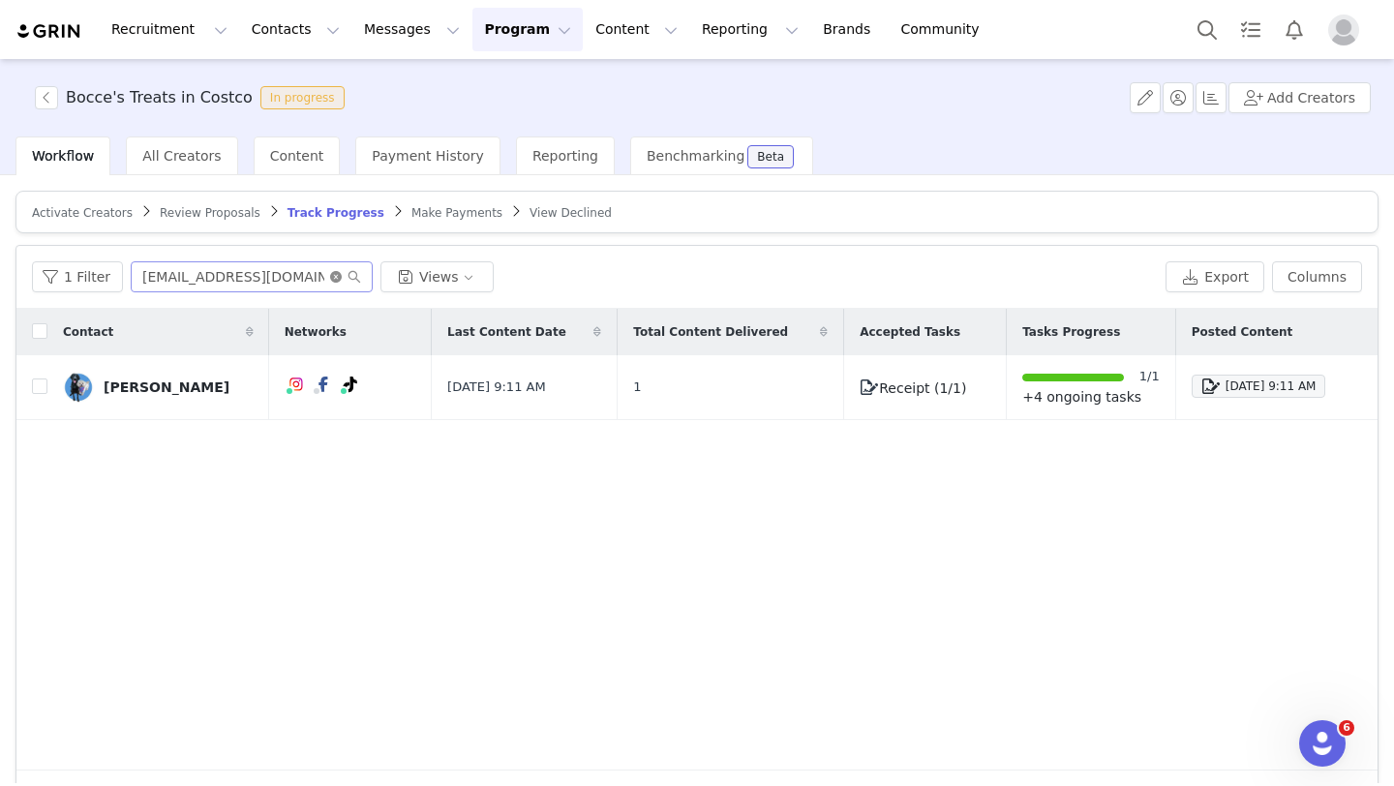
click at [330, 278] on icon "icon: close-circle" at bounding box center [336, 277] width 12 height 12
click at [231, 269] on input "text" at bounding box center [252, 276] width 242 height 31
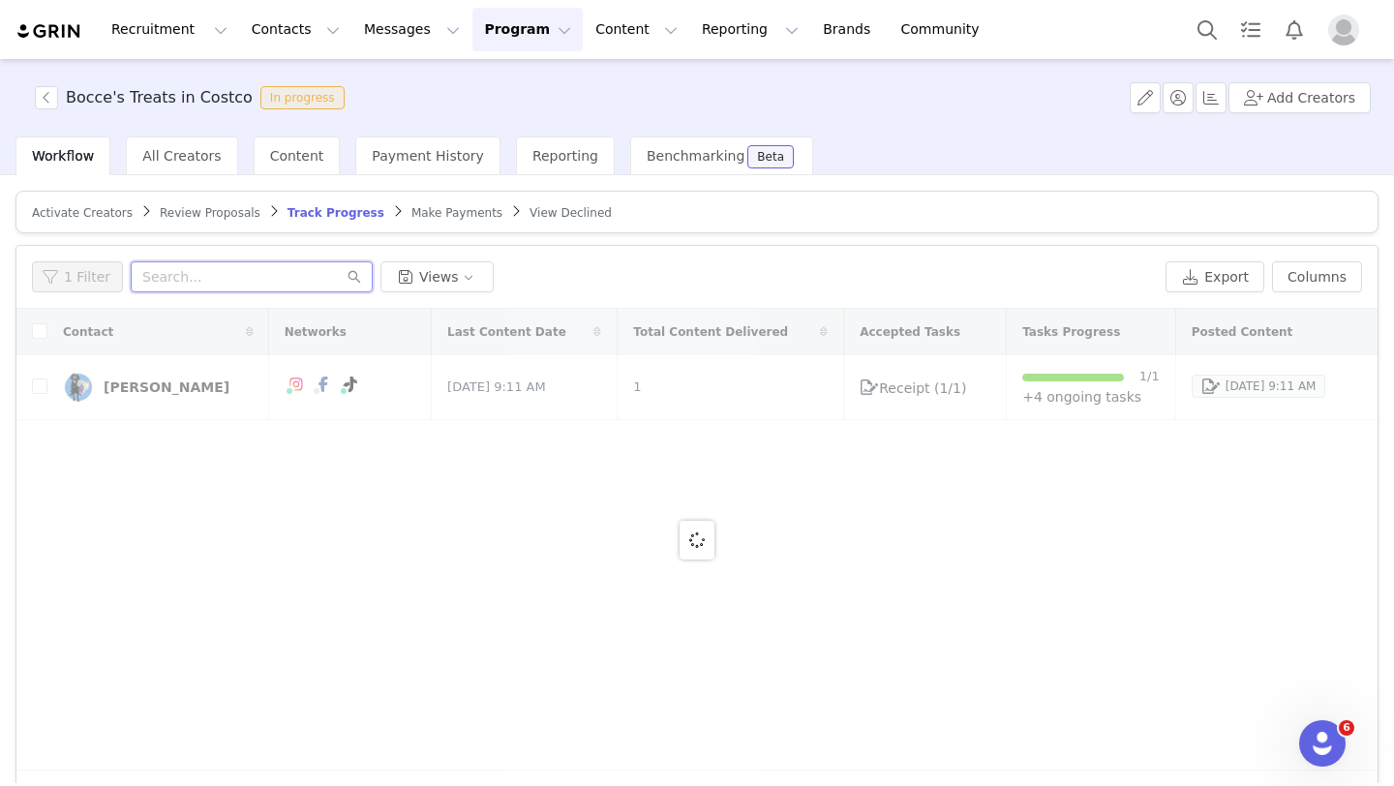
paste input "teddythelvdood@gmail.com"
type input "teddythelvdood@gmail.com"
